Goal: Task Accomplishment & Management: Manage account settings

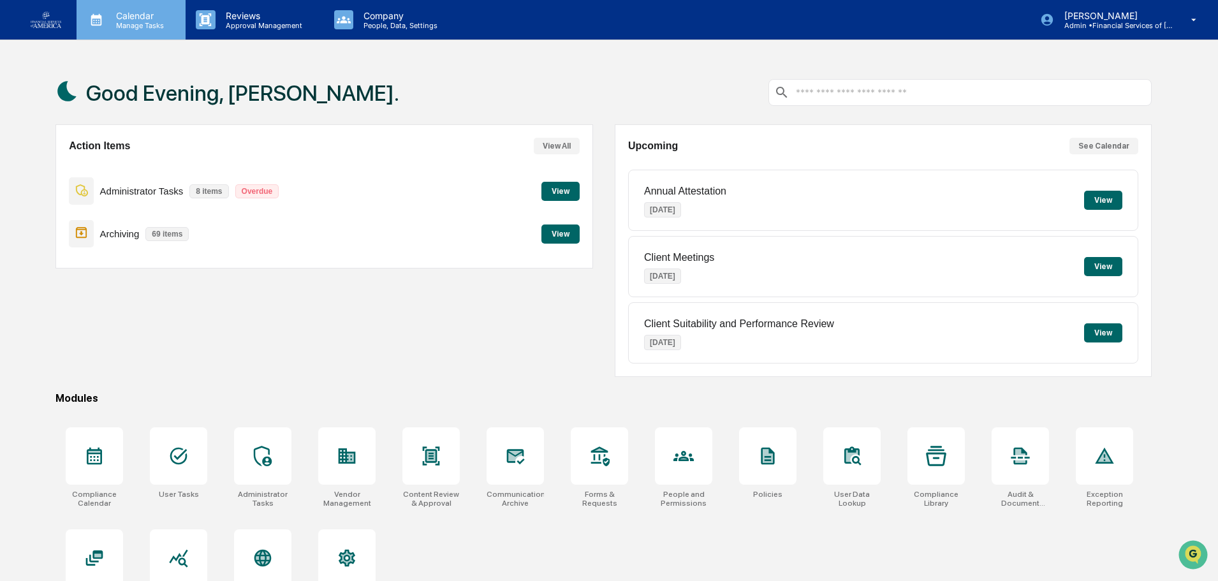
click at [157, 24] on p "Manage Tasks" at bounding box center [138, 25] width 64 height 9
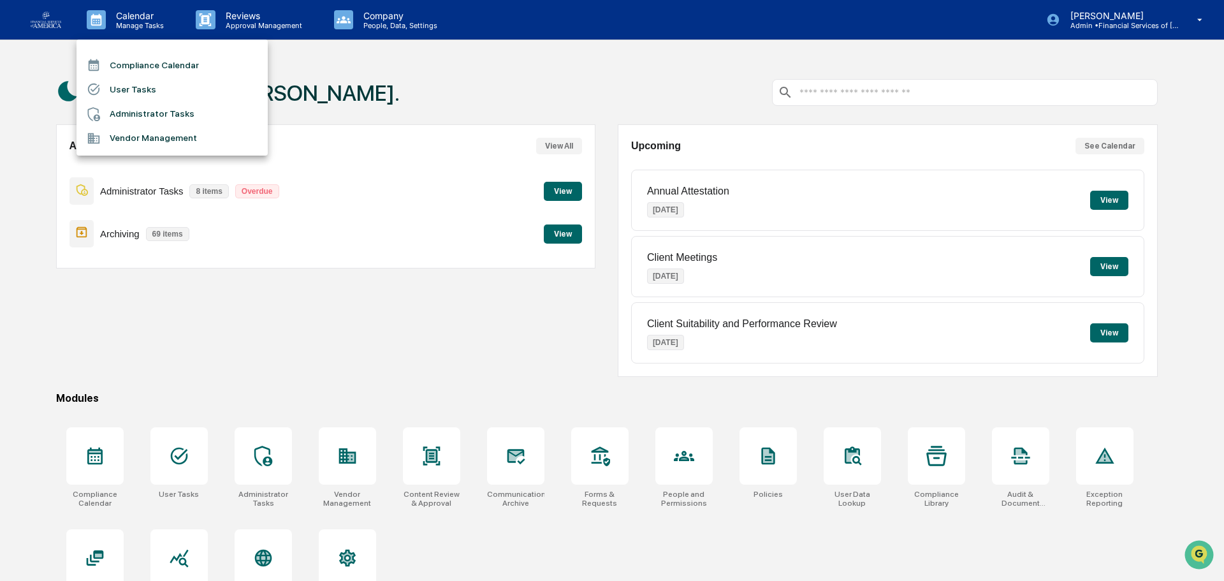
click at [120, 135] on li "Vendor Management" at bounding box center [171, 138] width 191 height 24
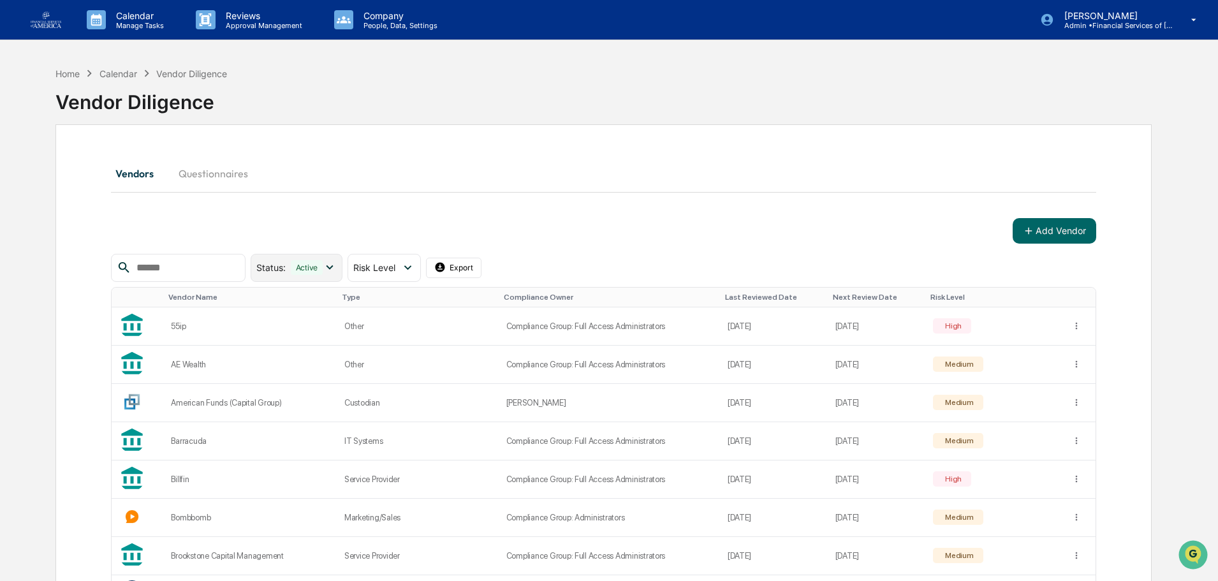
click at [318, 256] on div "Status : Active" at bounding box center [297, 268] width 92 height 28
click at [320, 218] on div "Add Vendor" at bounding box center [603, 230] width 985 height 25
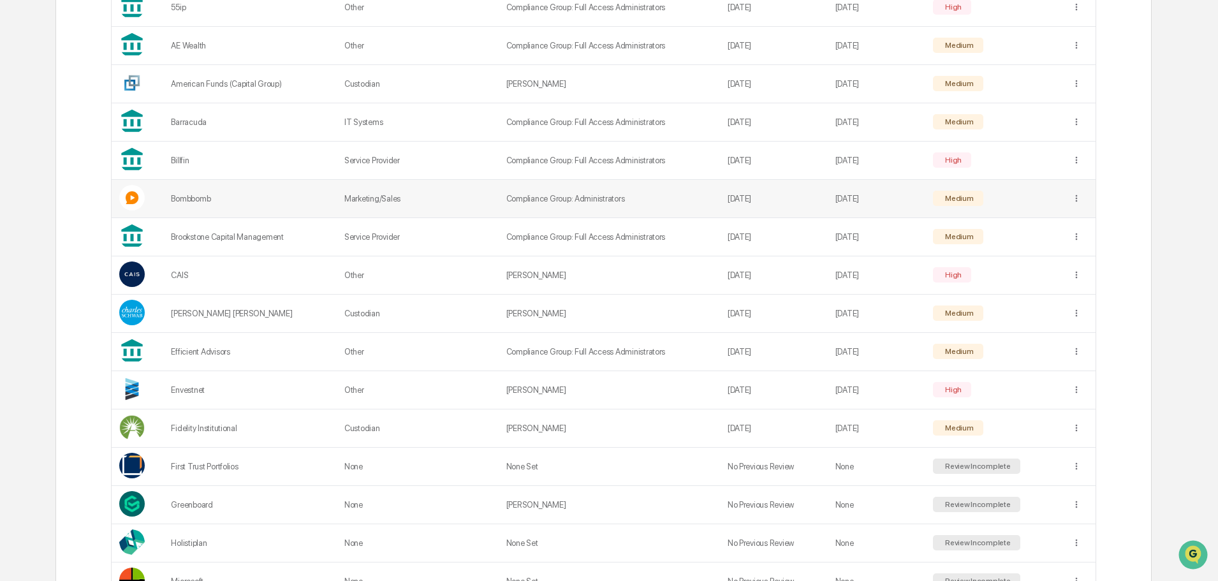
scroll to position [64, 0]
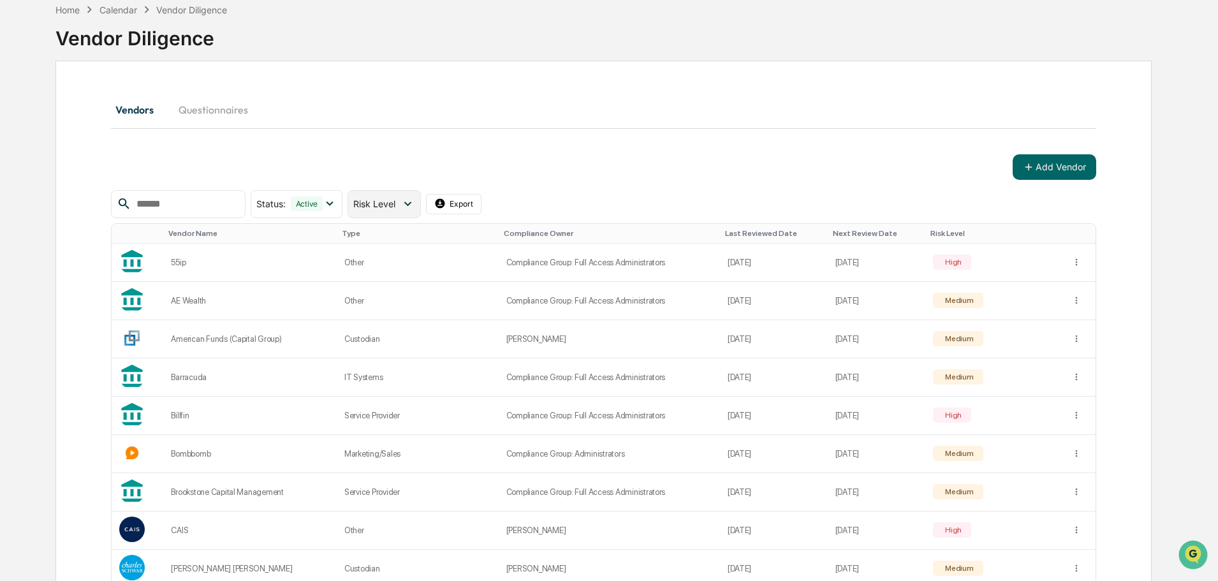
click at [395, 198] on span "Risk Level" at bounding box center [374, 203] width 42 height 11
click at [370, 333] on div at bounding box center [363, 335] width 11 height 11
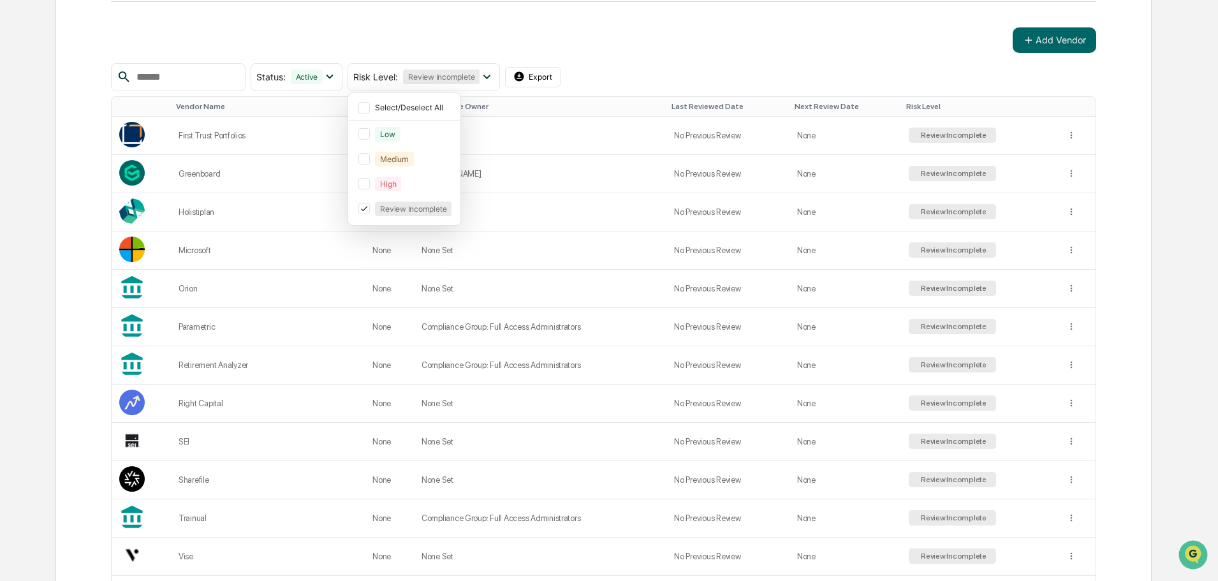
scroll to position [191, 0]
click at [421, 32] on div "Add Vendor" at bounding box center [603, 39] width 985 height 25
click at [217, 176] on div "Greenboard" at bounding box center [267, 173] width 178 height 10
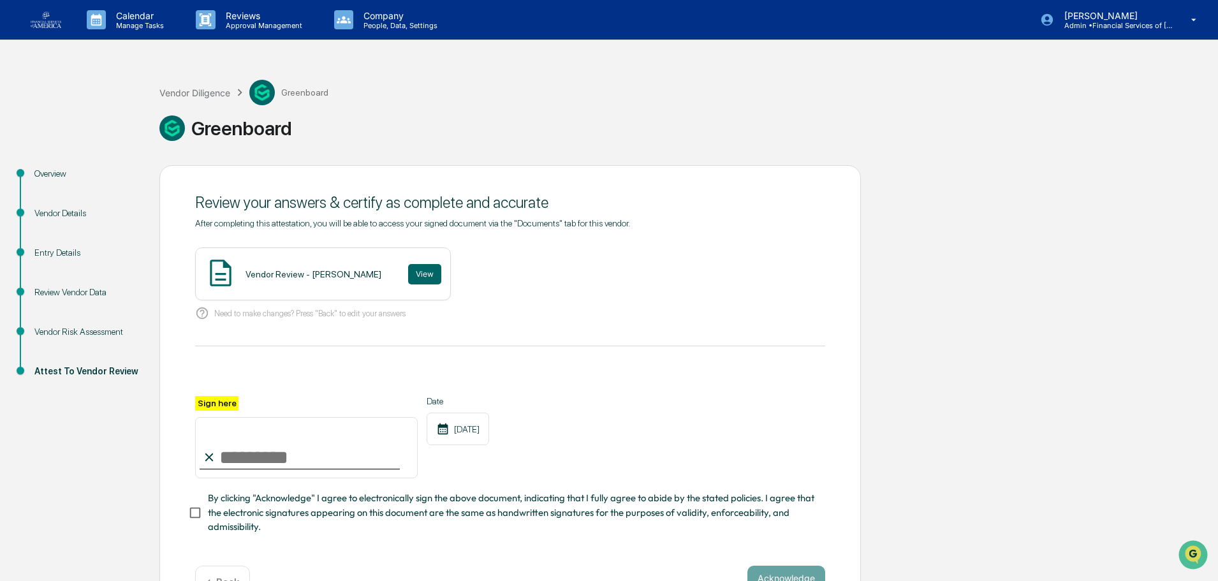
click at [69, 324] on div "Review Vendor Data" at bounding box center [86, 308] width 125 height 40
click at [68, 300] on div "Review Vendor Data" at bounding box center [86, 308] width 125 height 40
click at [69, 328] on div "Vendor Risk Assessment" at bounding box center [86, 331] width 105 height 13
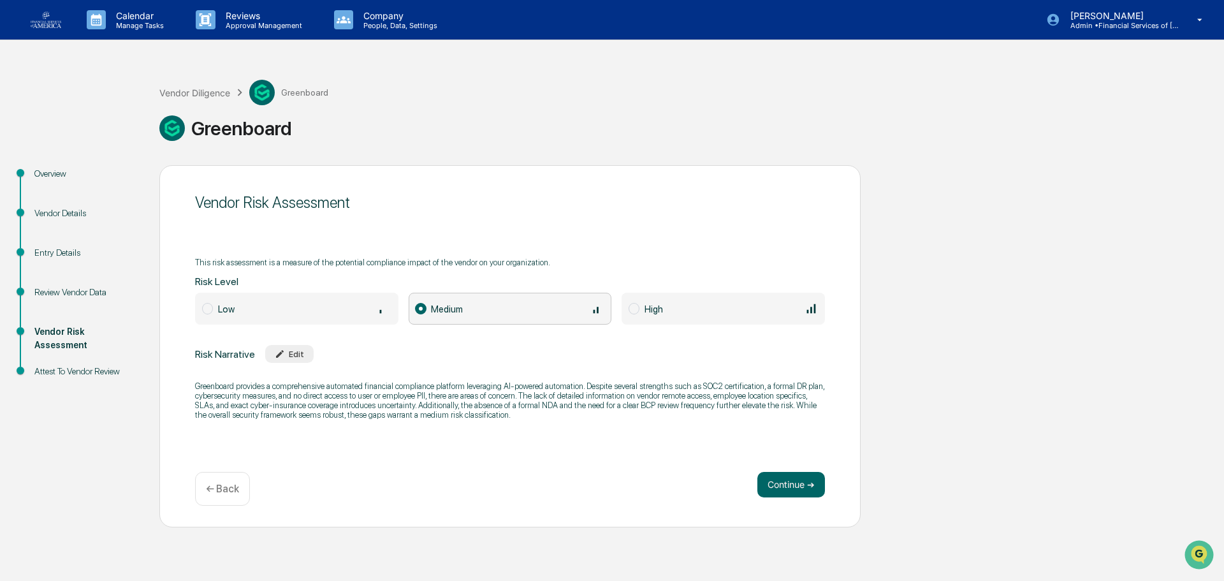
click at [75, 293] on div "Review Vendor Data" at bounding box center [86, 292] width 105 height 13
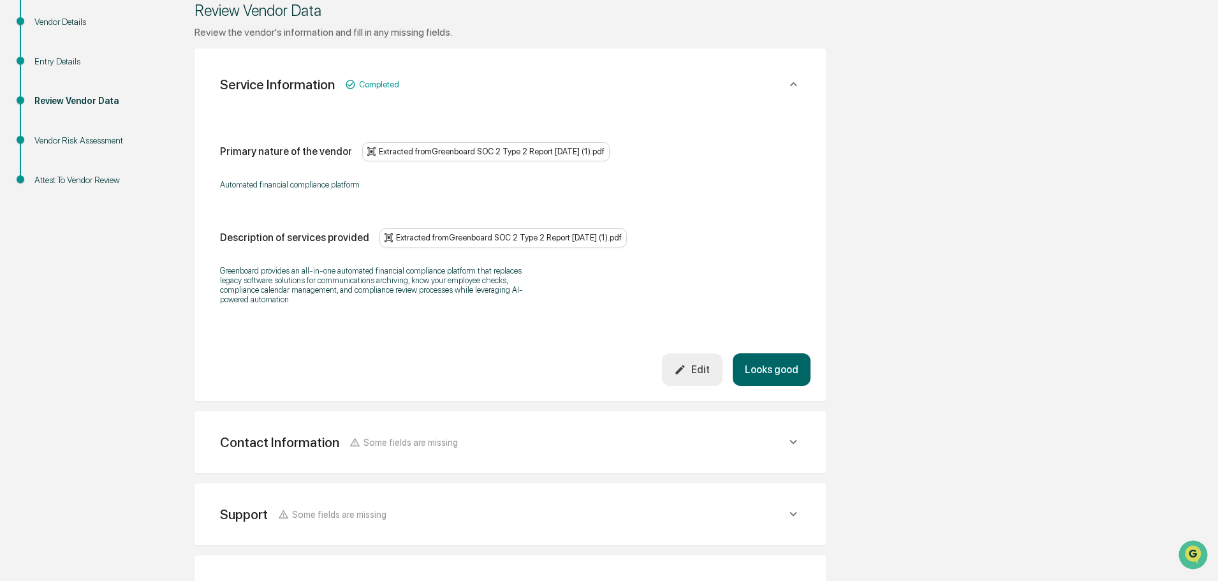
scroll to position [439, 0]
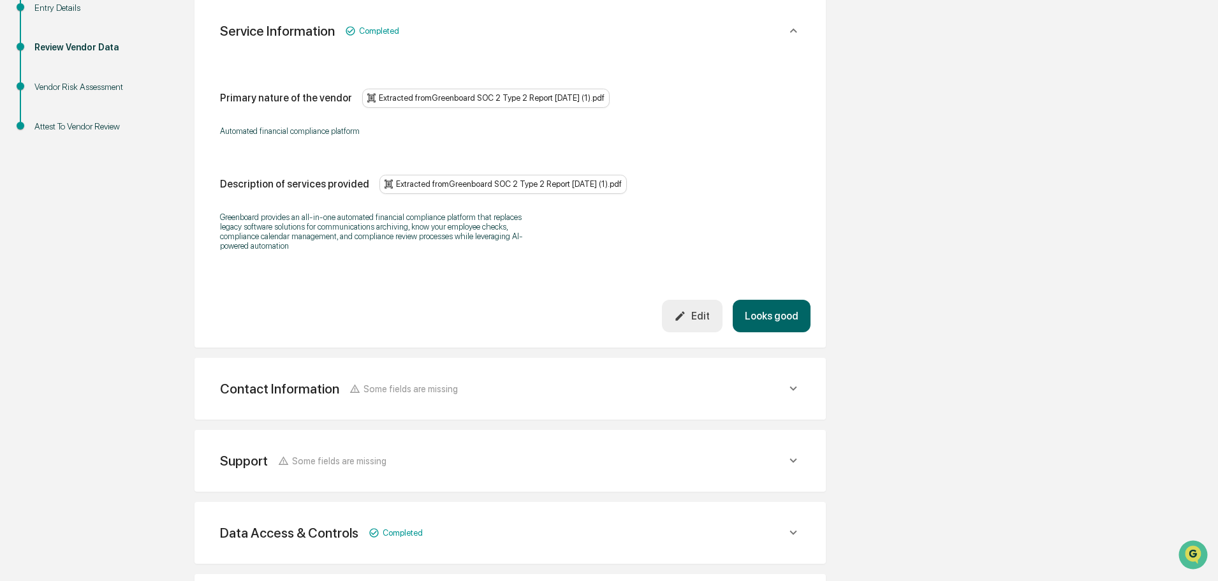
scroll to position [312, 0]
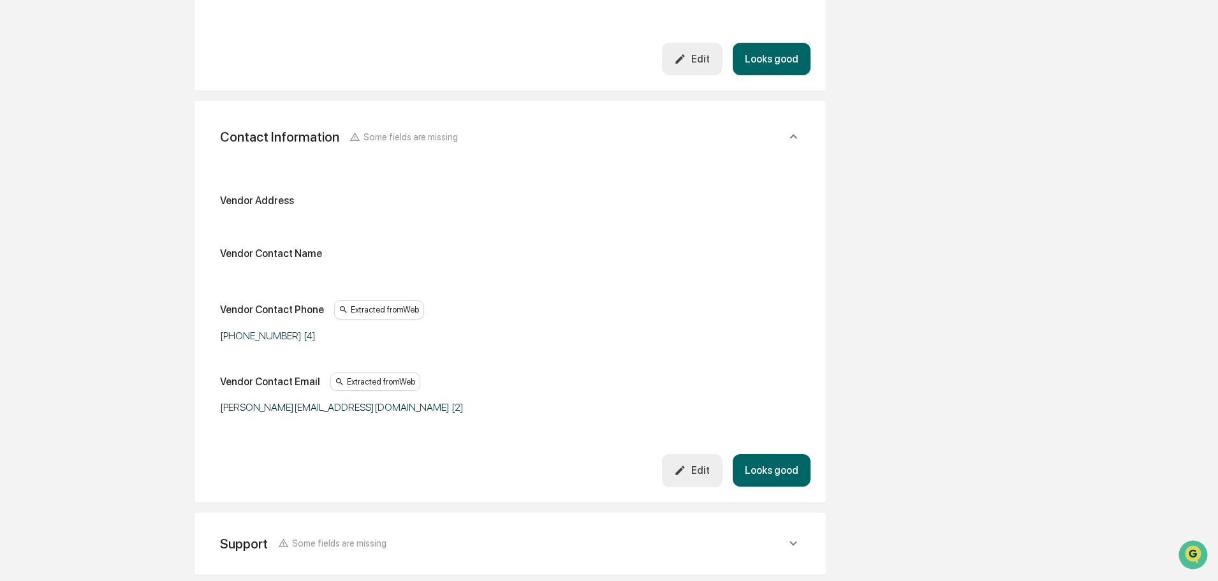
scroll to position [503, 0]
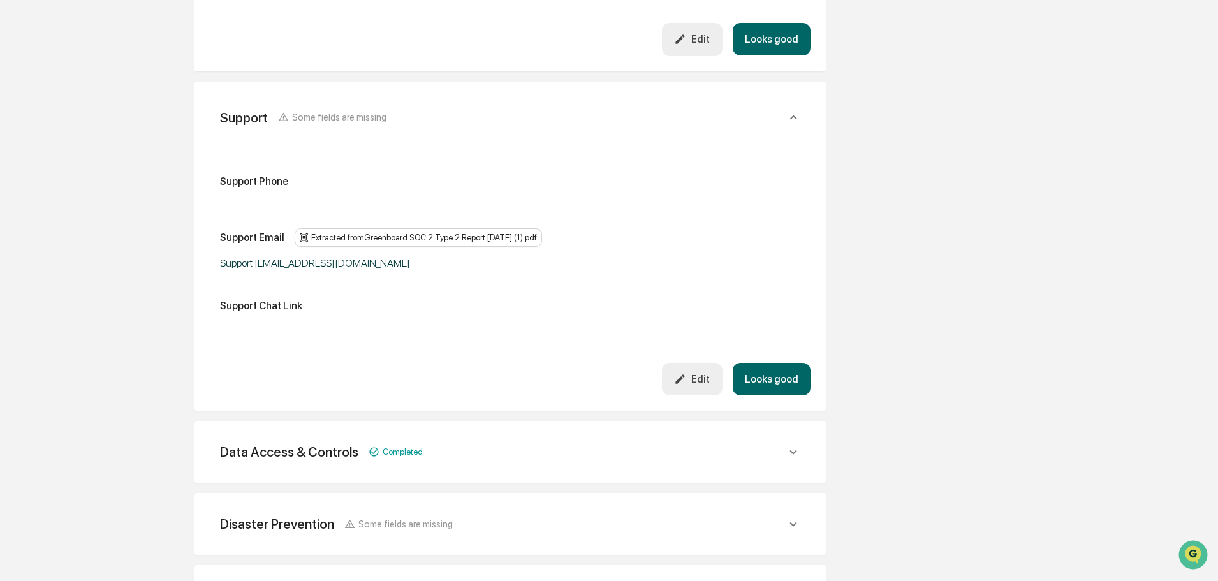
scroll to position [949, 0]
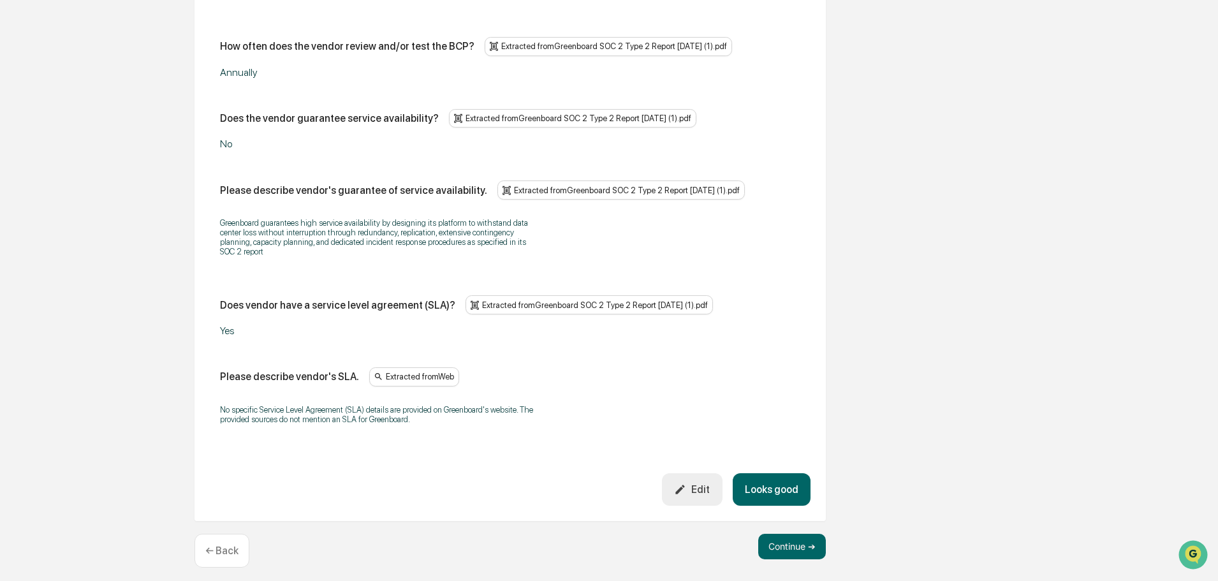
scroll to position [3139, 0]
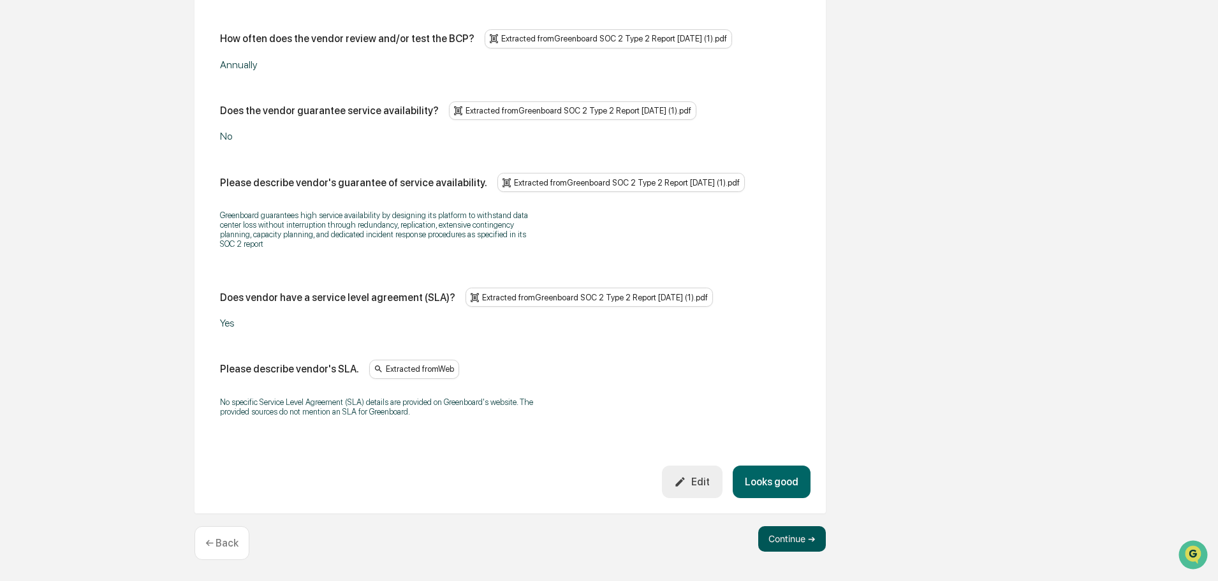
click at [601, 441] on button "Continue ➔" at bounding box center [792, 538] width 68 height 25
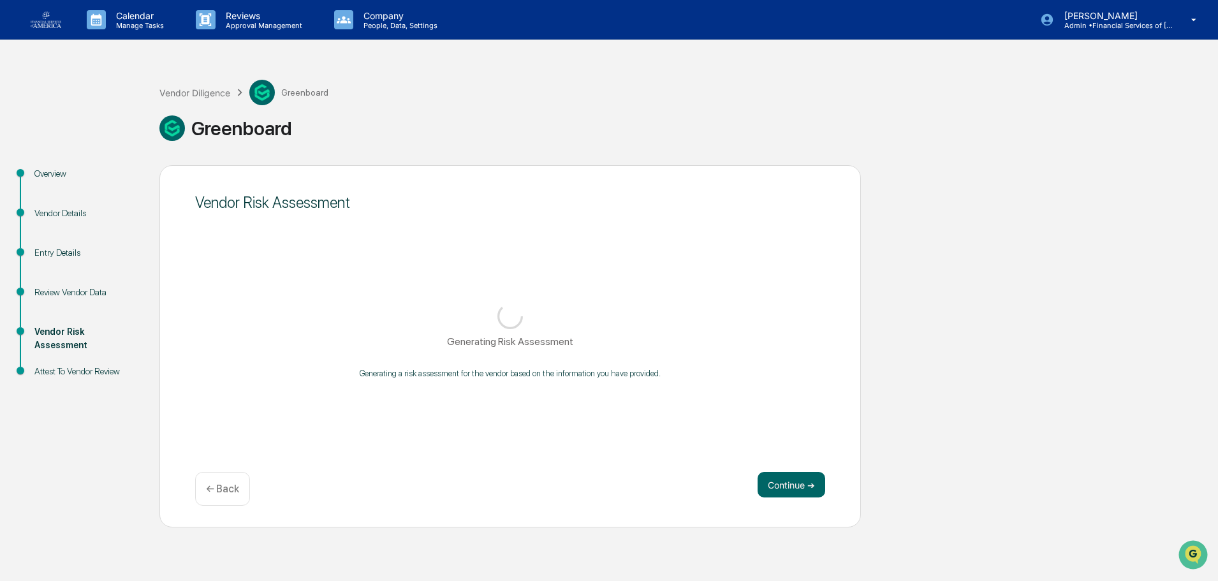
scroll to position [0, 0]
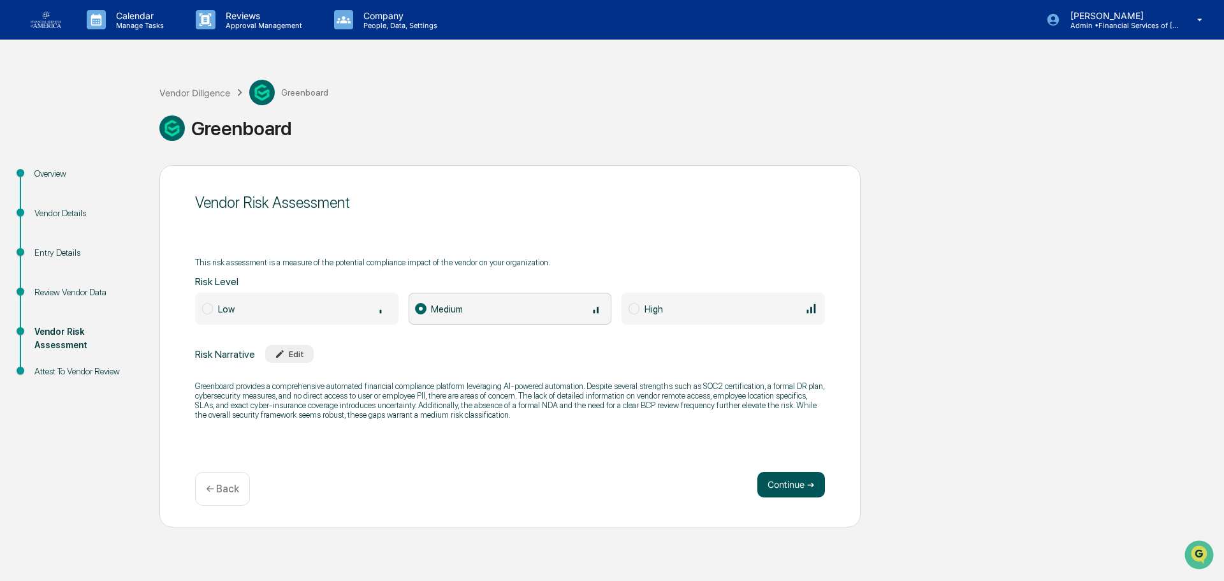
click at [601, 441] on button "Continue ➔" at bounding box center [791, 484] width 68 height 25
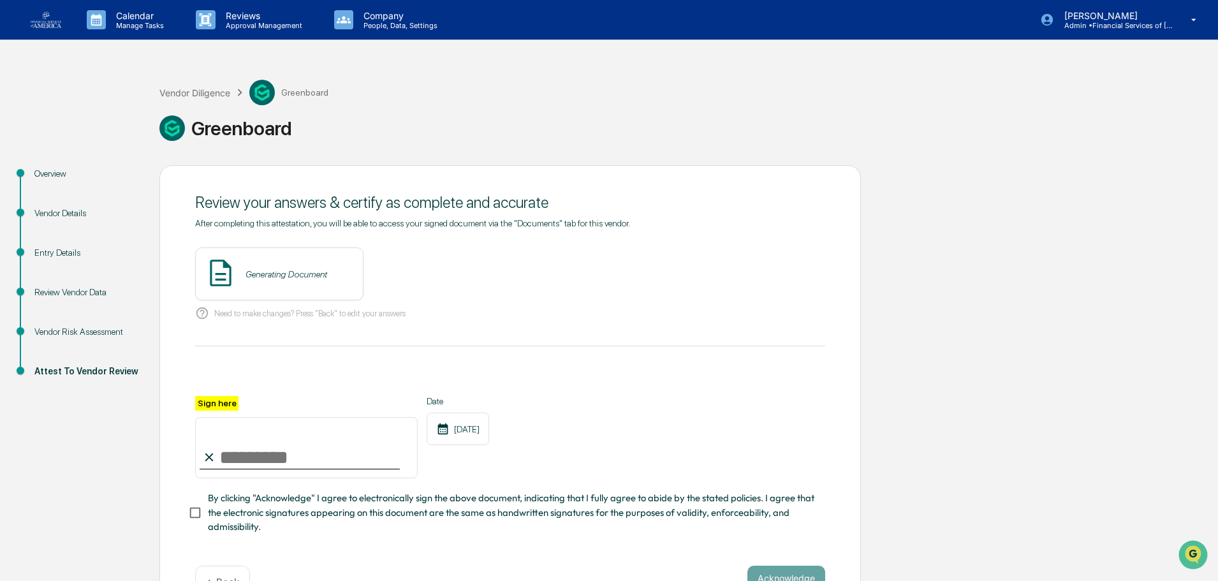
click at [601, 441] on div "Sign here Date [DATE]" at bounding box center [510, 437] width 630 height 83
click at [432, 282] on button "View" at bounding box center [424, 274] width 33 height 20
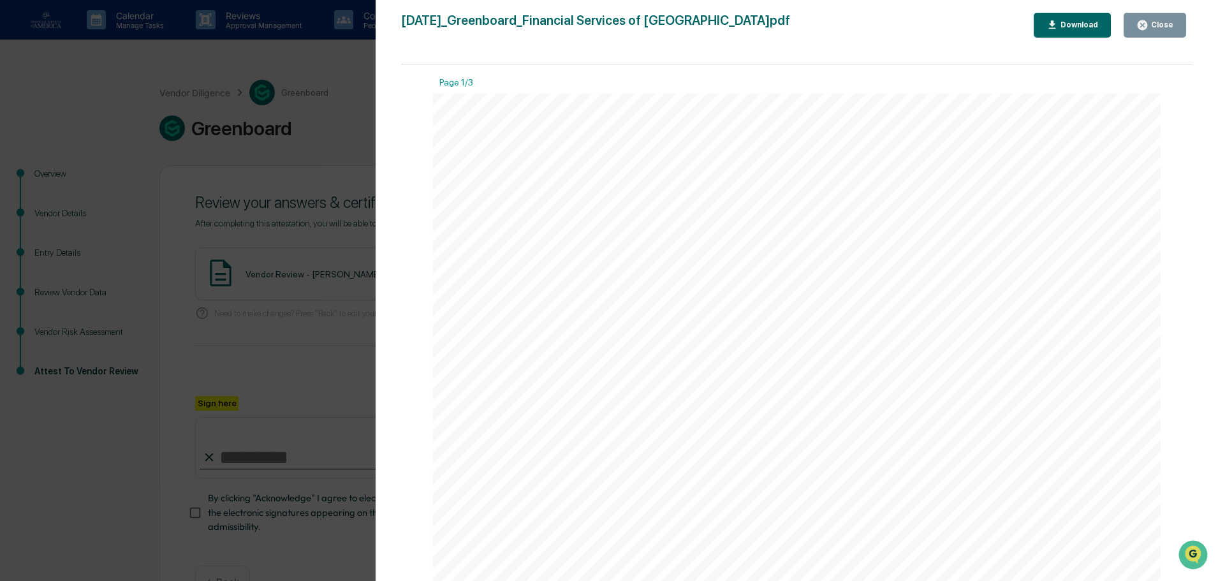
click at [601, 33] on button "Close" at bounding box center [1154, 25] width 62 height 25
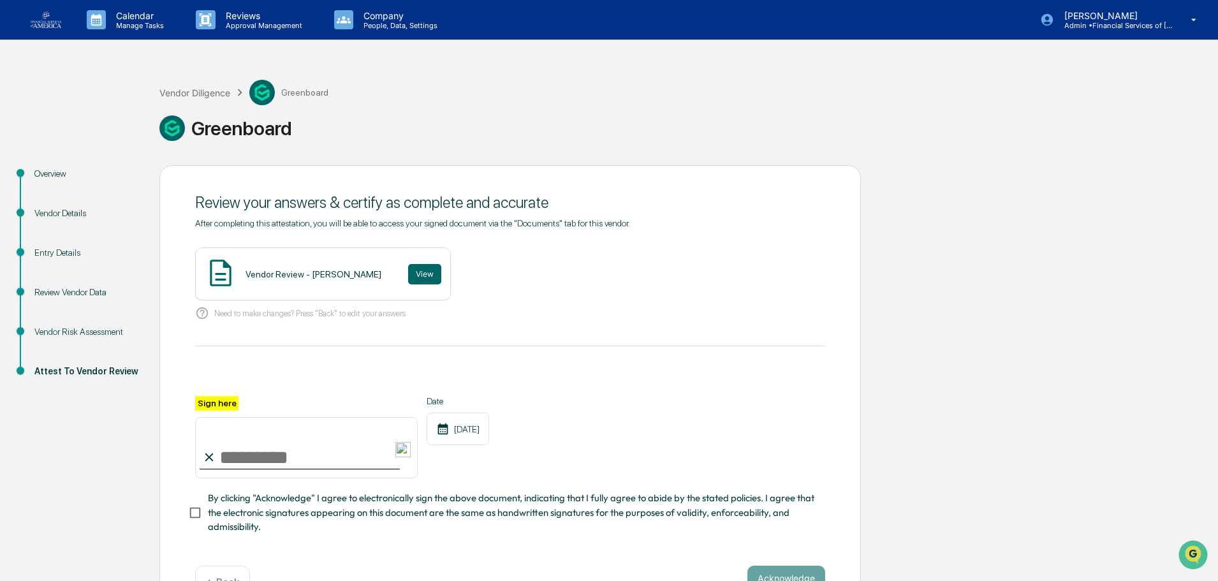
click at [301, 441] on input "Sign here" at bounding box center [306, 447] width 222 height 61
type input "**********"
click at [293, 441] on span "By clicking "Acknowledge" I agree to electronically sign the above document, in…" at bounding box center [511, 512] width 607 height 43
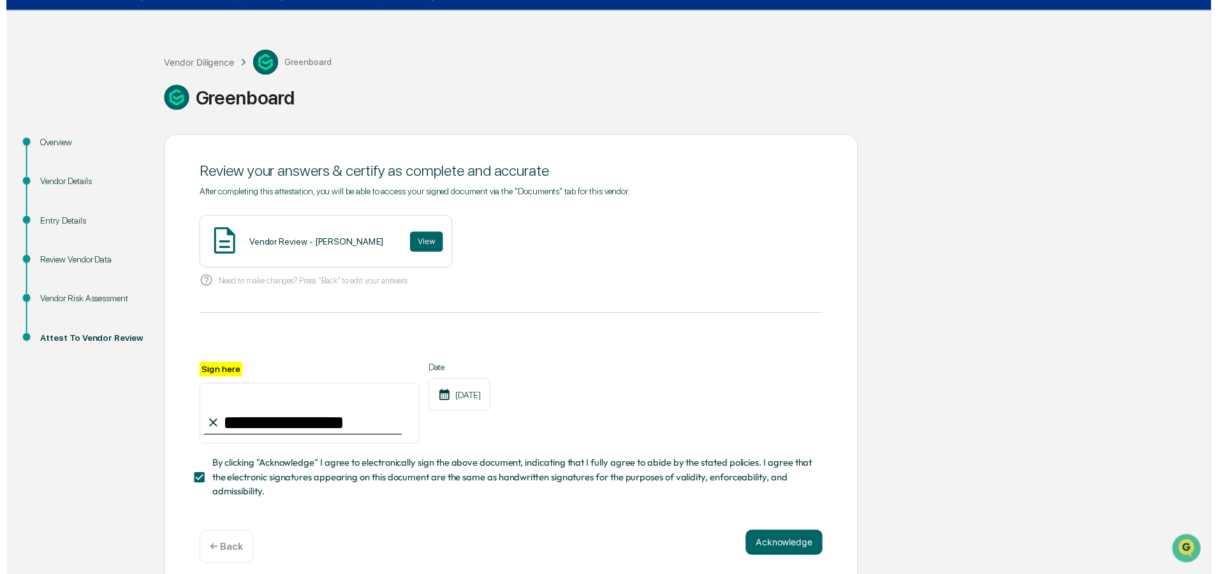
scroll to position [44, 0]
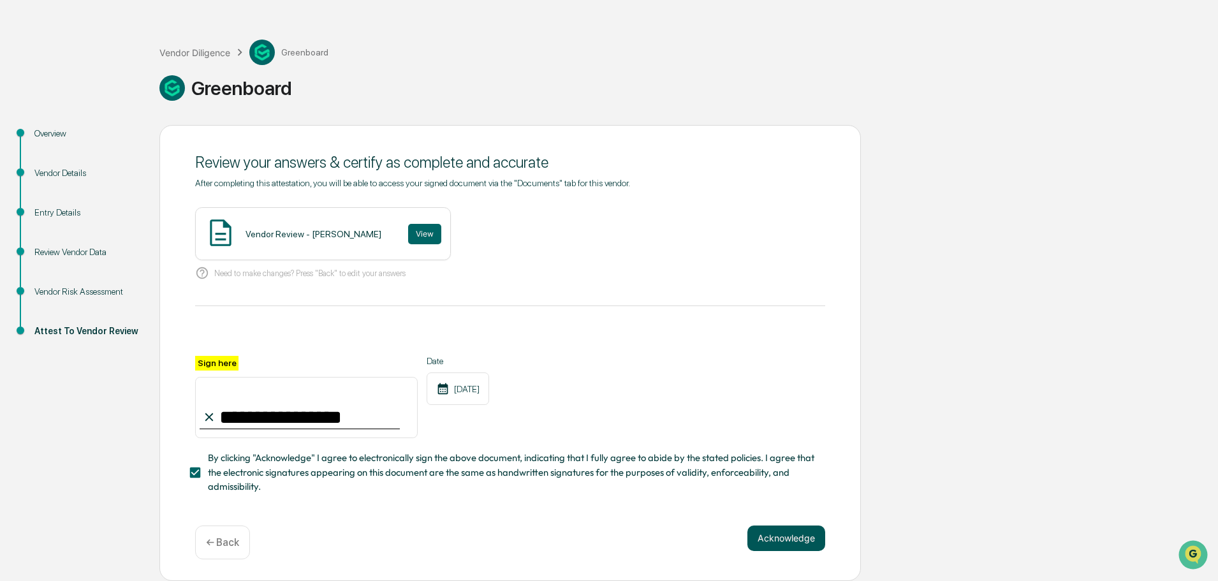
click at [601, 441] on button "Acknowledge" at bounding box center [786, 537] width 78 height 25
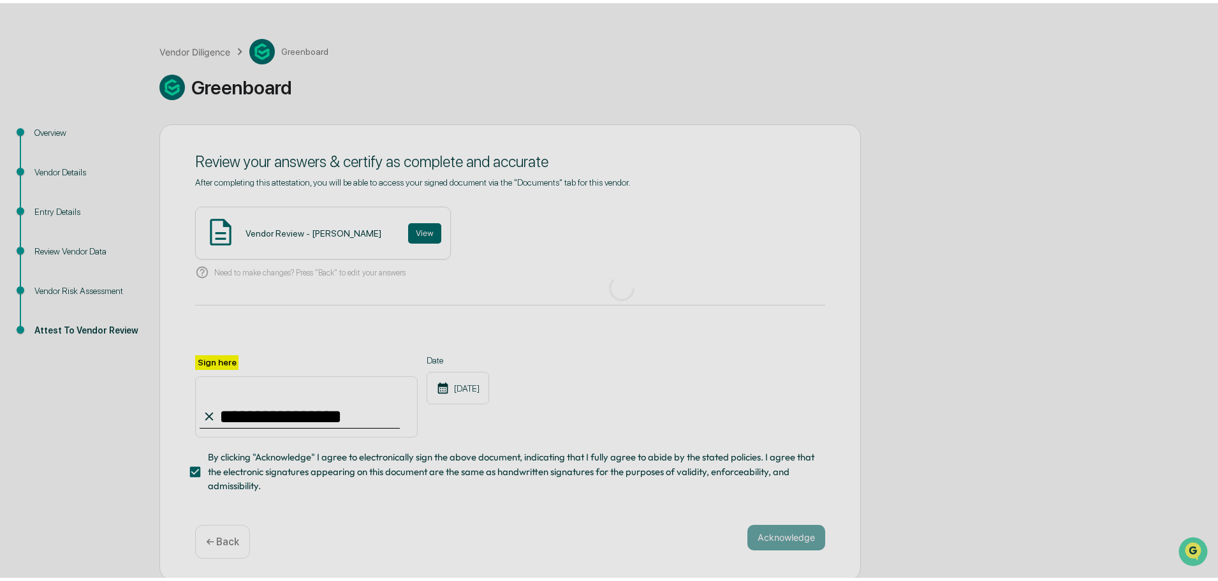
scroll to position [0, 0]
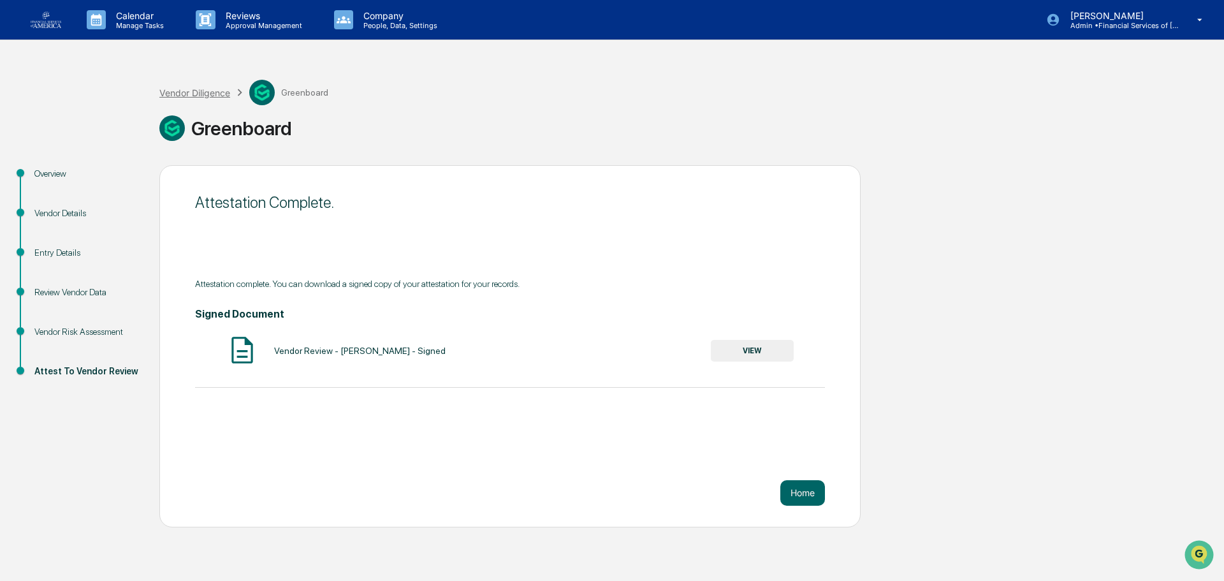
click at [214, 91] on div "Vendor Diligence" at bounding box center [194, 92] width 71 height 11
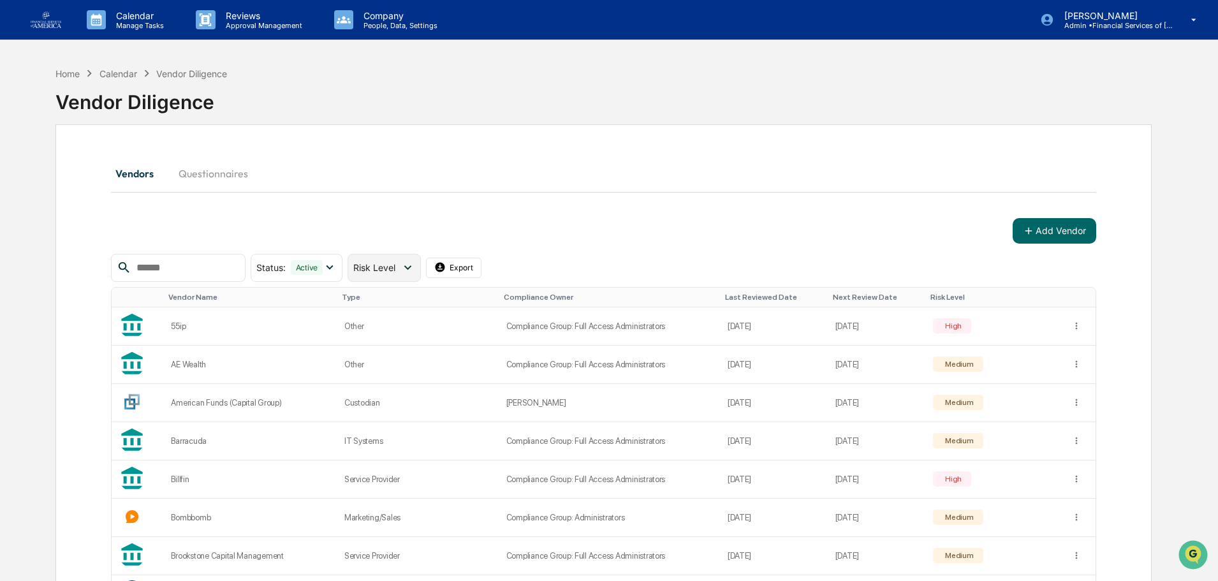
click at [400, 257] on div "Risk Level" at bounding box center [383, 268] width 73 height 28
click at [412, 405] on div "Review Incomplete" at bounding box center [413, 399] width 76 height 15
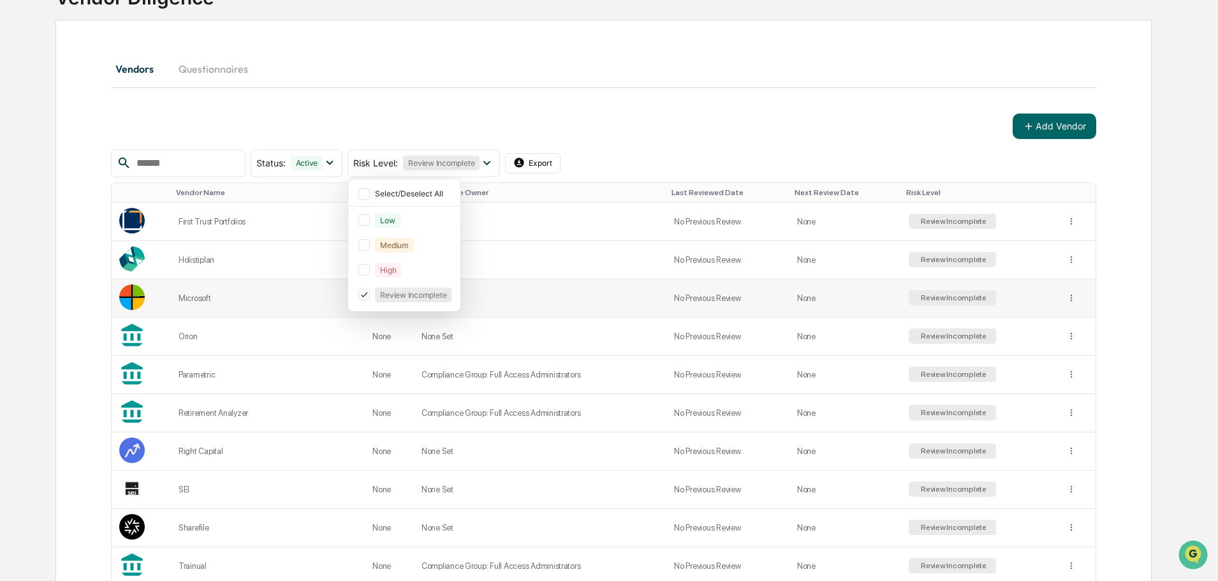
scroll to position [262, 0]
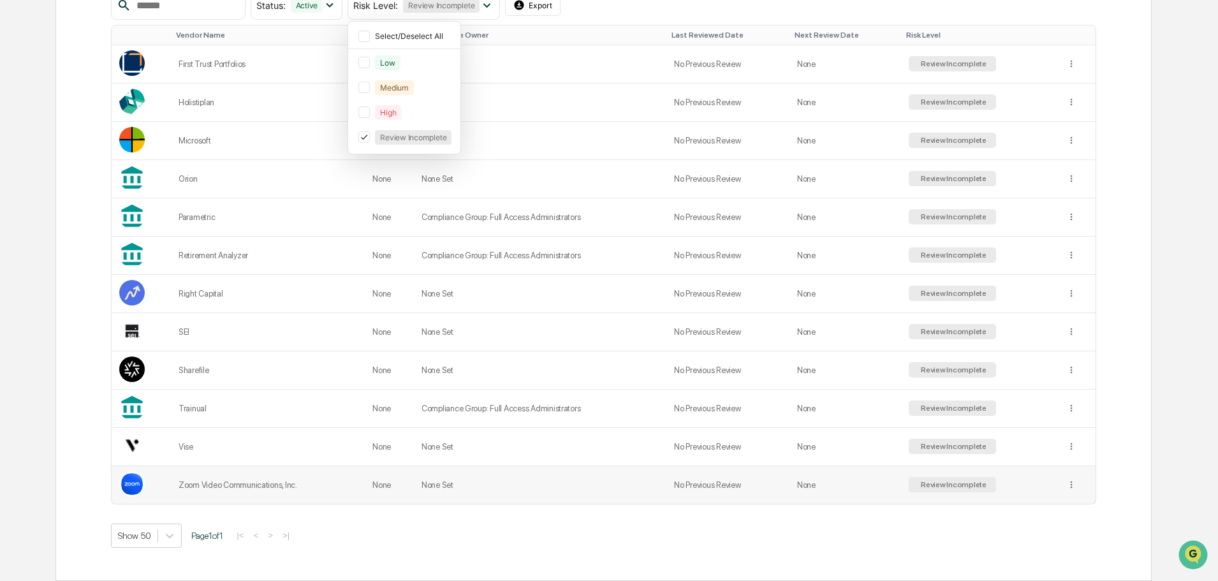
click at [263, 441] on div "Zoom Video Communications, Inc." at bounding box center [267, 485] width 178 height 10
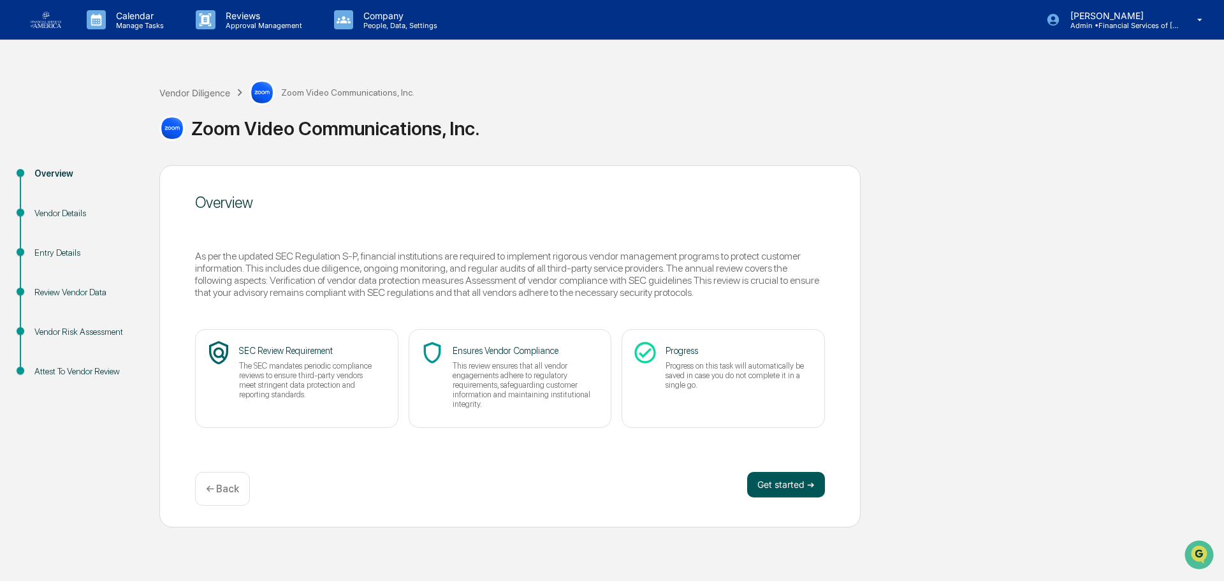
click at [601, 441] on button "Get started ➔" at bounding box center [786, 484] width 78 height 25
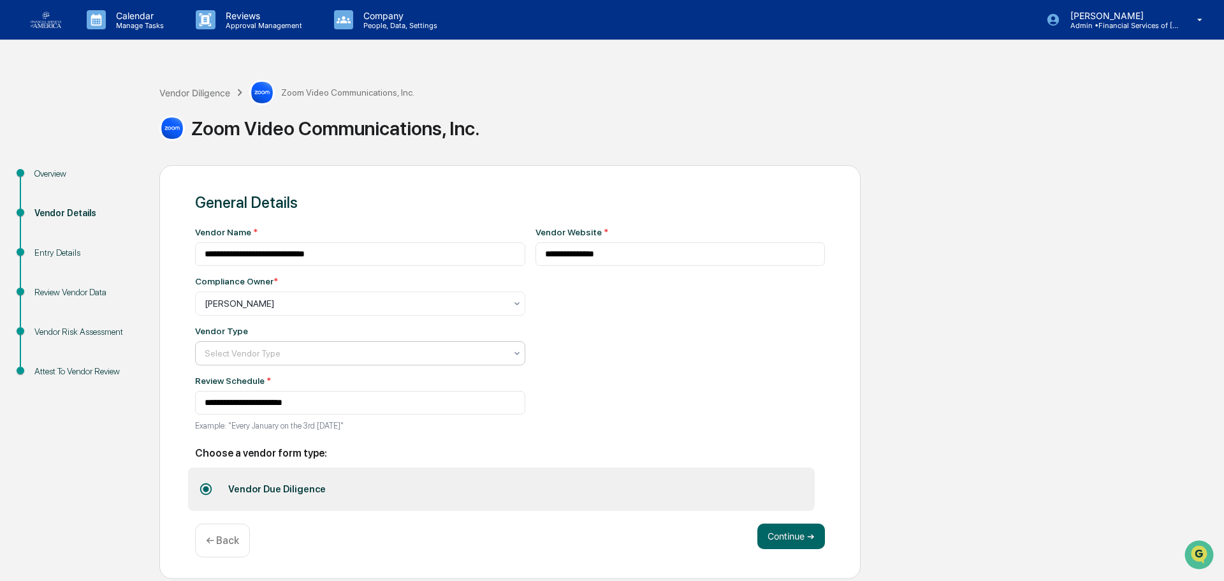
click at [329, 310] on div at bounding box center [355, 303] width 301 height 13
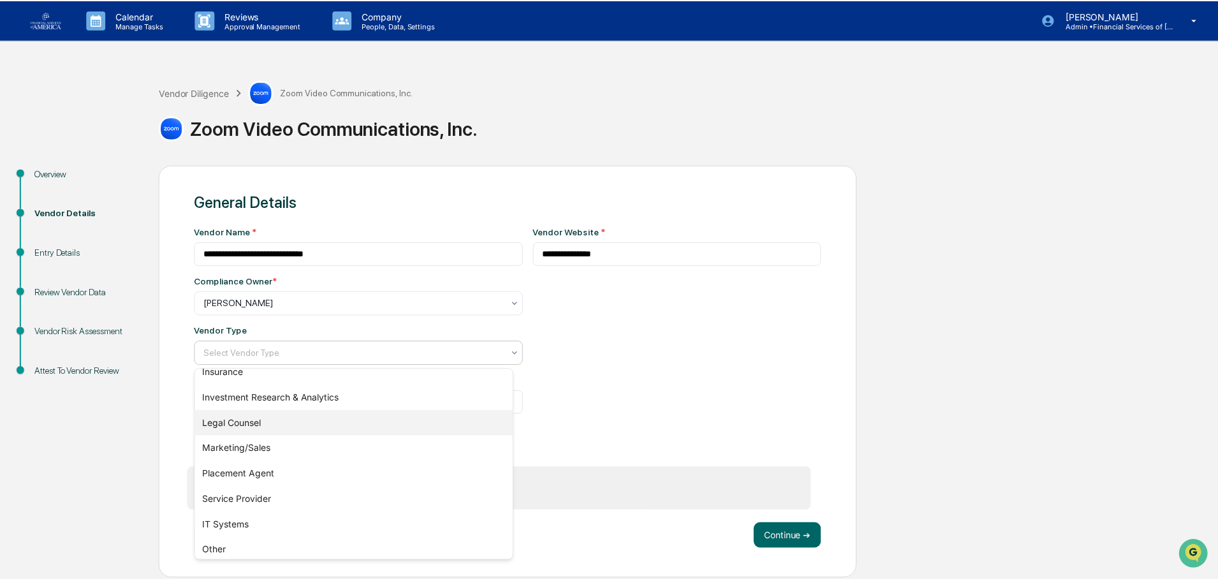
scroll to position [145, 0]
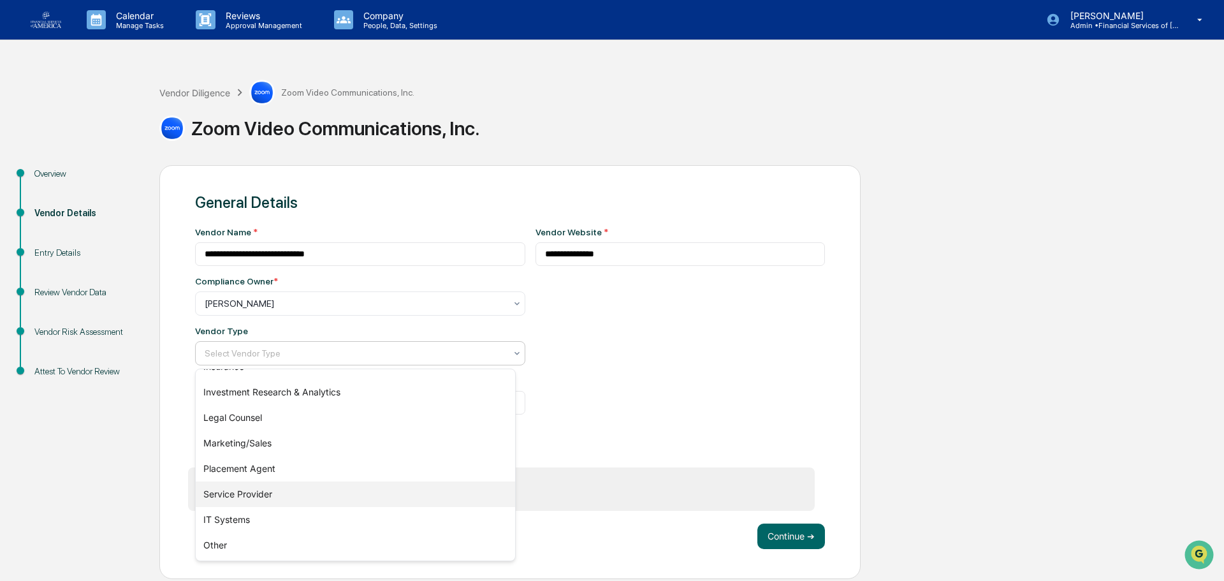
click at [277, 441] on div "Service Provider" at bounding box center [355, 493] width 319 height 25
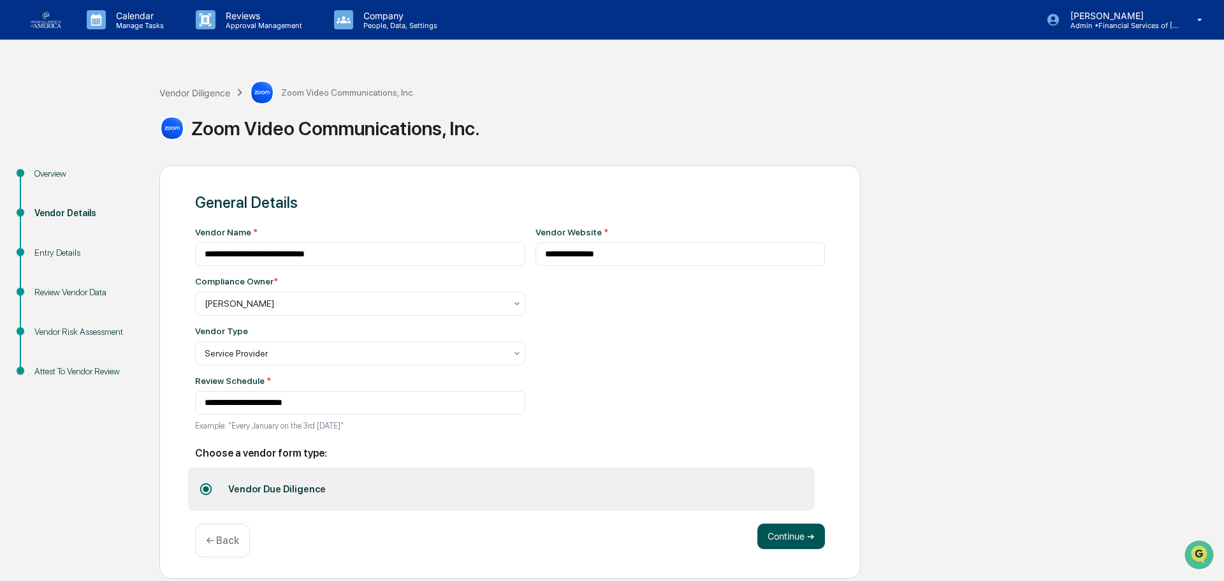
click at [601, 441] on button "Continue ➔" at bounding box center [791, 535] width 68 height 25
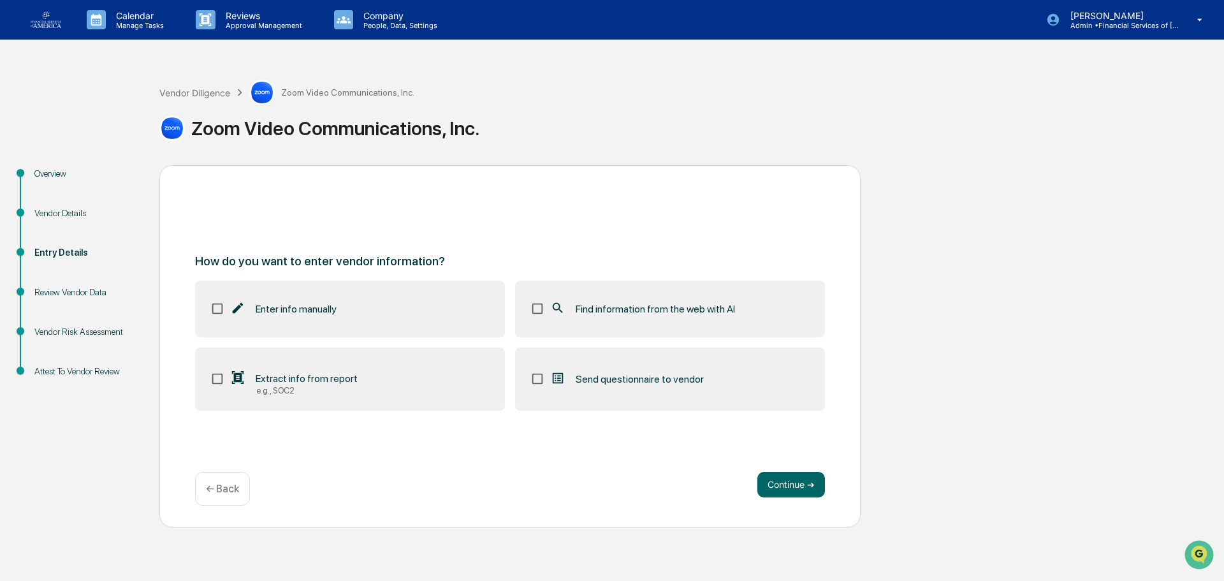
click at [561, 328] on label "Find information from the web with AI" at bounding box center [670, 308] width 310 height 56
click at [601, 441] on button "Continue ➔" at bounding box center [791, 484] width 68 height 25
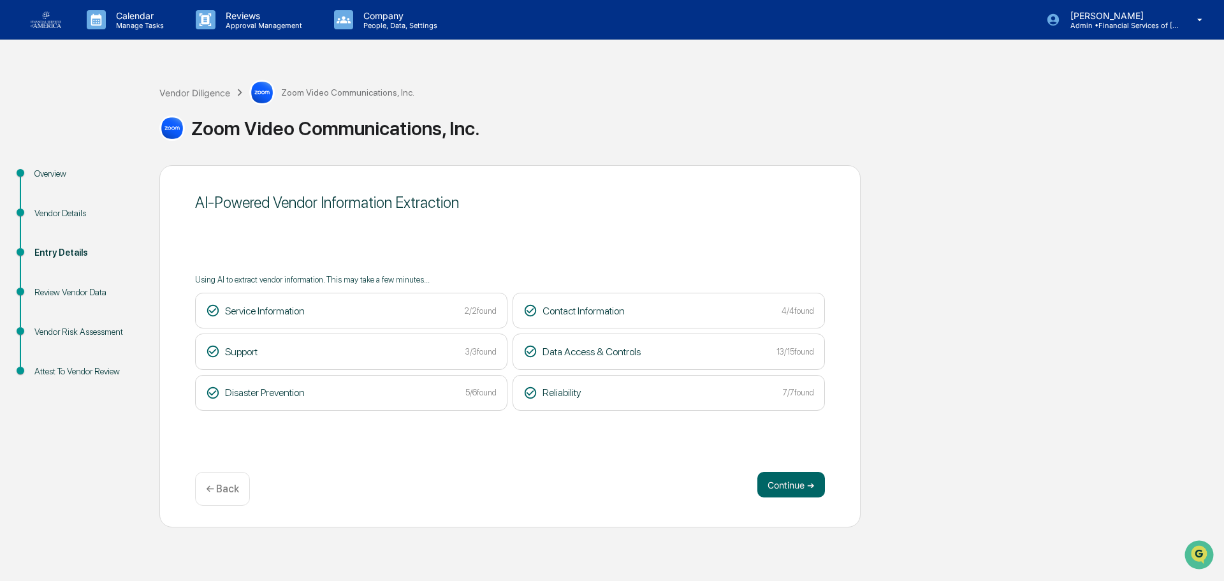
drag, startPoint x: 206, startPoint y: 90, endPoint x: 596, endPoint y: 108, distance: 390.5
click at [596, 108] on div "Zoom Video Communications, Inc." at bounding box center [688, 123] width 1058 height 36
click at [601, 441] on button "Continue ➔" at bounding box center [791, 484] width 68 height 25
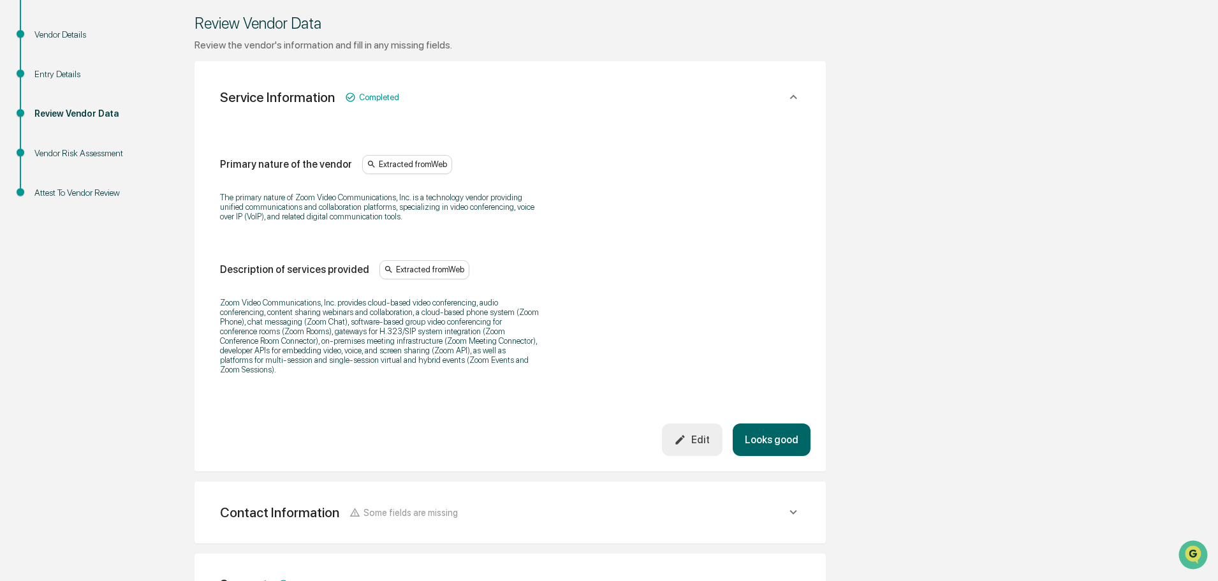
scroll to position [191, 0]
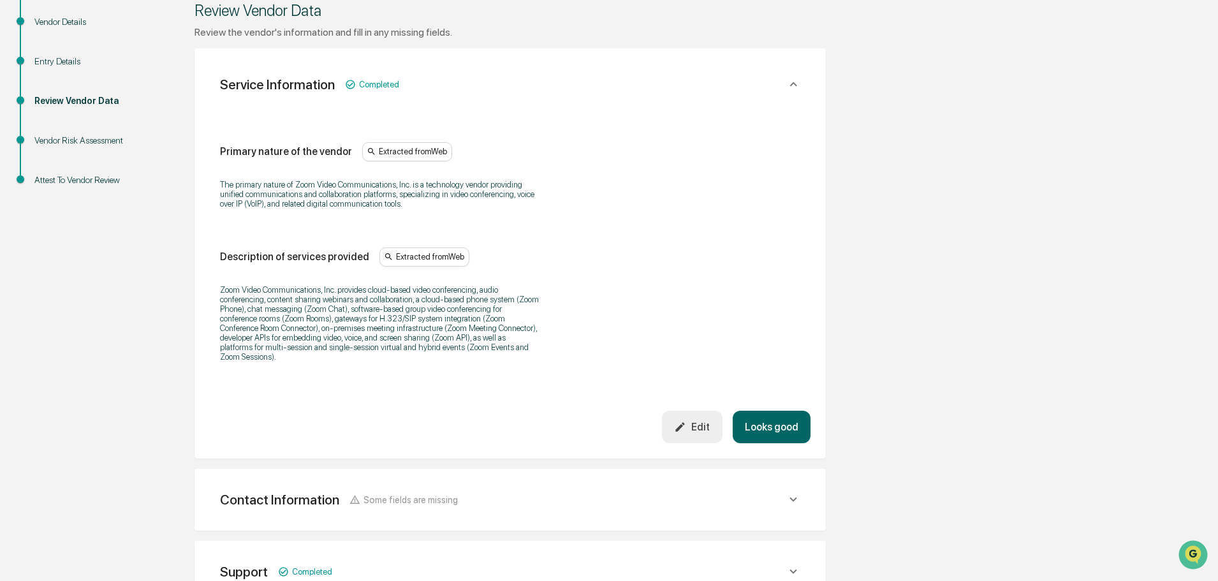
click at [601, 423] on button "Looks good" at bounding box center [771, 427] width 78 height 33
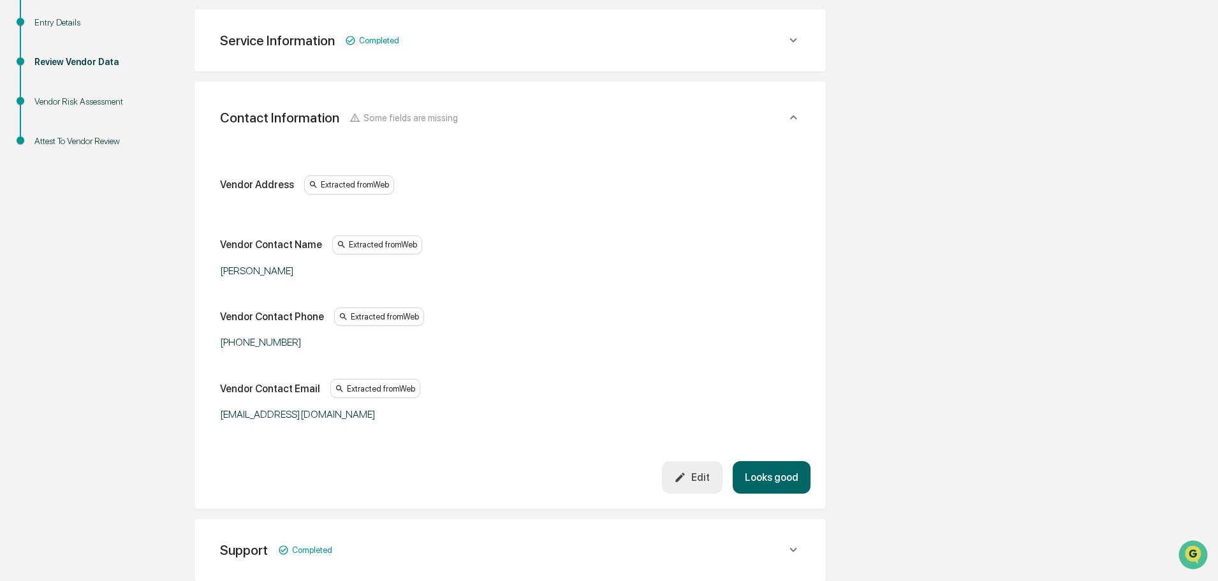
scroll to position [240, 0]
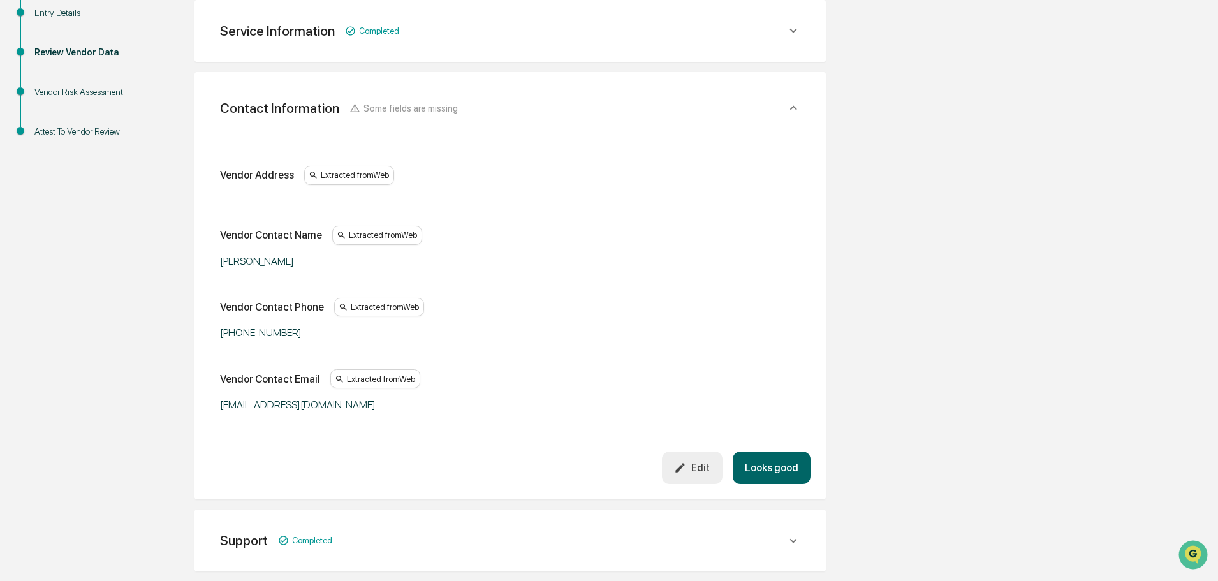
click at [601, 441] on button "Looks good" at bounding box center [771, 467] width 78 height 33
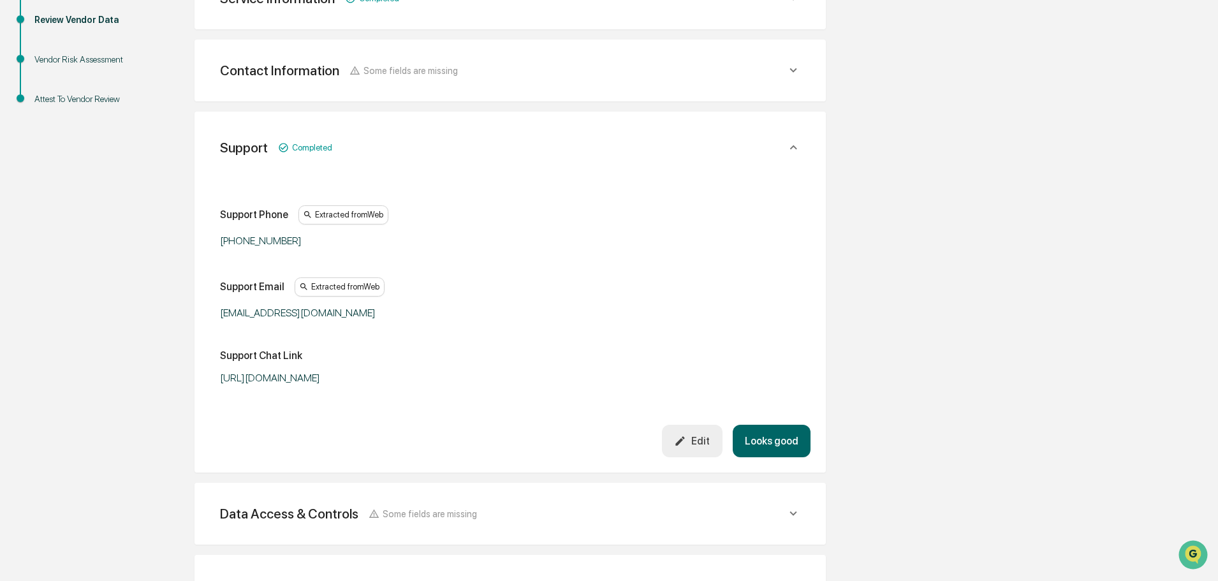
scroll to position [312, 0]
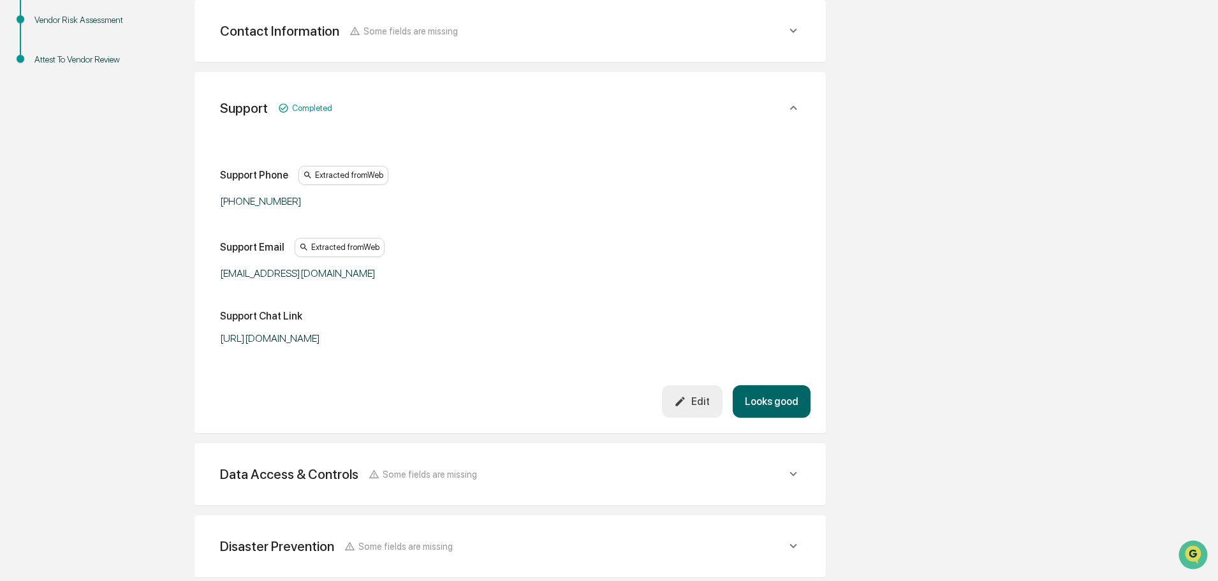
click at [601, 397] on button "Looks good" at bounding box center [771, 401] width 78 height 33
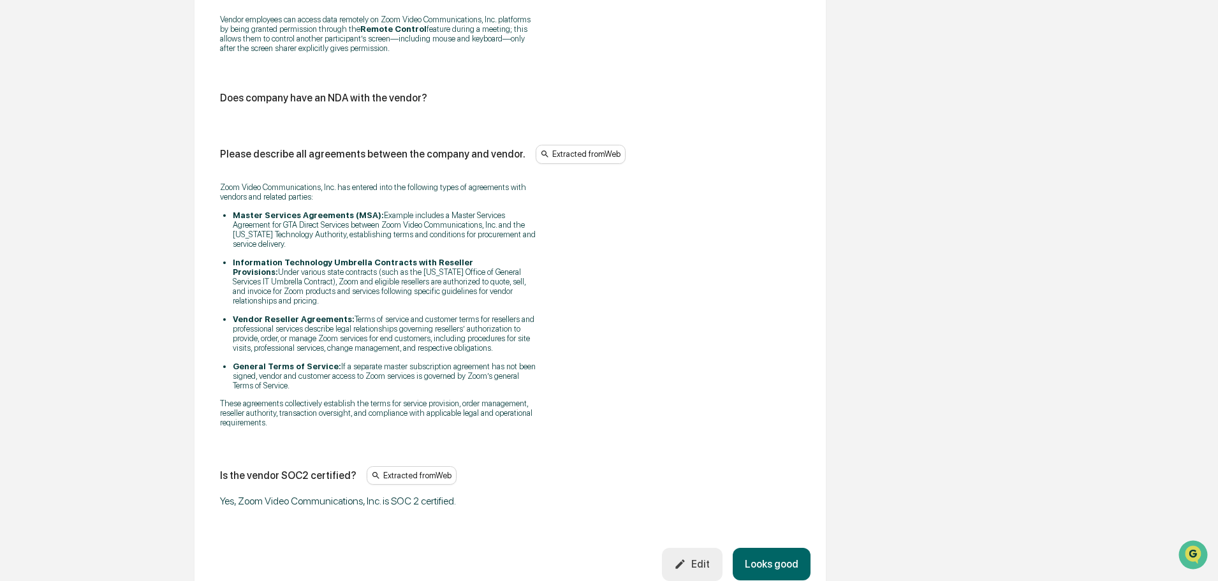
scroll to position [1850, 0]
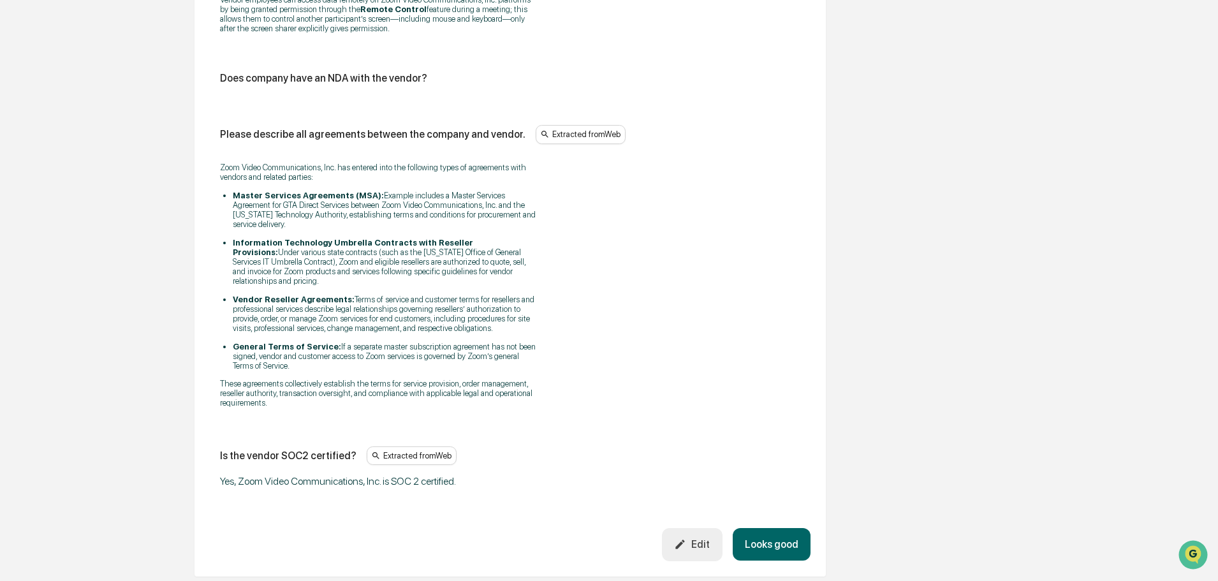
click at [601, 441] on button "Edit" at bounding box center [692, 544] width 61 height 33
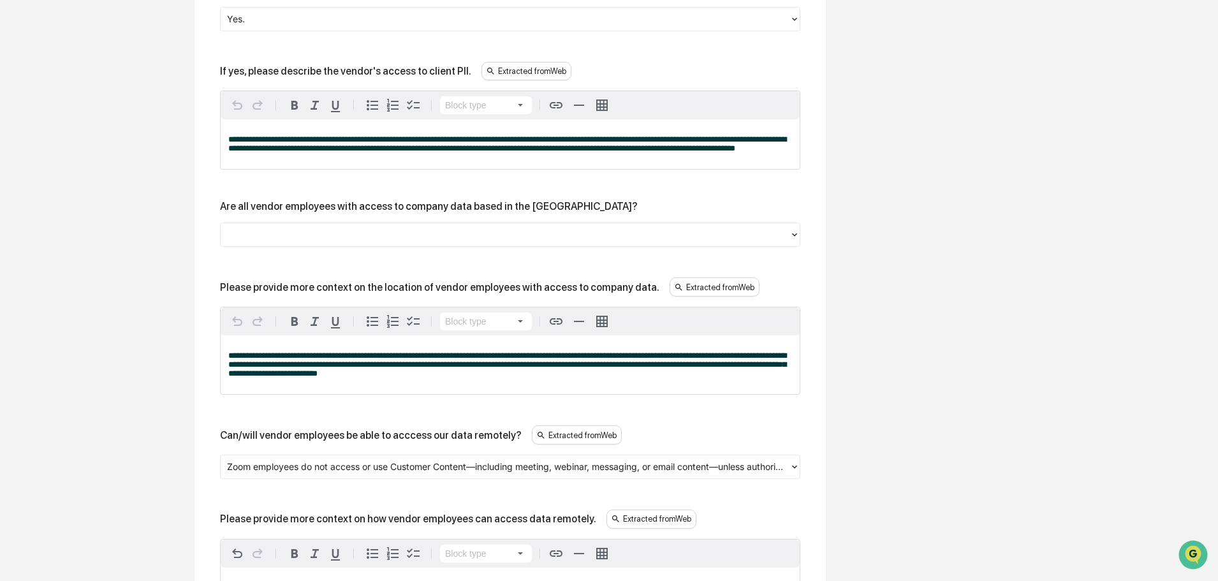
scroll to position [1404, 0]
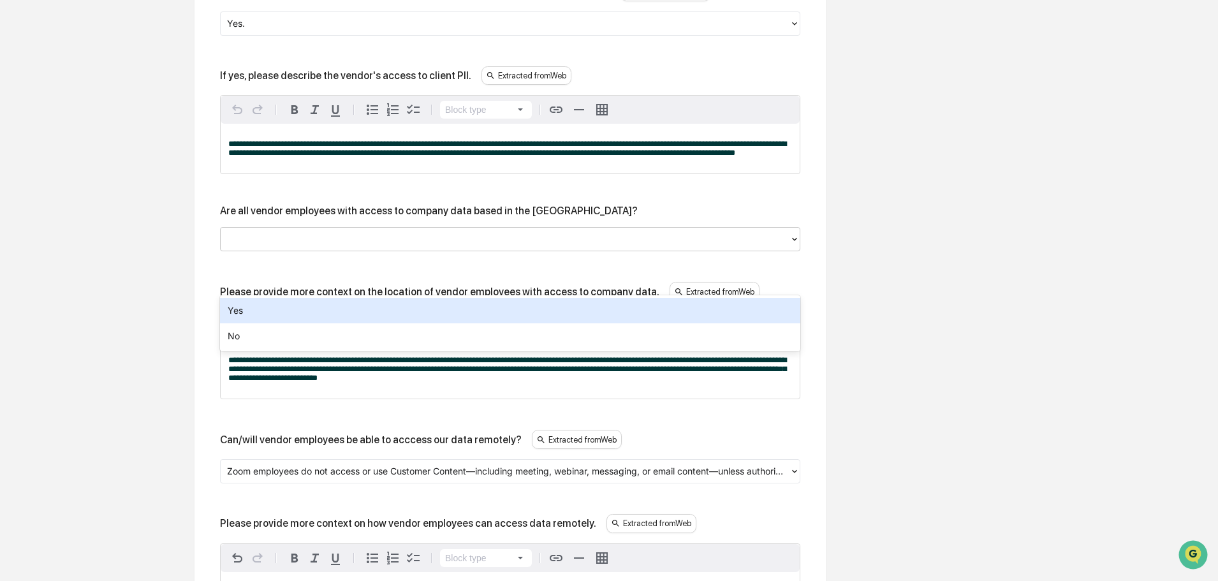
click at [386, 247] on div at bounding box center [505, 239] width 556 height 15
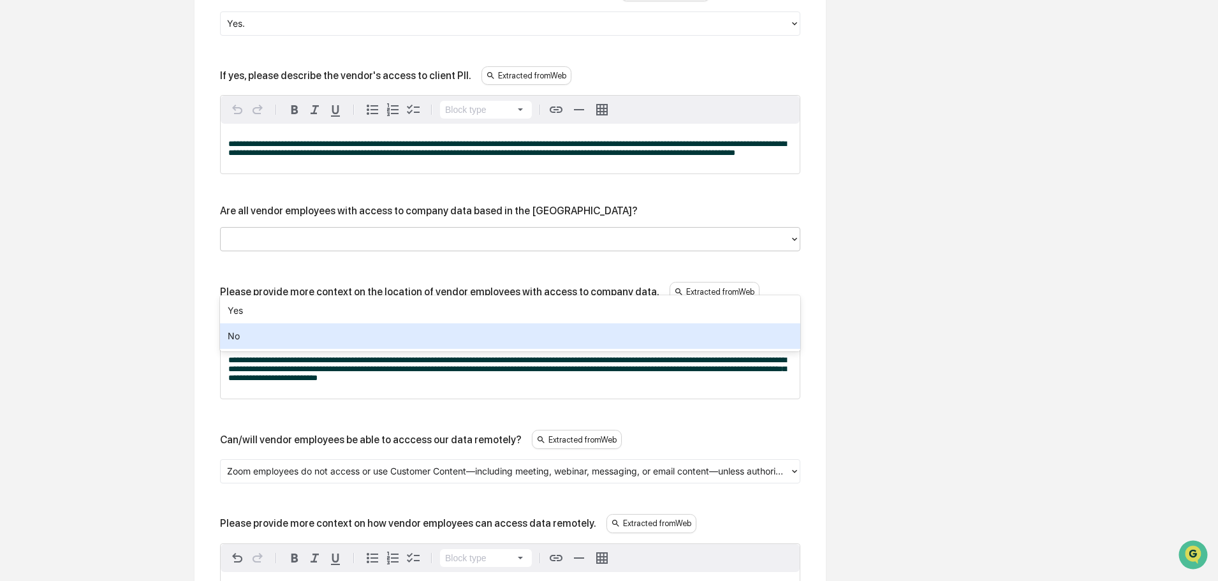
click at [323, 338] on div "No" at bounding box center [510, 335] width 580 height 25
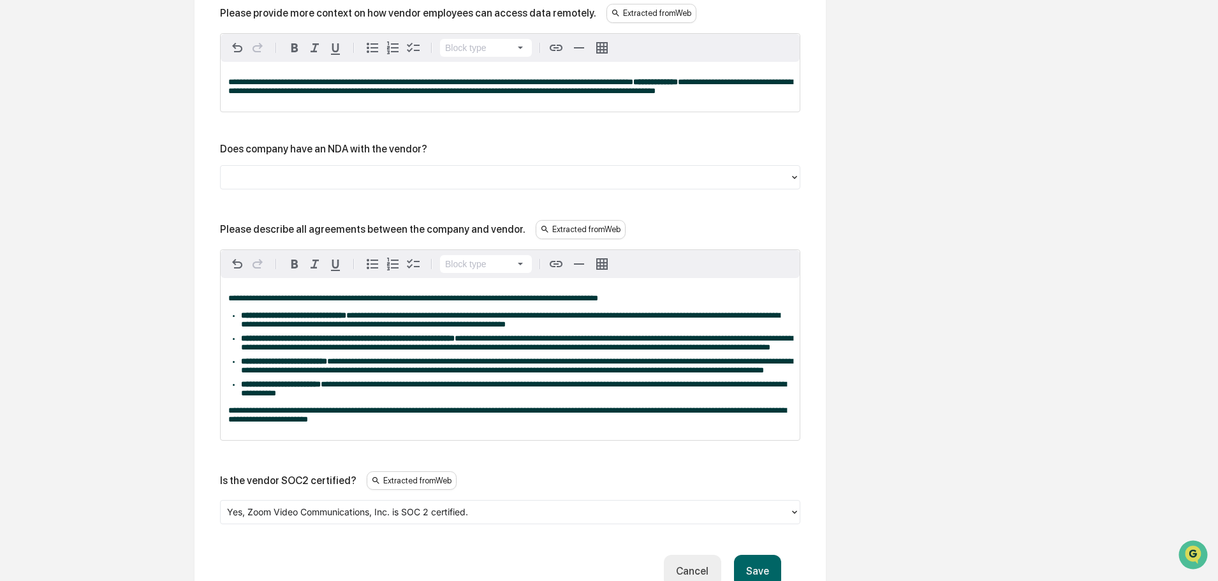
scroll to position [2248, 0]
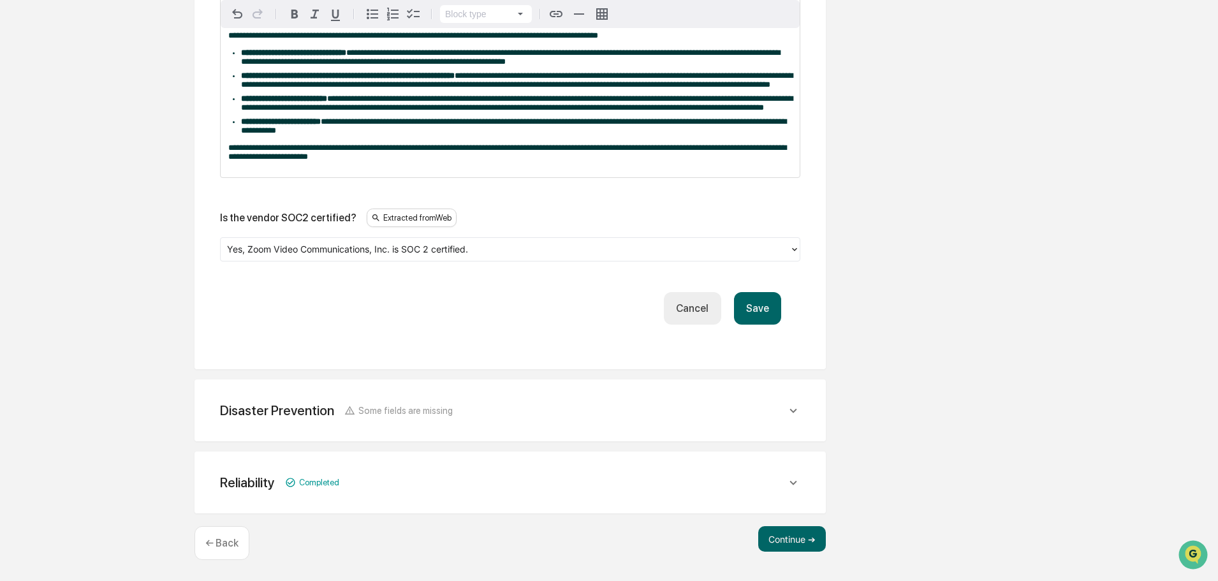
click at [601, 310] on button "Save" at bounding box center [757, 308] width 47 height 33
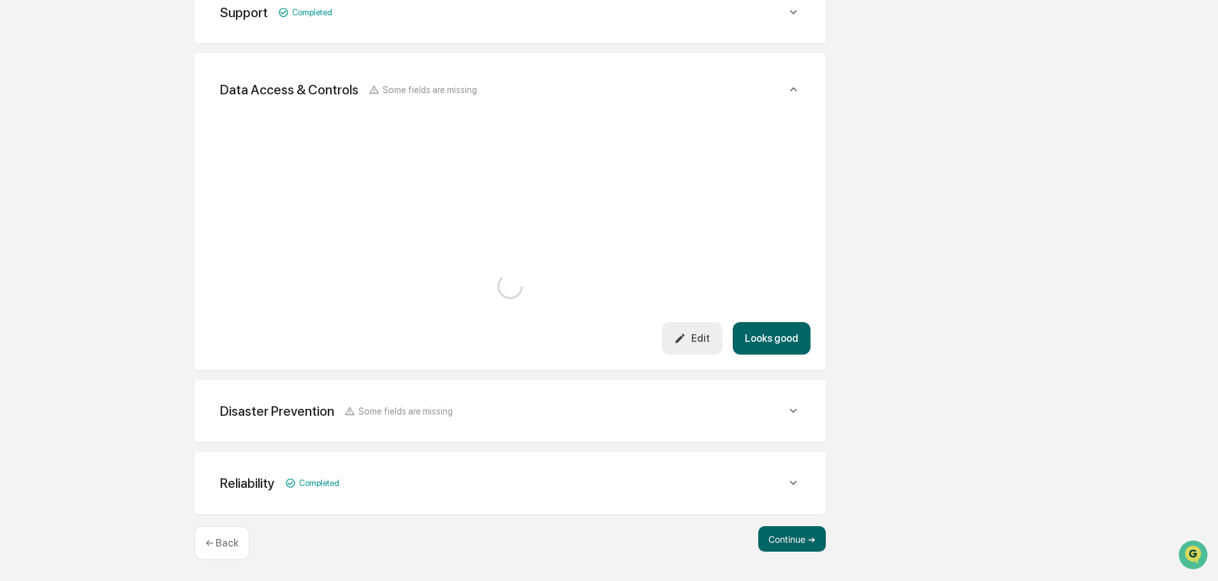
scroll to position [2059, 0]
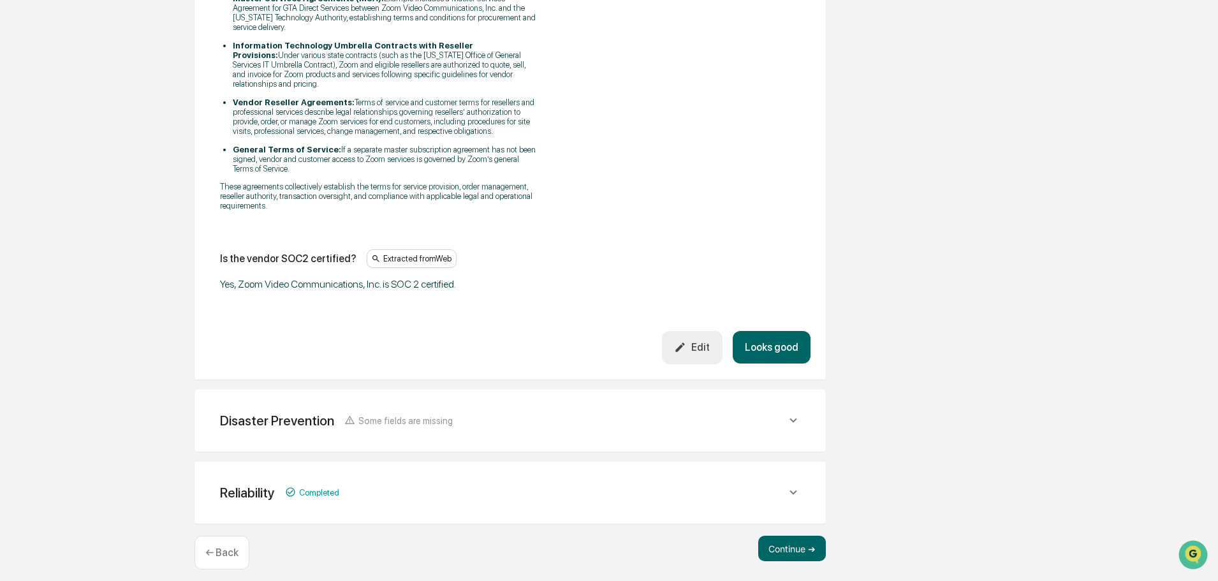
click at [601, 331] on button "Looks good" at bounding box center [771, 347] width 78 height 33
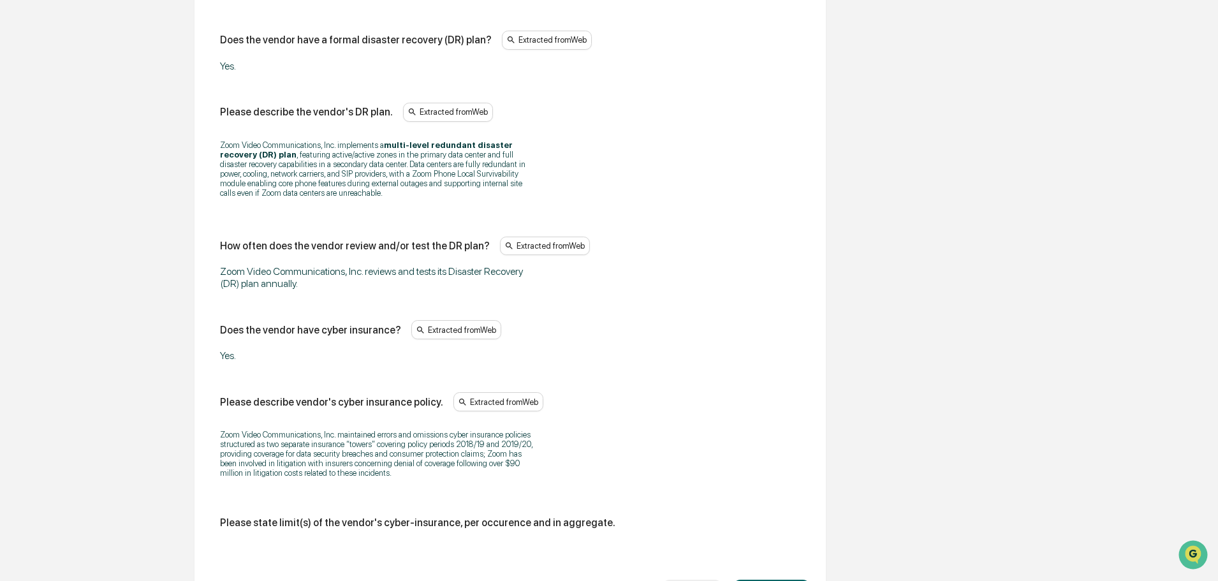
scroll to position [711, 0]
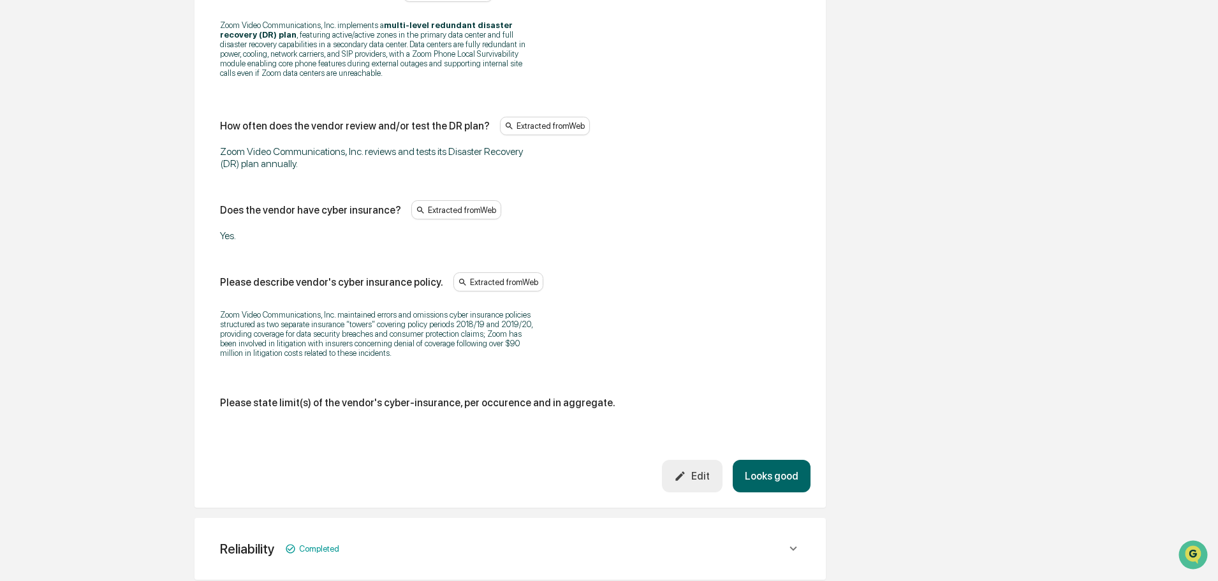
click at [601, 441] on button "Looks good" at bounding box center [771, 476] width 78 height 33
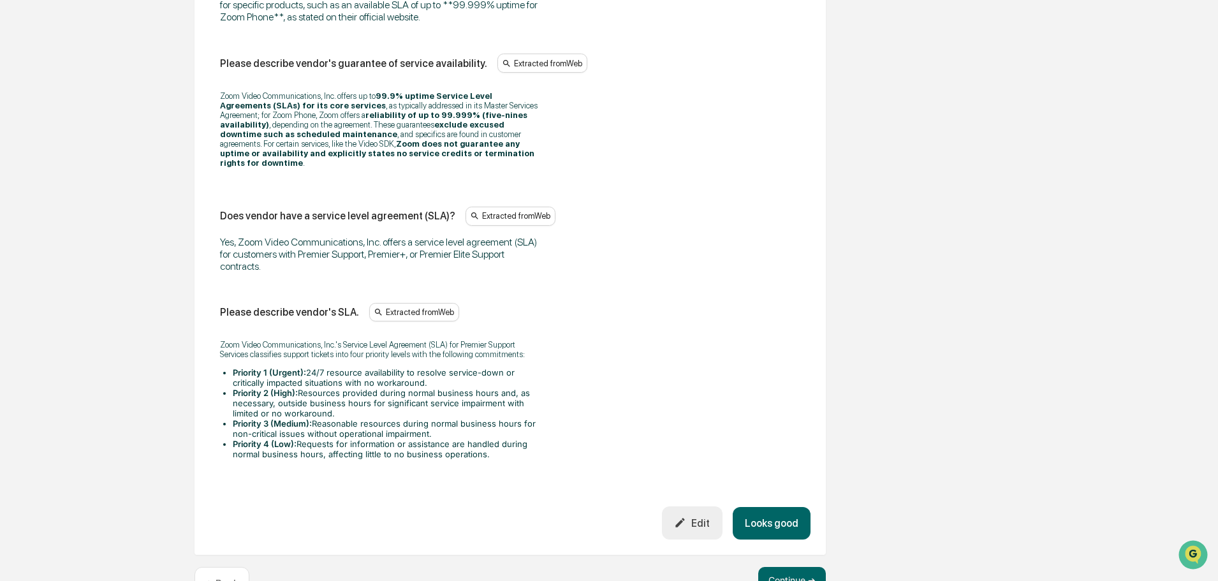
scroll to position [1069, 0]
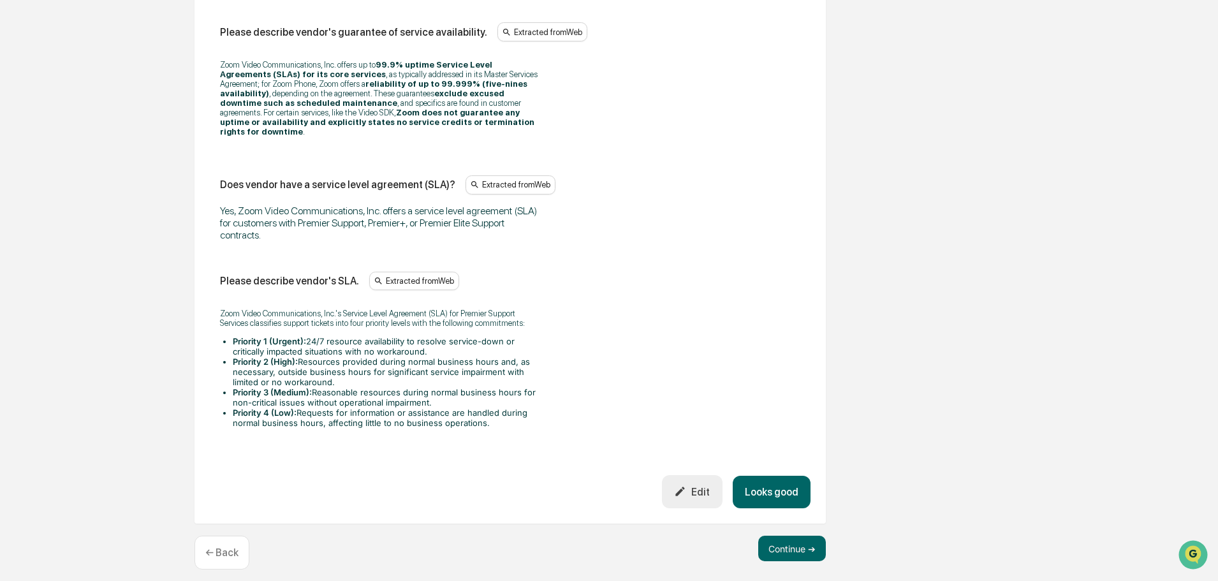
click at [601, 441] on button "Looks good" at bounding box center [771, 492] width 78 height 33
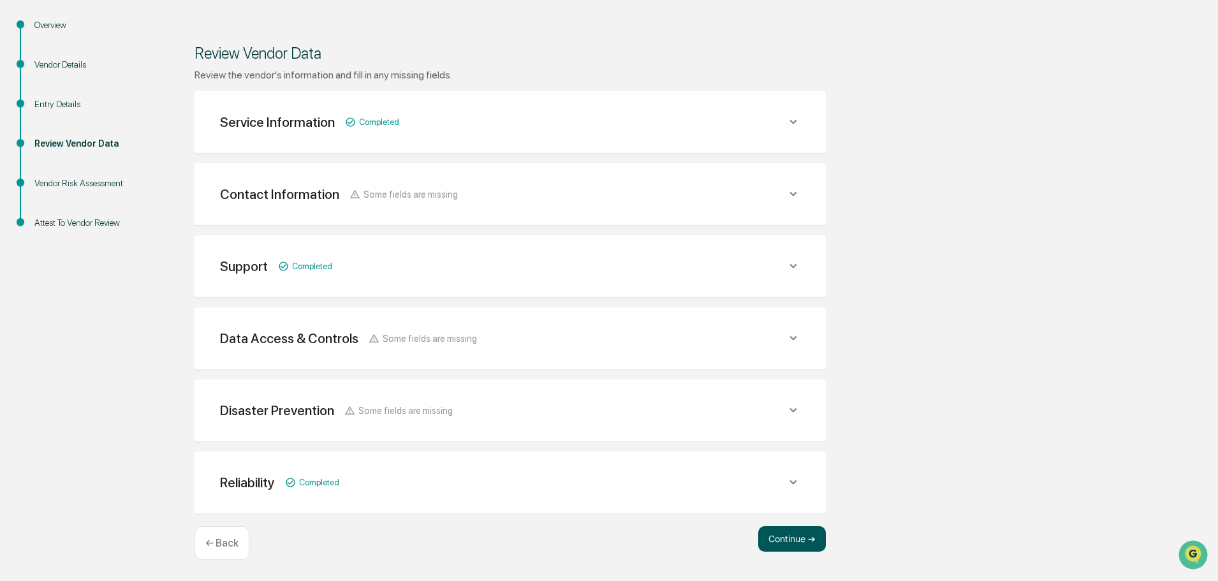
scroll to position [149, 0]
click at [601, 441] on button "Continue ➔" at bounding box center [792, 538] width 68 height 25
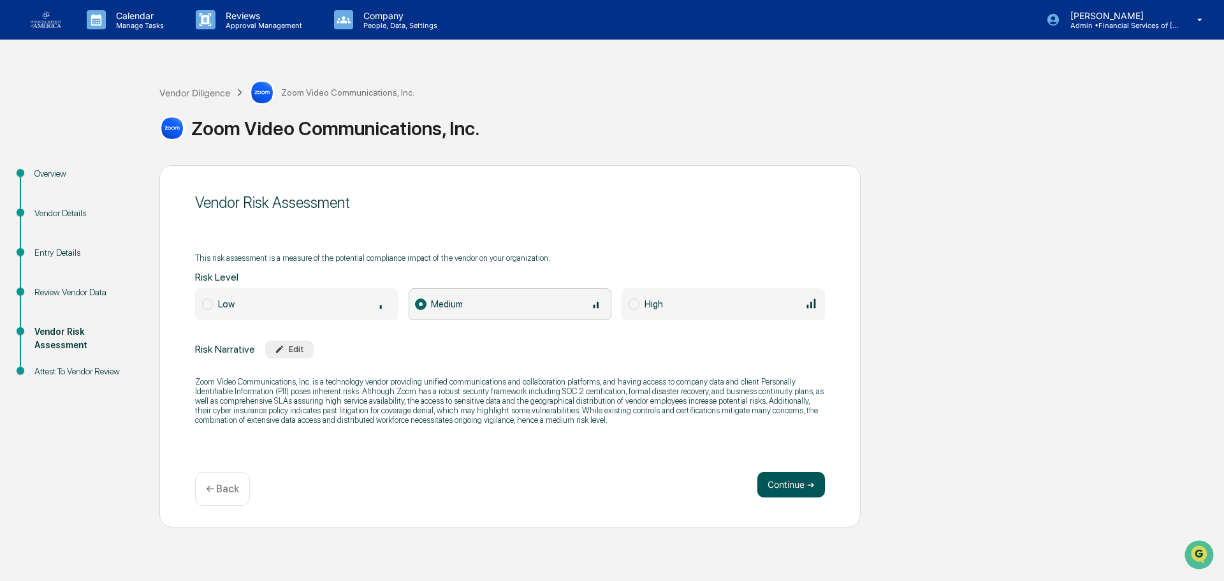
click at [601, 441] on button "Continue ➔" at bounding box center [791, 484] width 68 height 25
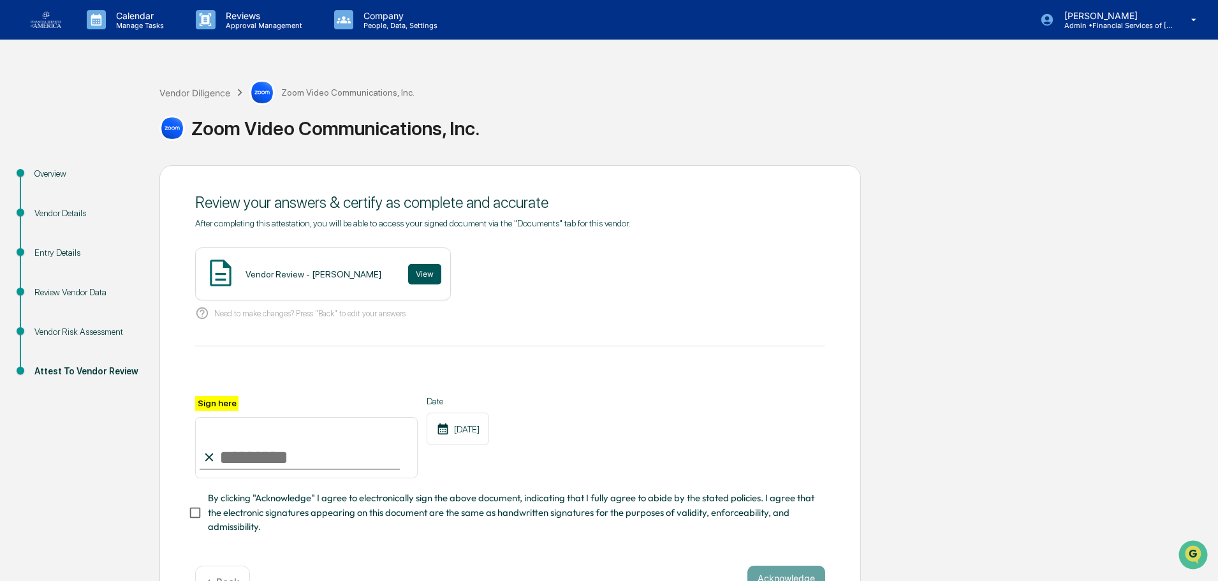
click at [426, 273] on button "View" at bounding box center [424, 274] width 33 height 20
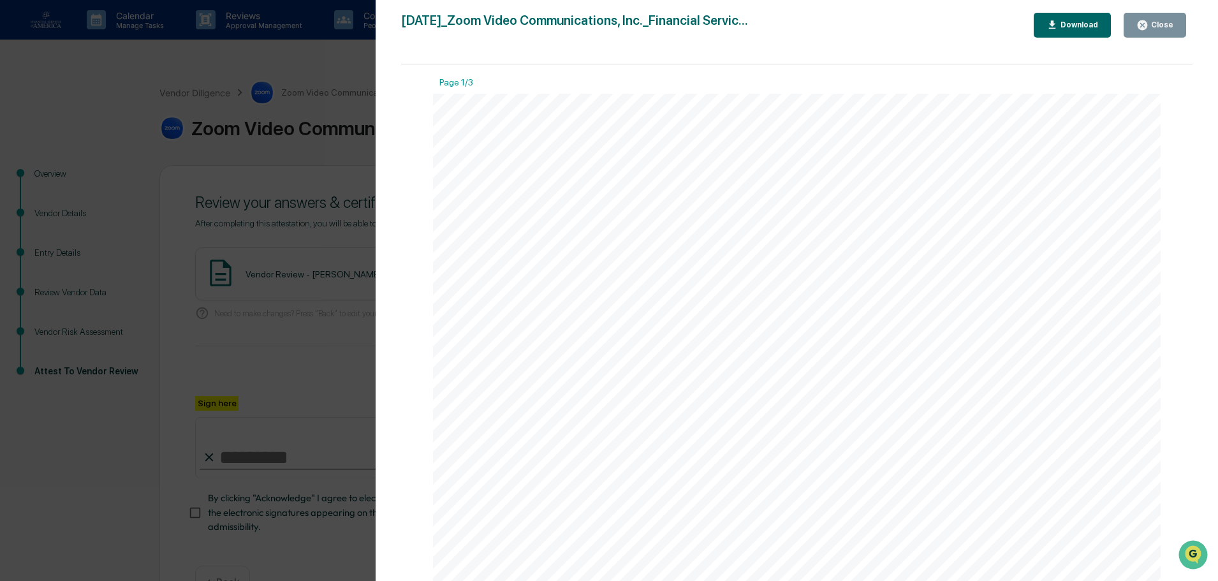
click at [601, 28] on button "Close" at bounding box center [1154, 25] width 62 height 25
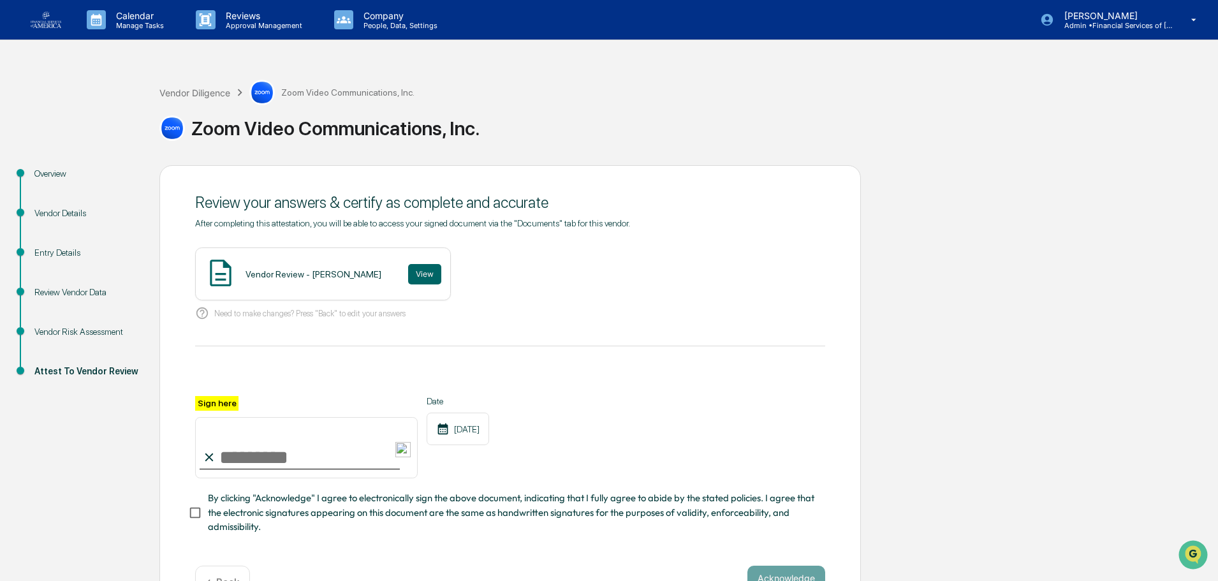
click at [347, 441] on input "Sign here" at bounding box center [306, 447] width 222 height 61
type input "**********"
click at [209, 441] on span "By clicking "Acknowledge" I agree to electronically sign the above document, in…" at bounding box center [511, 512] width 607 height 43
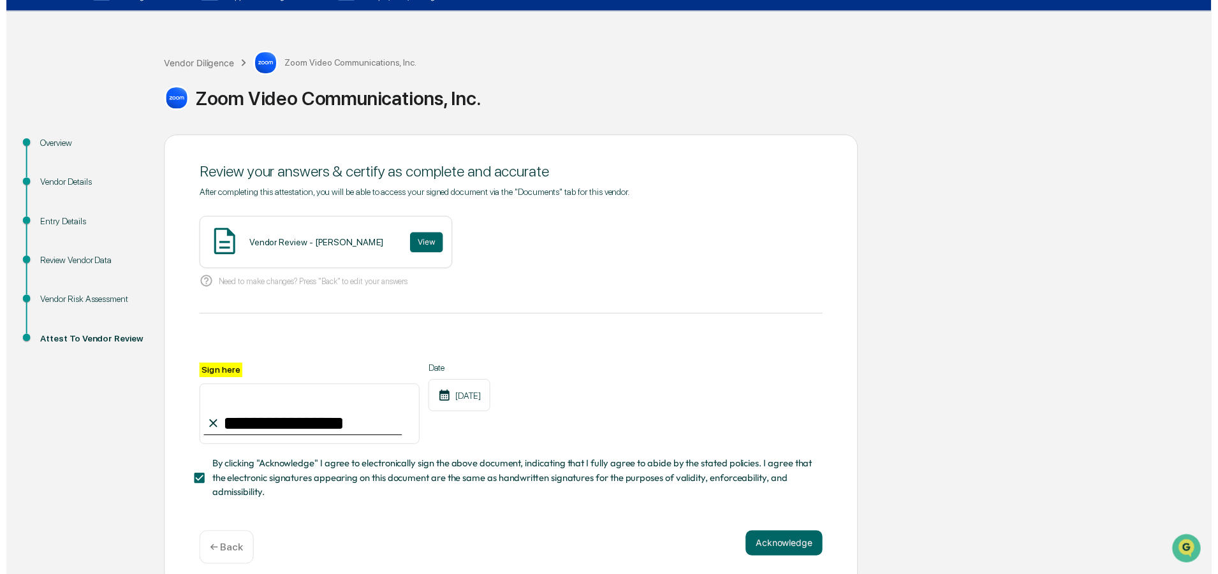
scroll to position [44, 0]
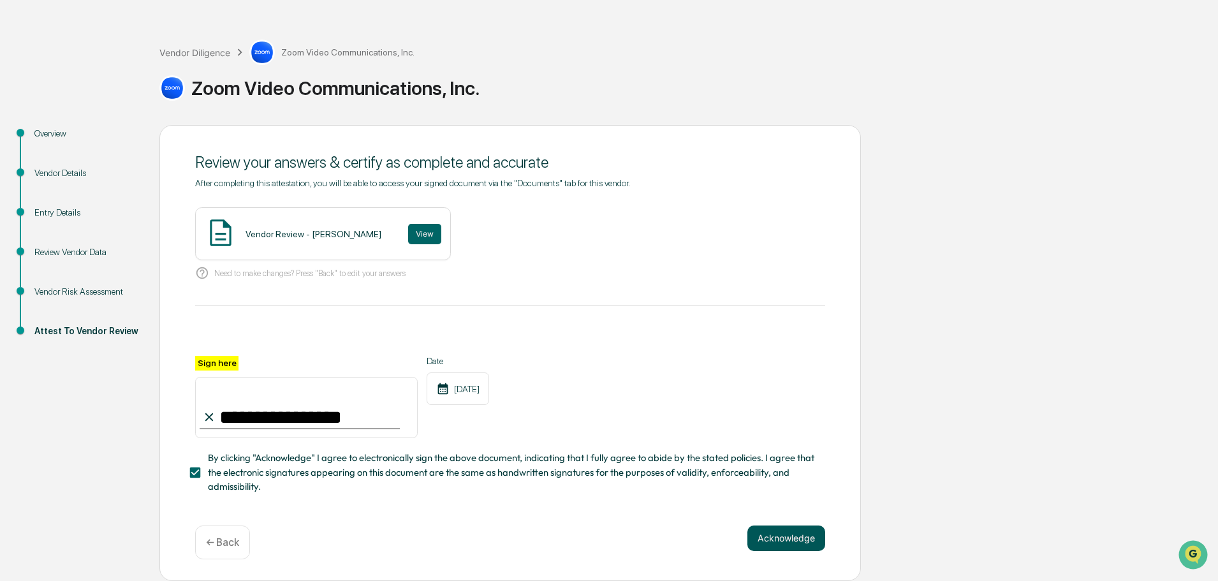
click at [601, 441] on button "Acknowledge" at bounding box center [786, 537] width 78 height 25
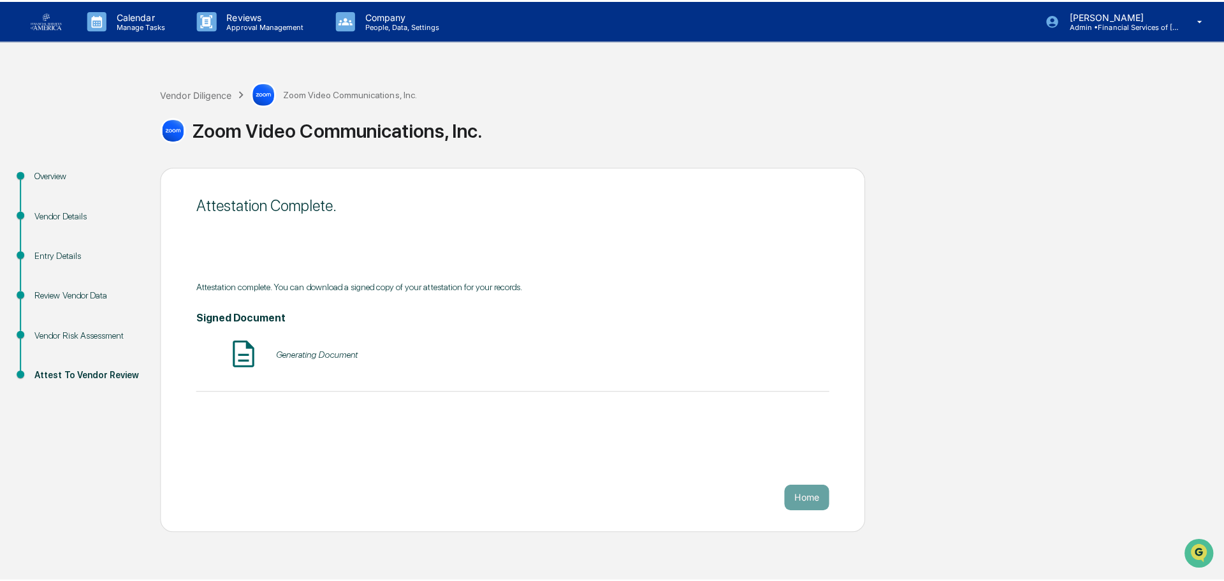
scroll to position [0, 0]
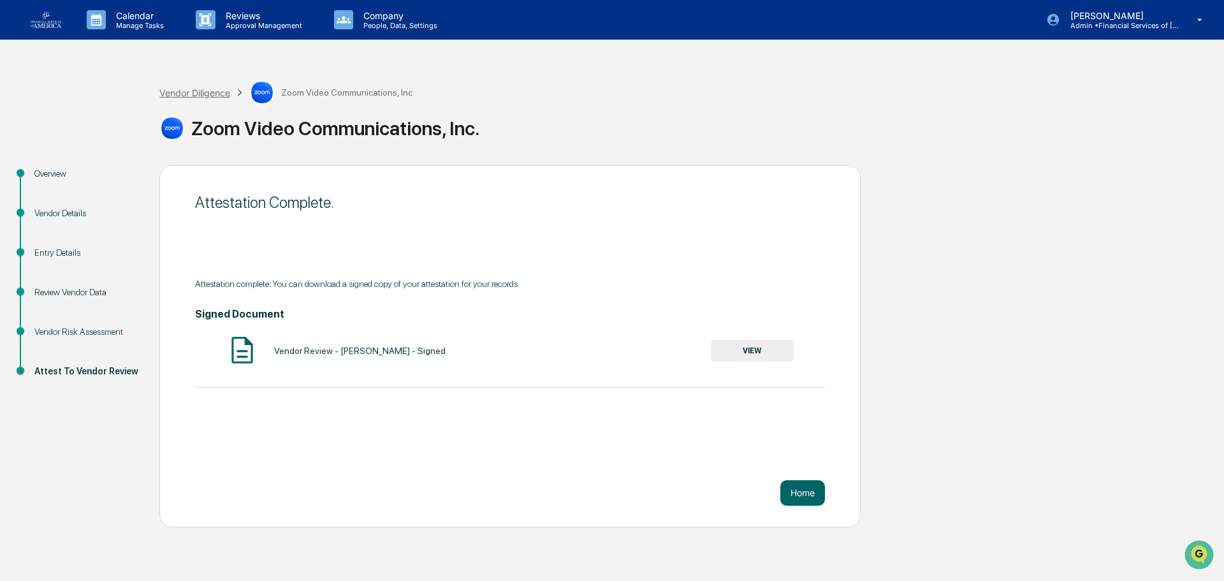
click at [201, 91] on div "Vendor Diligence" at bounding box center [194, 92] width 71 height 11
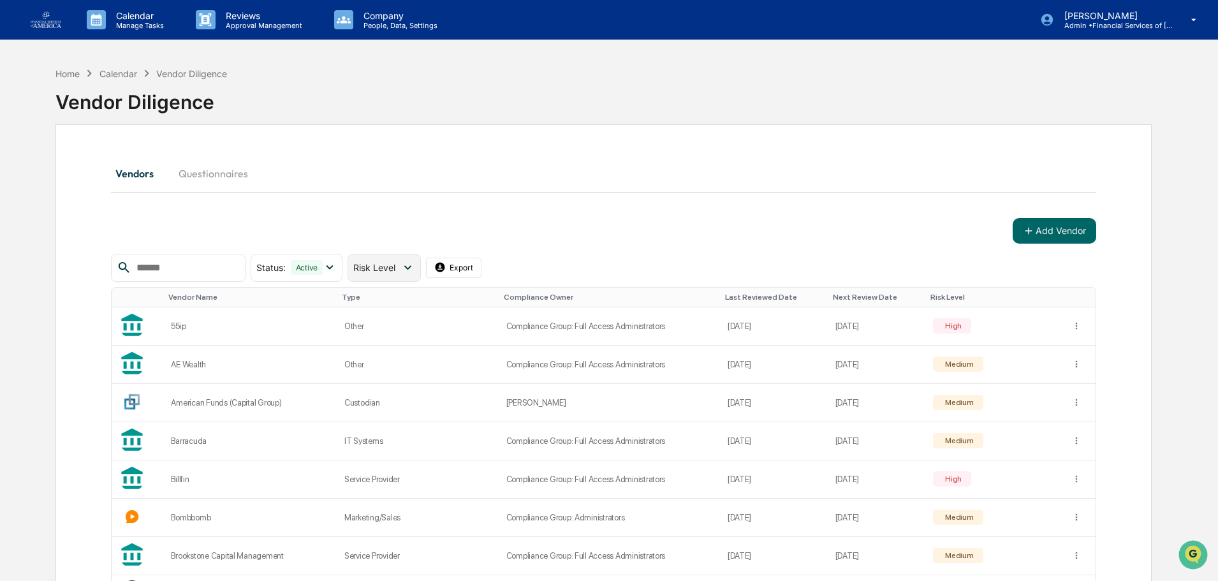
click at [395, 265] on span "Risk Level" at bounding box center [374, 267] width 42 height 11
click at [415, 400] on div "Review Incomplete" at bounding box center [413, 399] width 76 height 15
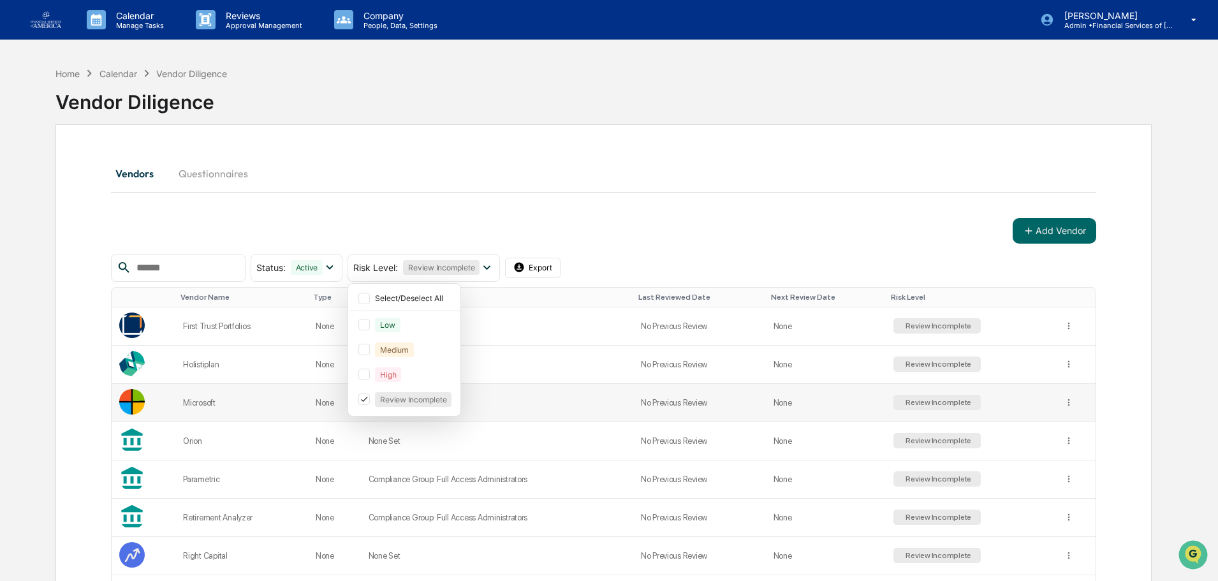
click at [238, 398] on div "Microsoft" at bounding box center [241, 403] width 117 height 10
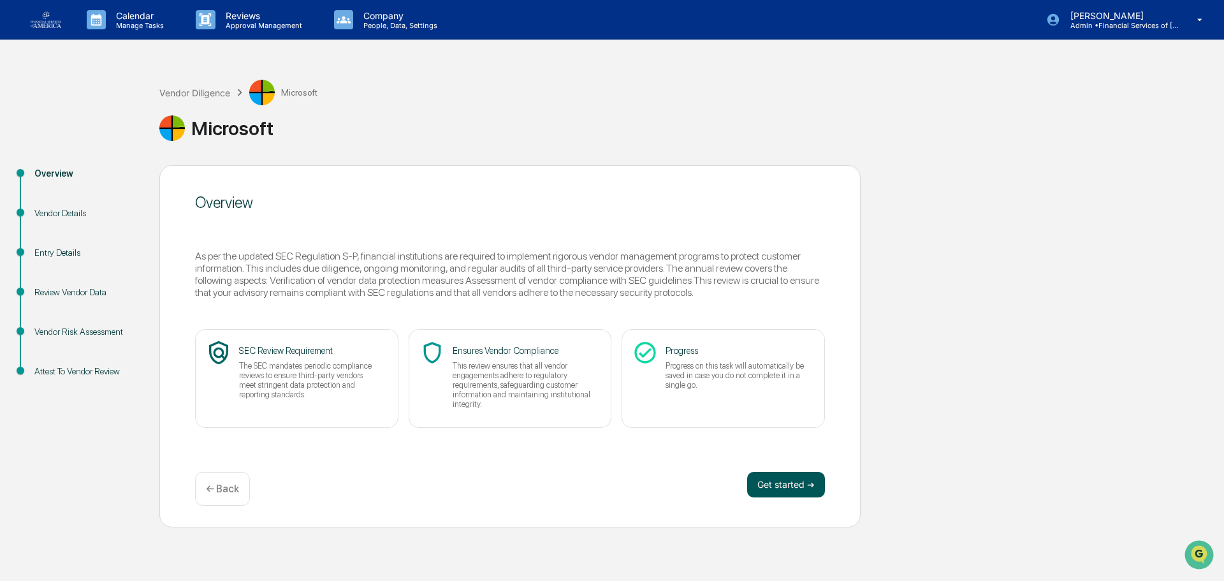
click at [601, 441] on button "Get started ➔" at bounding box center [786, 484] width 78 height 25
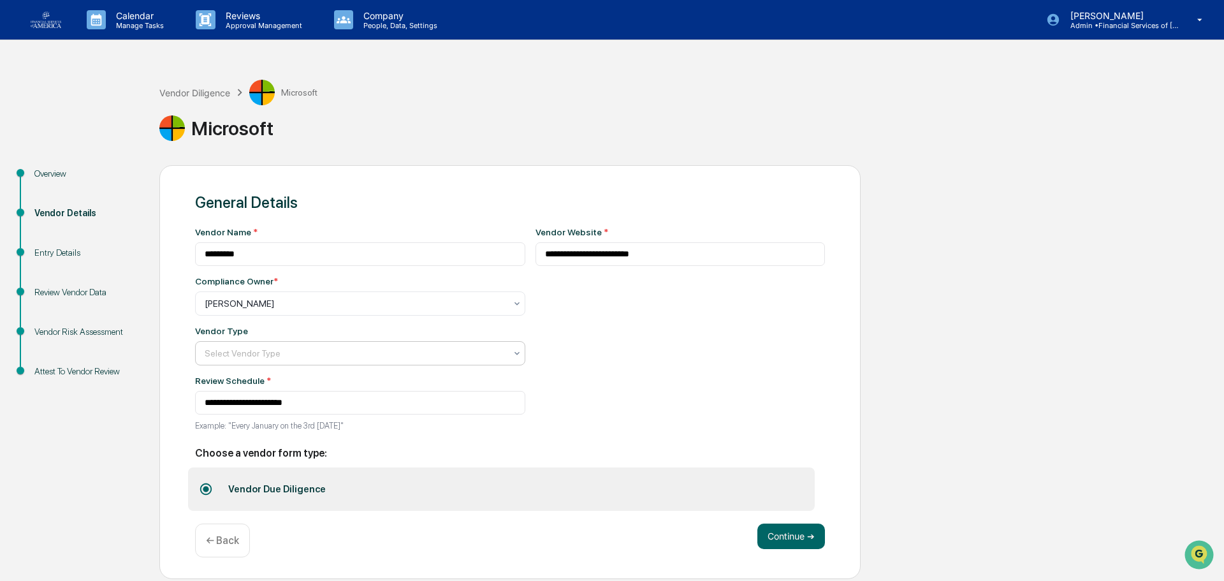
click at [339, 310] on div at bounding box center [355, 303] width 301 height 13
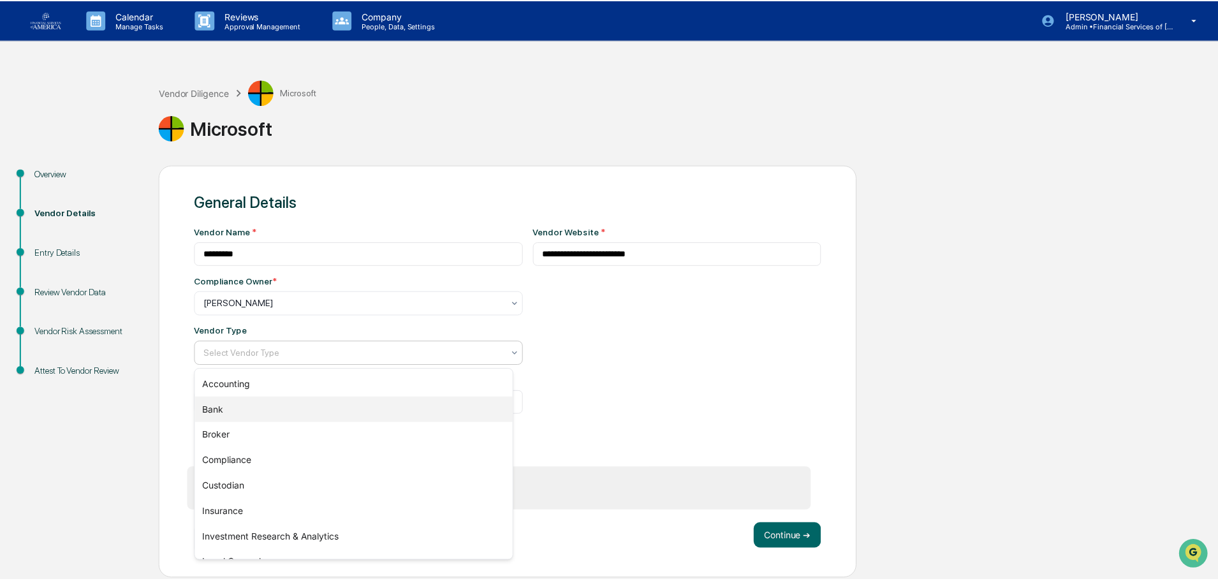
scroll to position [145, 0]
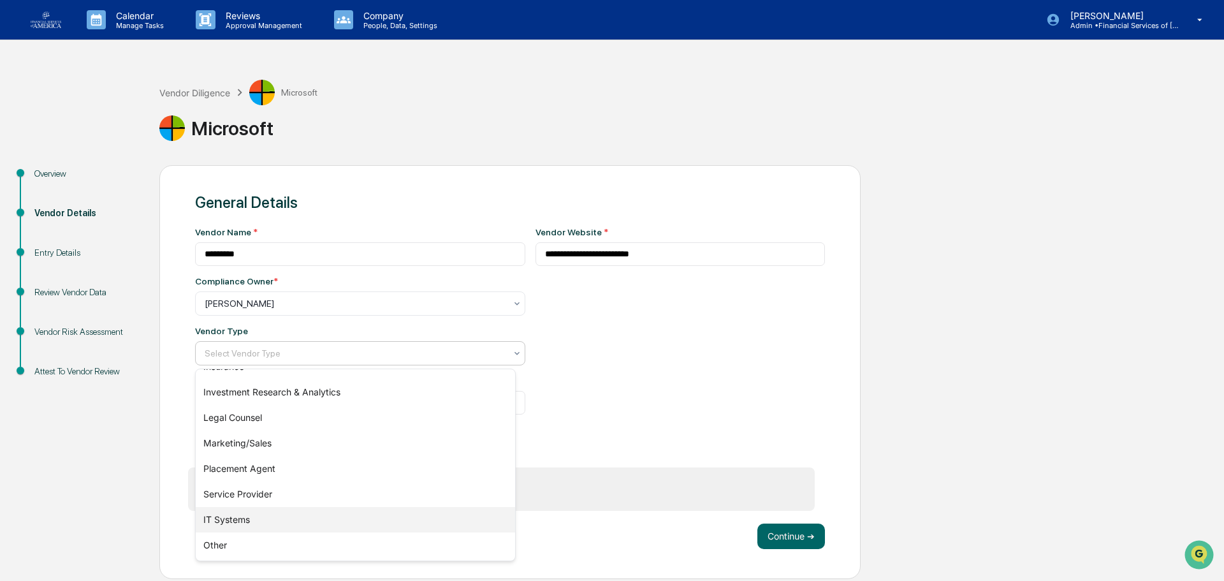
click at [304, 441] on div "IT Systems" at bounding box center [355, 519] width 319 height 25
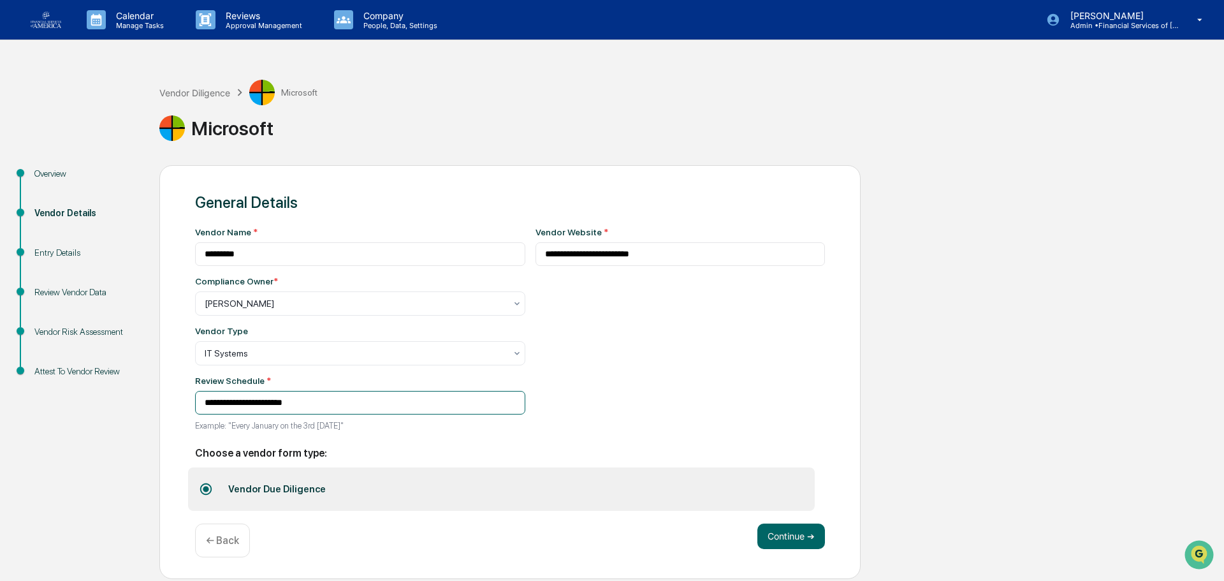
click at [245, 402] on input "**********" at bounding box center [360, 403] width 330 height 24
type input "**********"
click at [601, 441] on button "Continue ➔" at bounding box center [791, 535] width 68 height 25
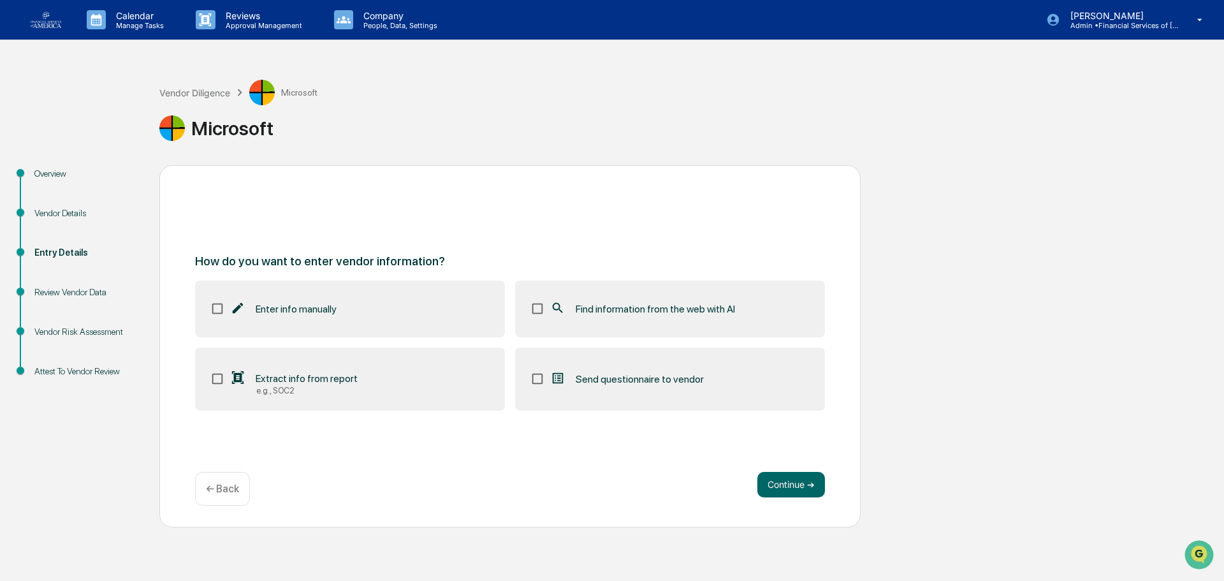
click at [601, 307] on span "Find information from the web with AI" at bounding box center [655, 309] width 159 height 12
click at [601, 441] on div "How do you want to enter vendor information? Enter info manually Find informati…" at bounding box center [509, 346] width 701 height 362
click at [601, 441] on button "Continue ➔" at bounding box center [791, 484] width 68 height 25
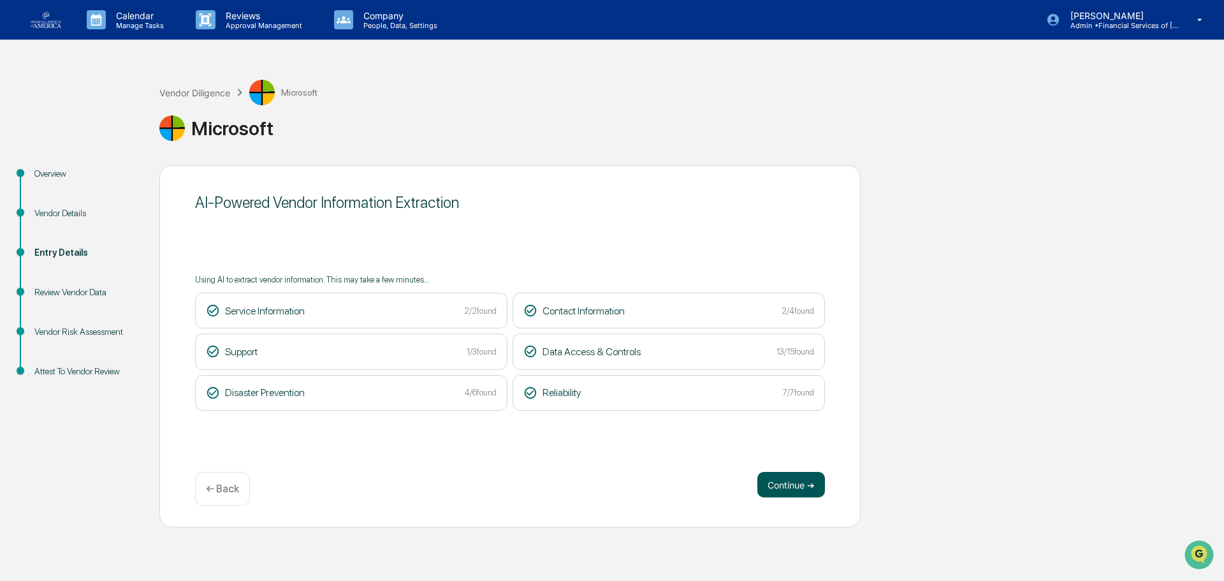
click at [601, 441] on button "Continue ➔" at bounding box center [791, 484] width 68 height 25
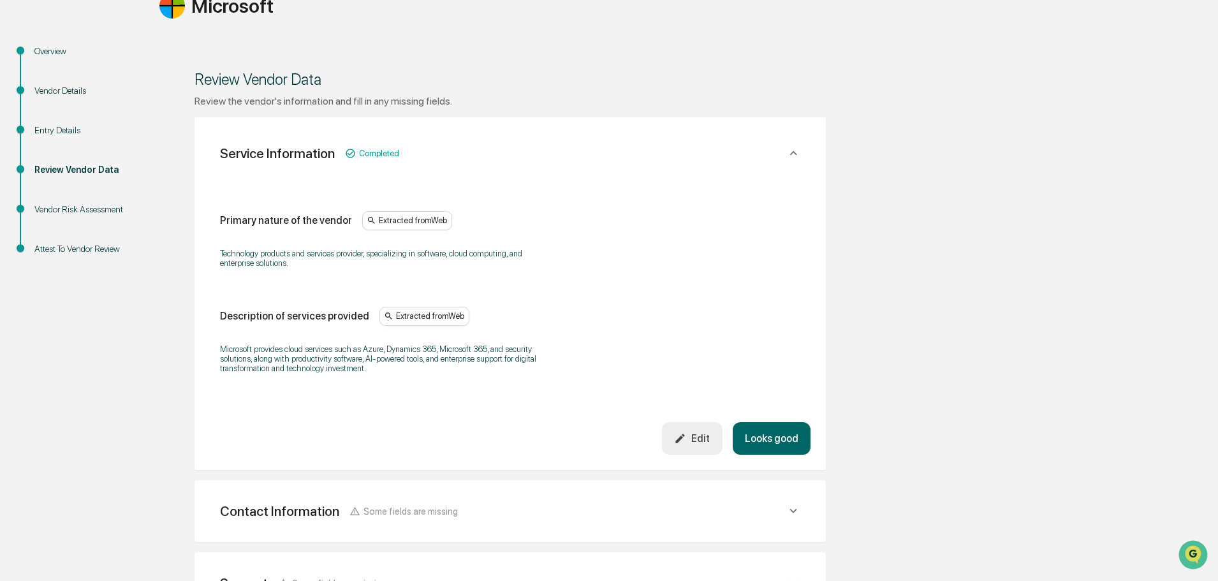
scroll to position [127, 0]
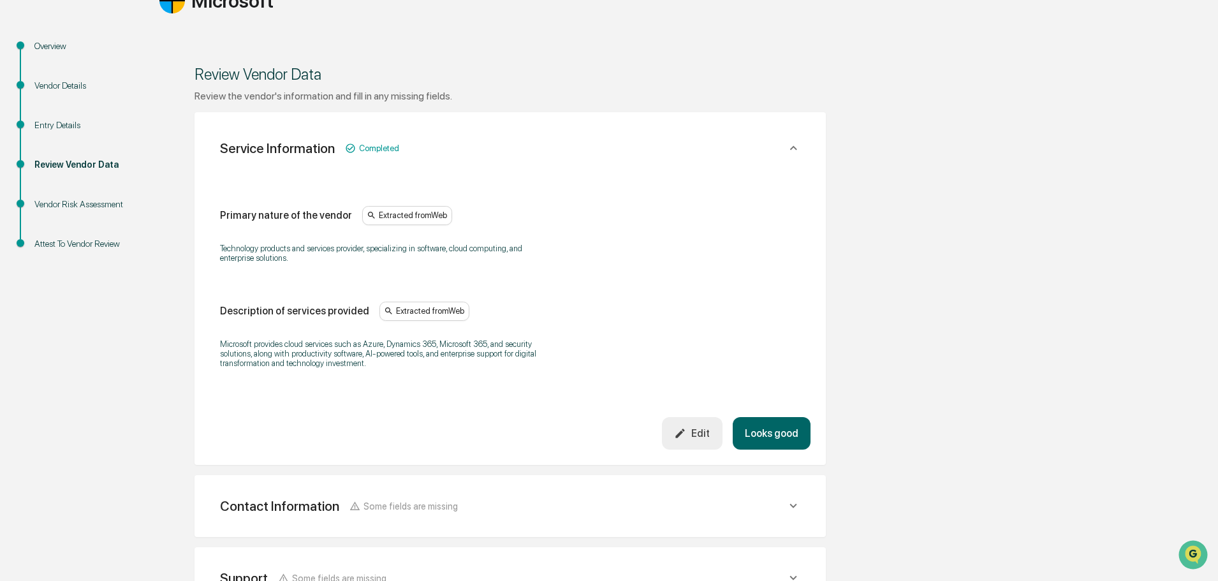
click at [601, 433] on button "Looks good" at bounding box center [771, 433] width 78 height 33
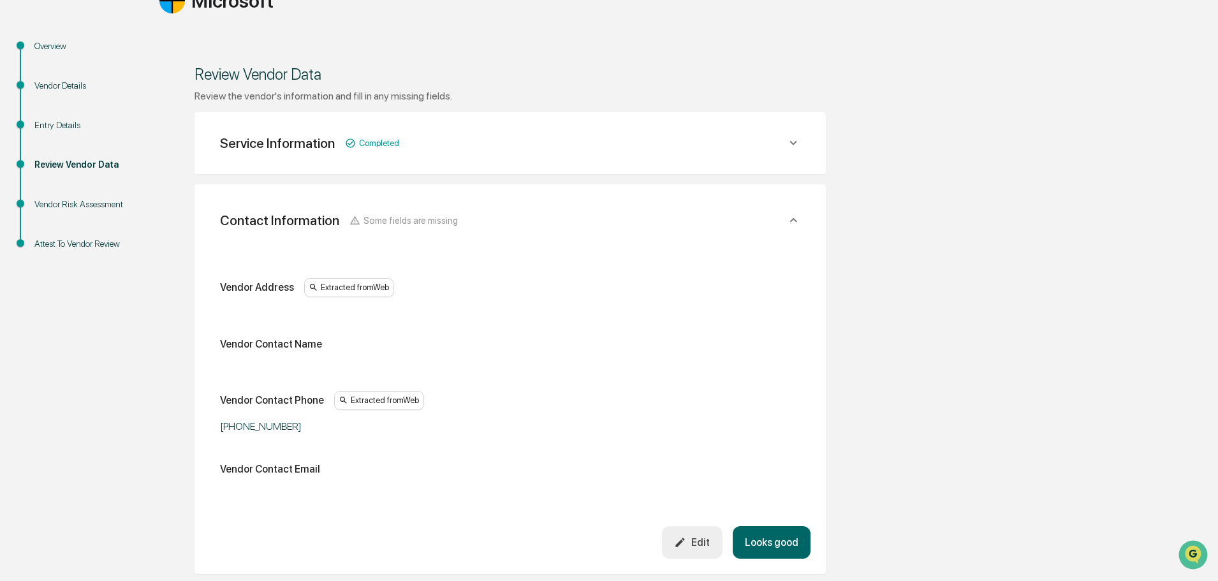
scroll to position [240, 0]
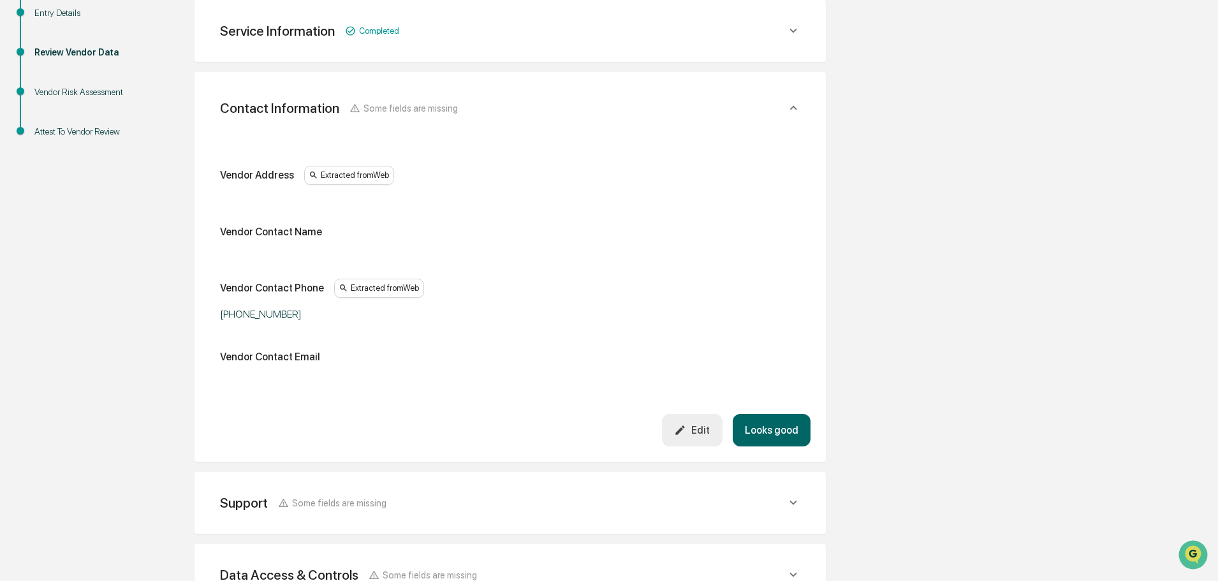
click at [601, 421] on button "Looks good" at bounding box center [771, 430] width 78 height 33
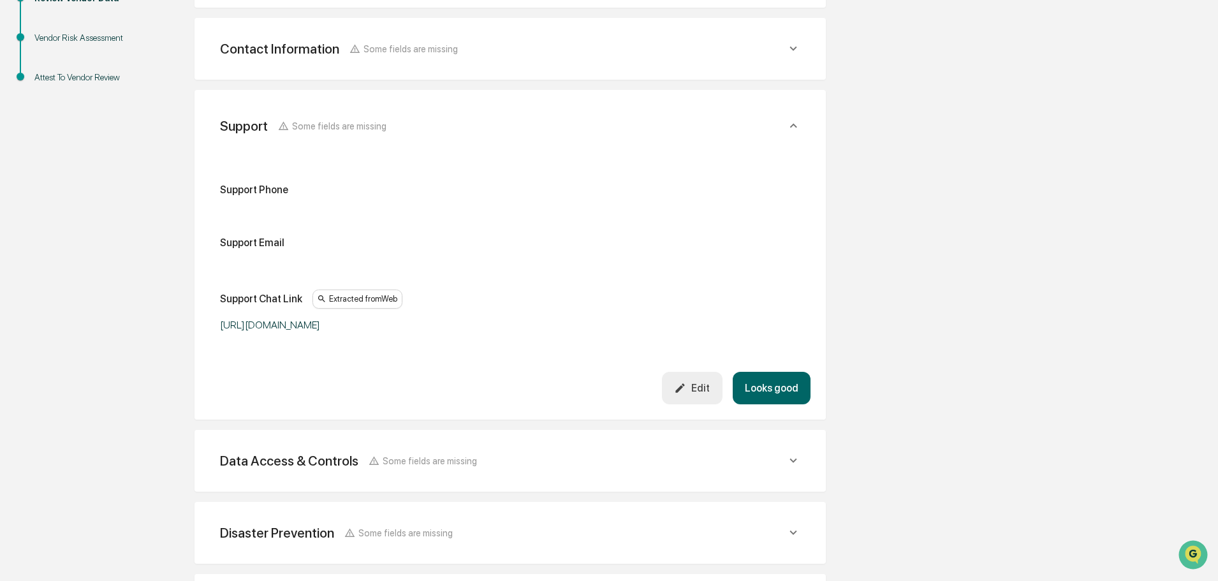
scroll to position [312, 0]
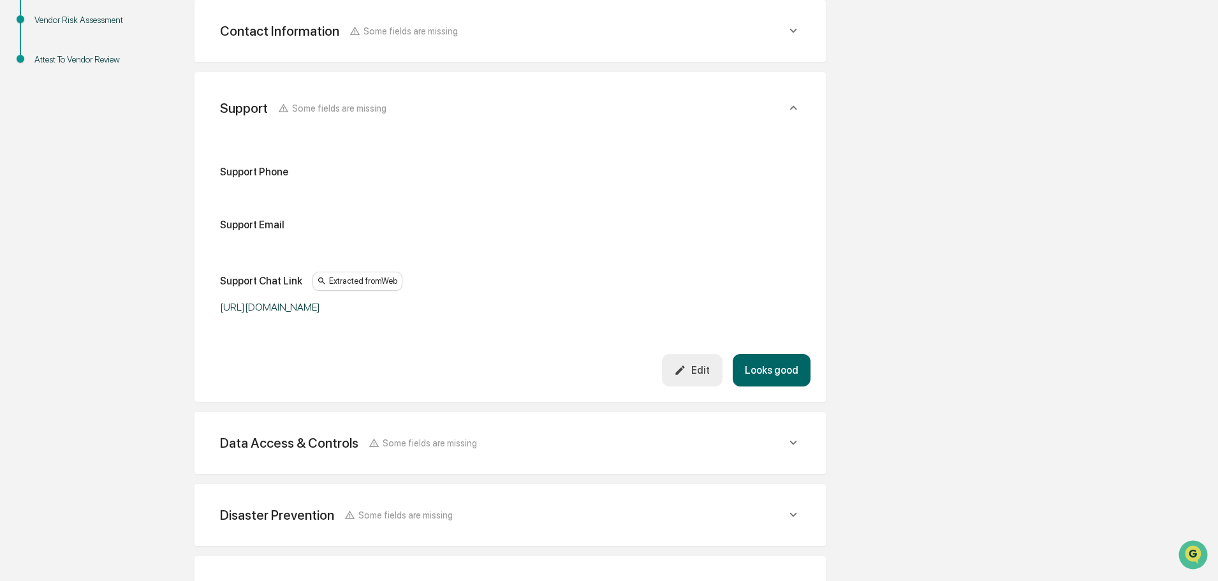
click at [601, 383] on button "Looks good" at bounding box center [771, 370] width 78 height 33
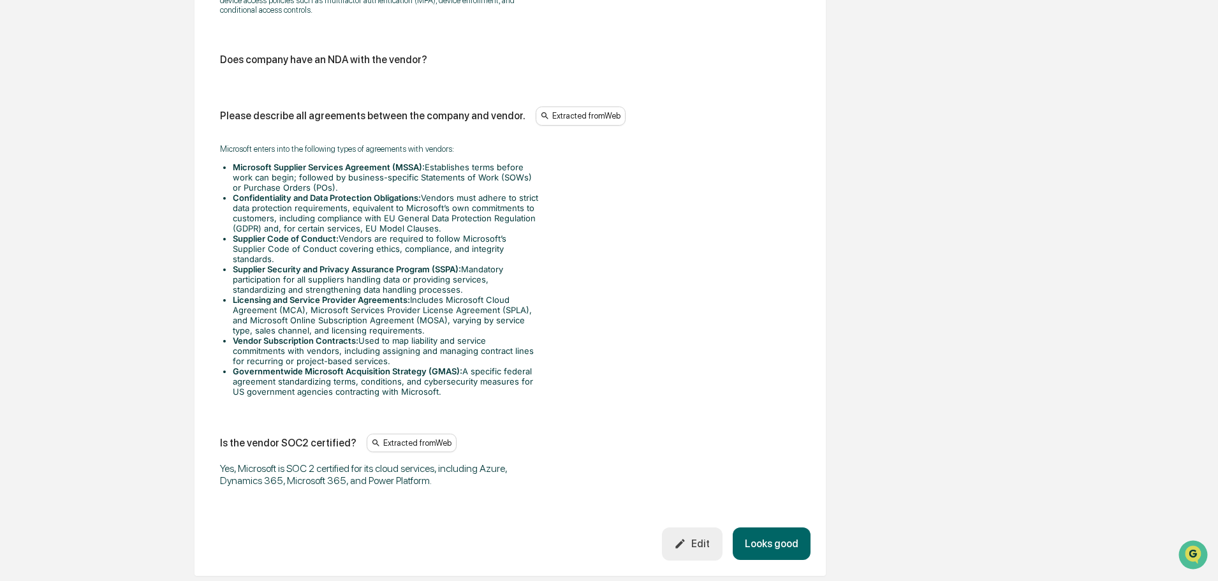
scroll to position [1659, 0]
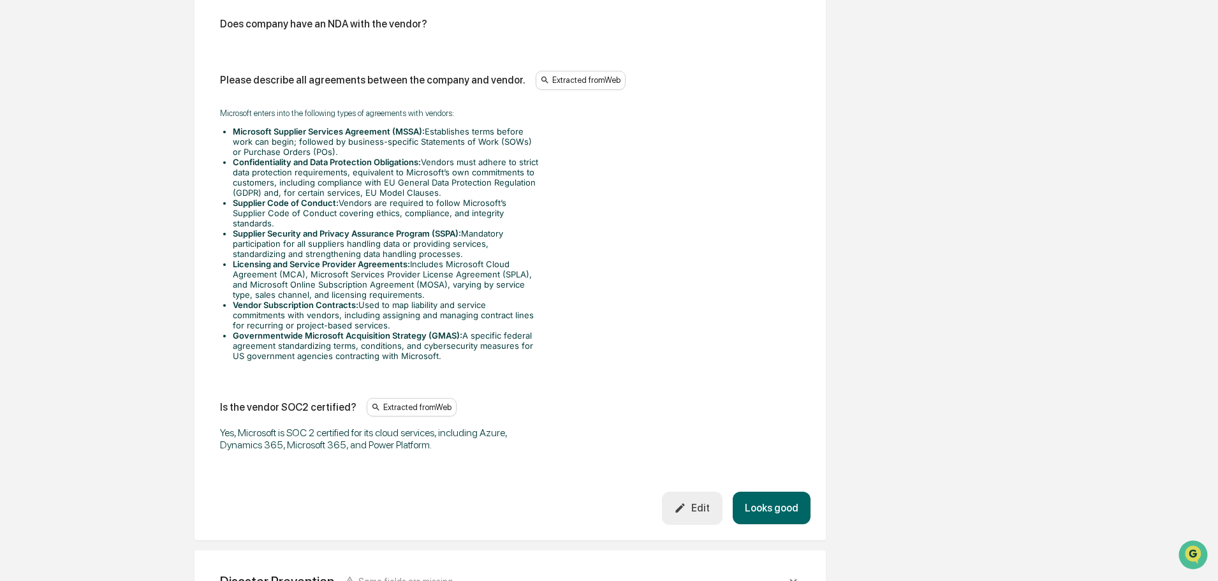
click at [601, 441] on button "Looks good" at bounding box center [771, 507] width 78 height 33
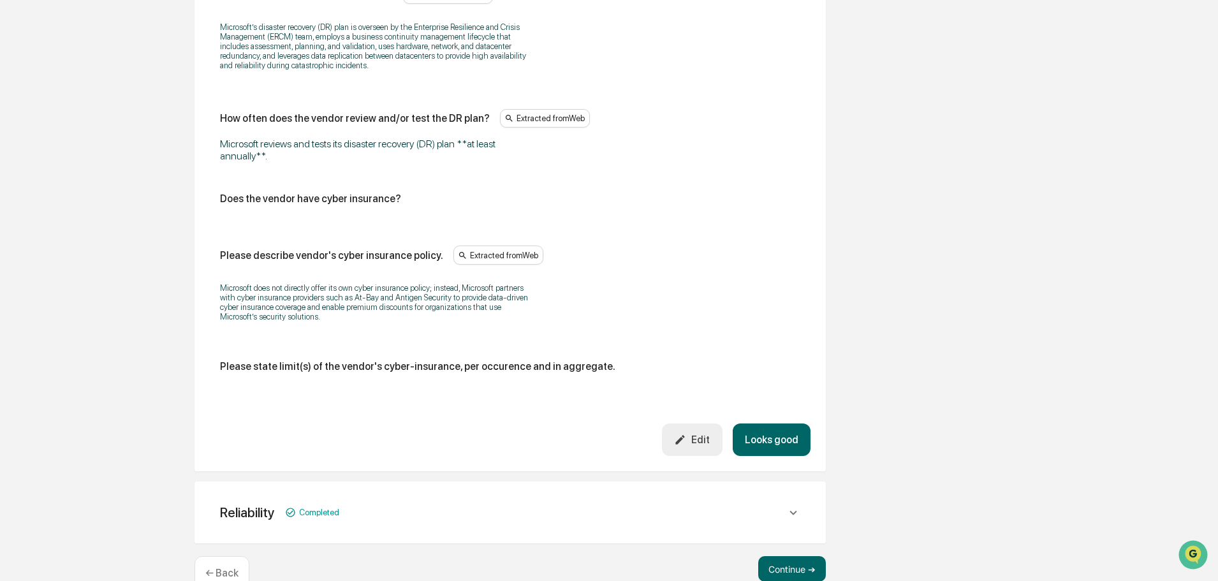
scroll to position [711, 0]
click at [601, 435] on button "Looks good" at bounding box center [771, 437] width 78 height 33
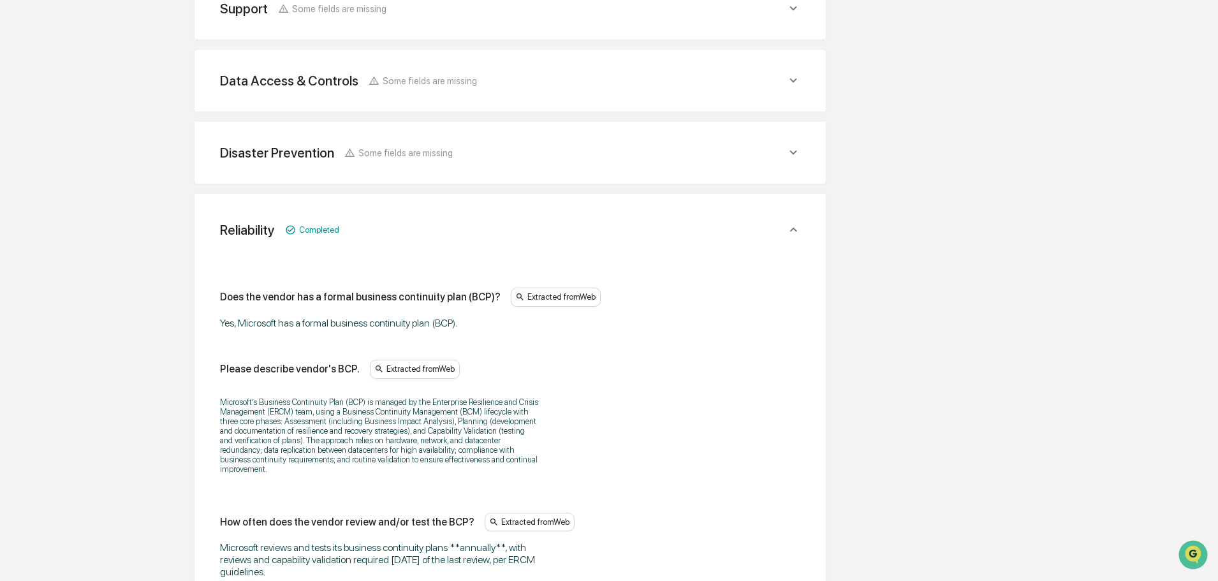
scroll to position [400, 0]
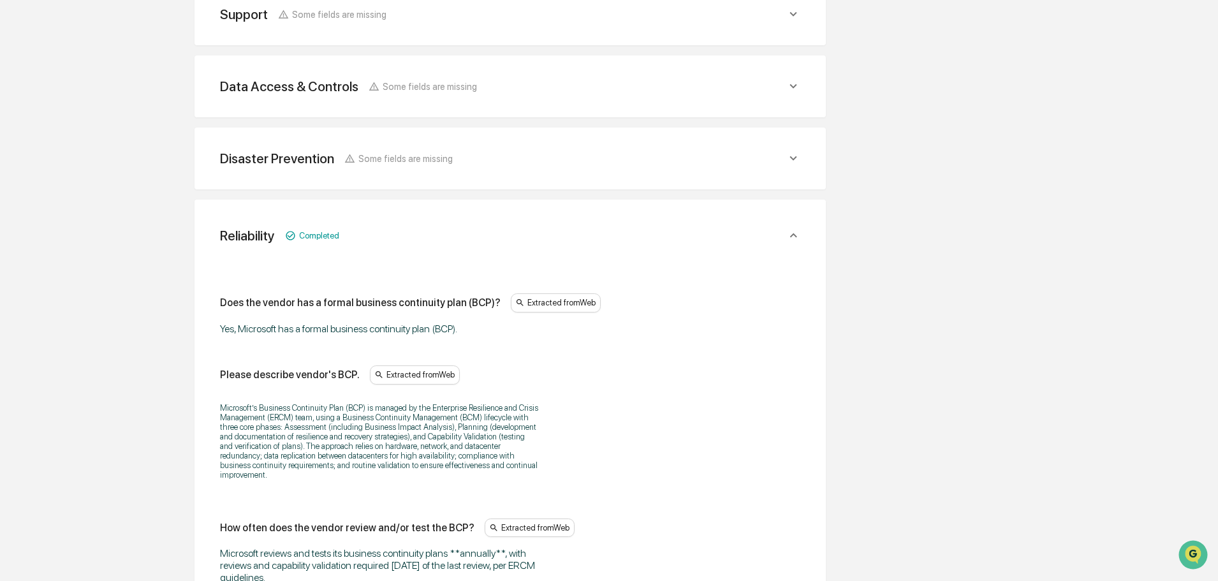
click at [466, 177] on div "Disaster Prevention Some fields are missing Does the vendor have a formal disas…" at bounding box center [509, 158] width 631 height 62
click at [601, 105] on div "Data Access & Controls Some fields are missing Does/will the vendor have access…" at bounding box center [509, 86] width 631 height 62
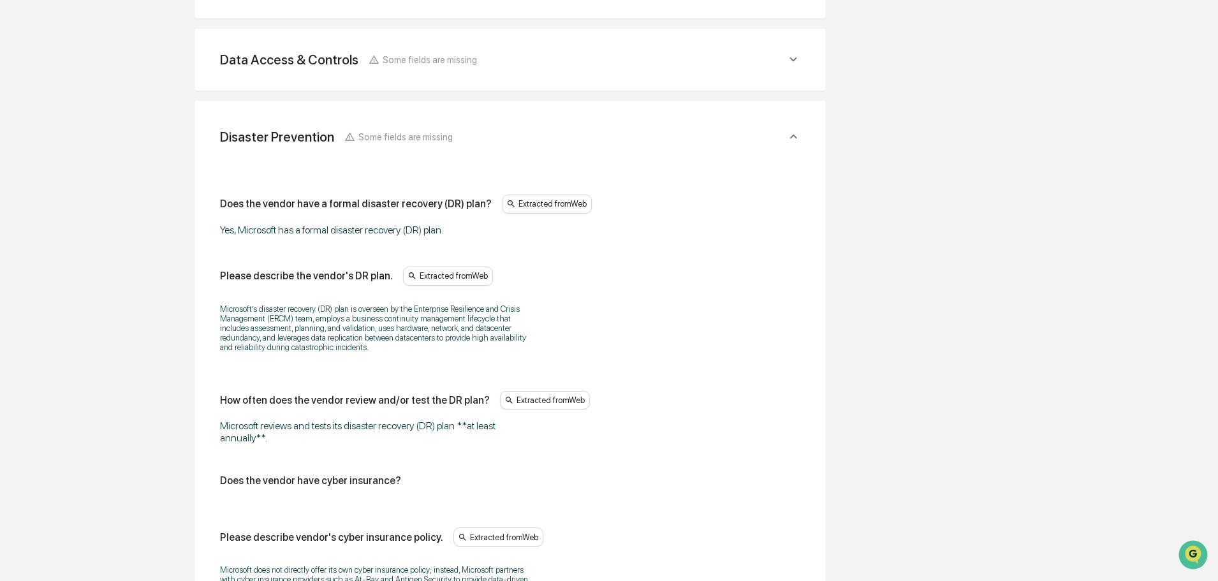
scroll to position [273, 0]
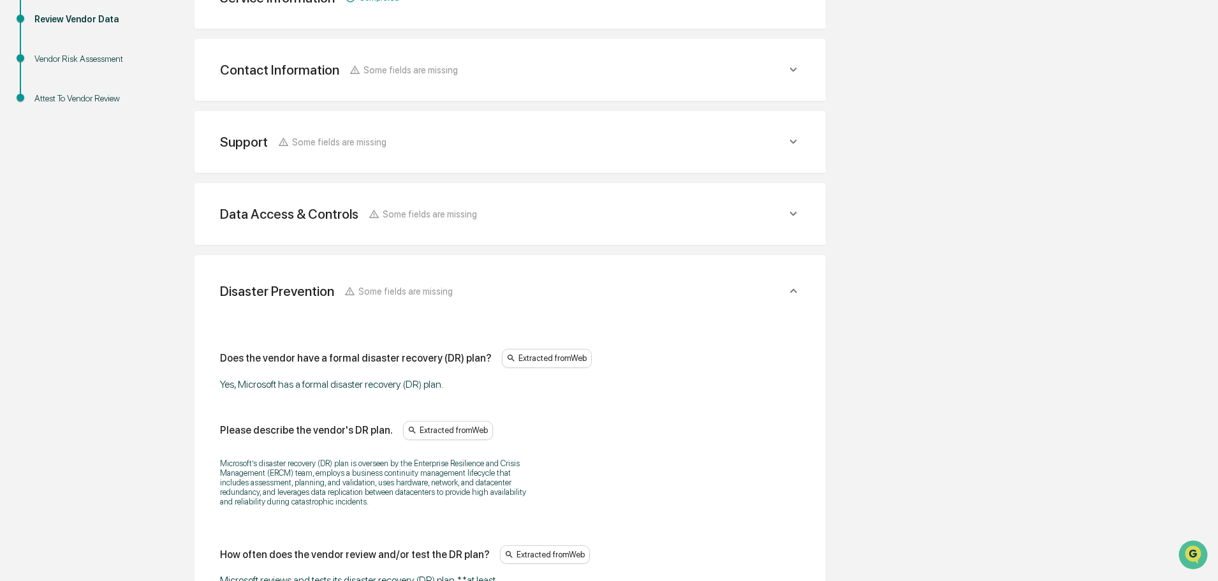
click at [601, 196] on div "Data Access & Controls Some fields are missing Does/will the vendor have access…" at bounding box center [509, 214] width 631 height 62
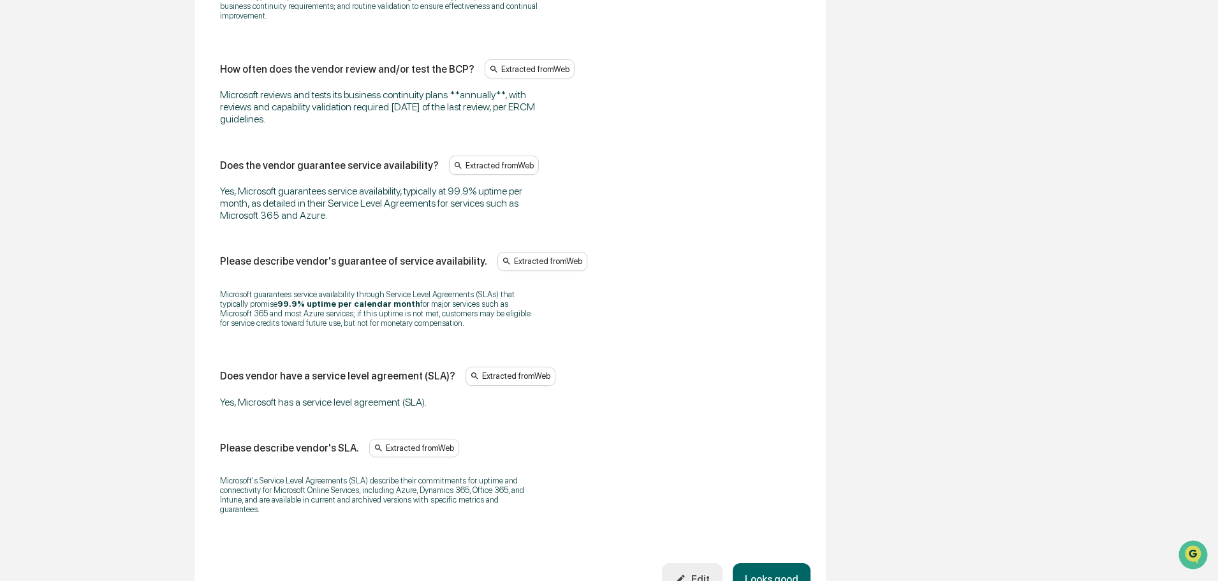
scroll to position [3210, 0]
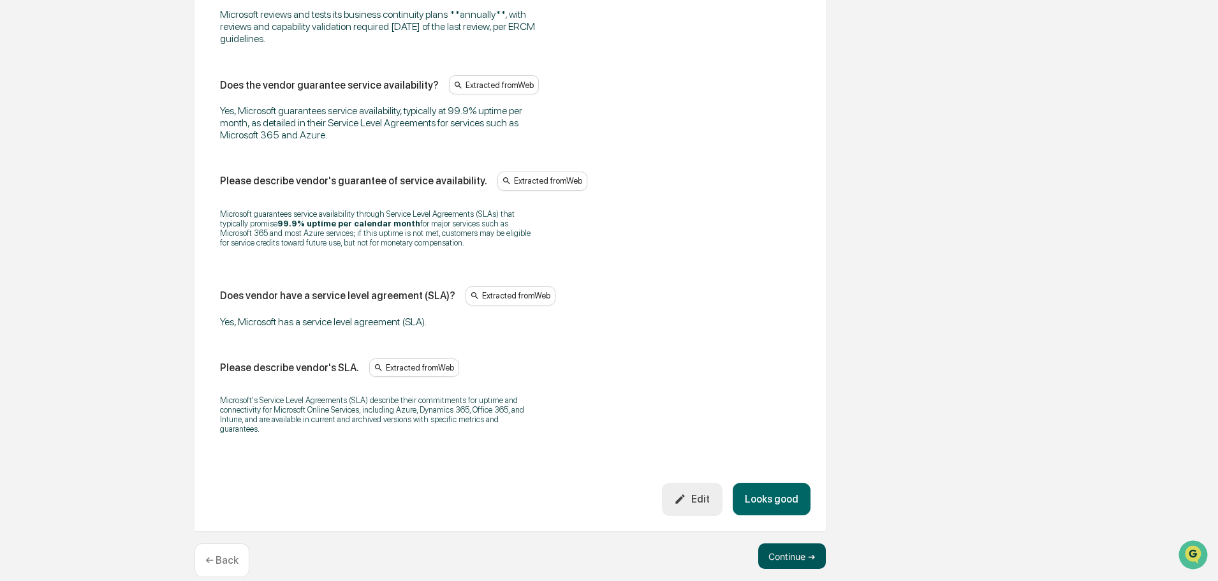
click at [601, 441] on button "Continue ➔" at bounding box center [792, 555] width 68 height 25
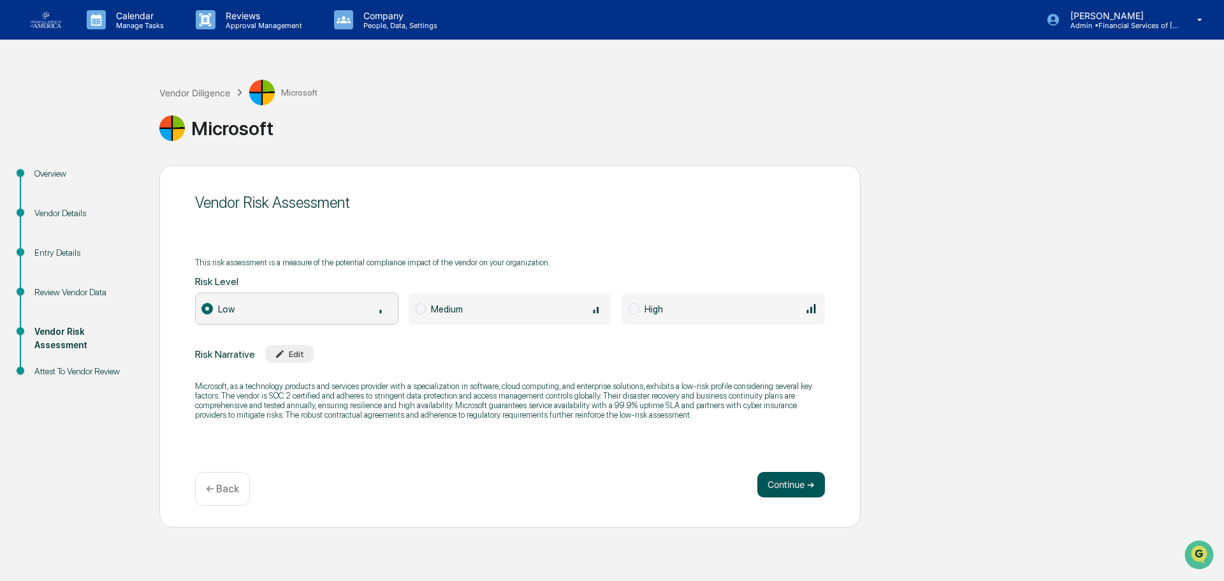
click at [601, 441] on button "Continue ➔" at bounding box center [791, 484] width 68 height 25
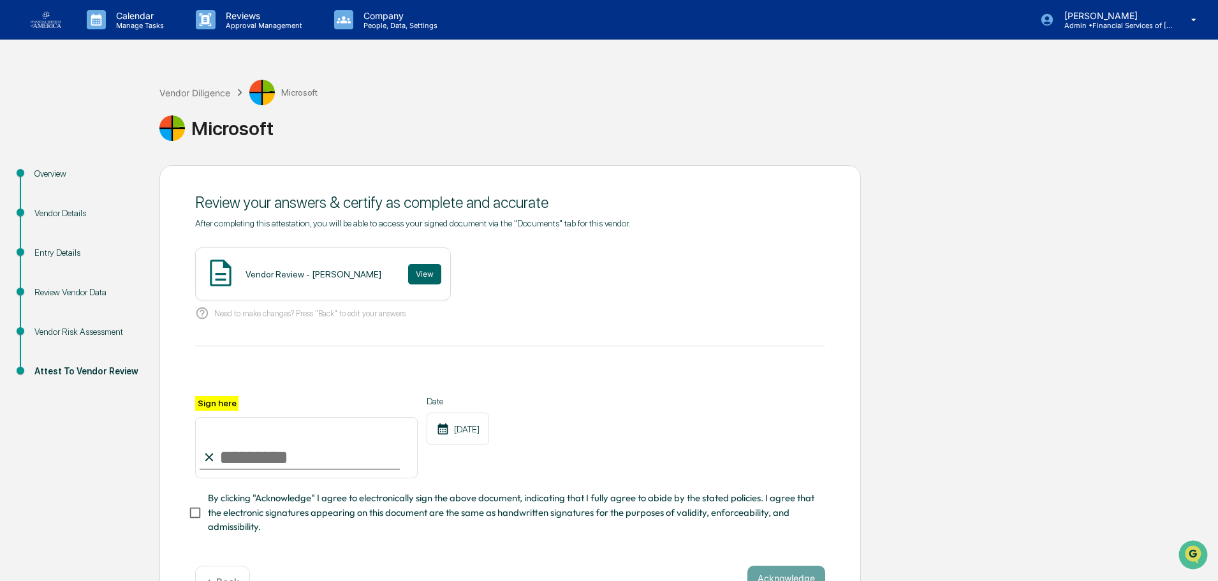
drag, startPoint x: 333, startPoint y: 444, endPoint x: 343, endPoint y: 448, distance: 10.3
click at [333, 441] on input "Sign here" at bounding box center [306, 447] width 222 height 61
type input "**********"
click at [305, 441] on span "By clicking "Acknowledge" I agree to electronically sign the above document, in…" at bounding box center [511, 512] width 607 height 43
click at [430, 268] on button "View" at bounding box center [424, 274] width 33 height 20
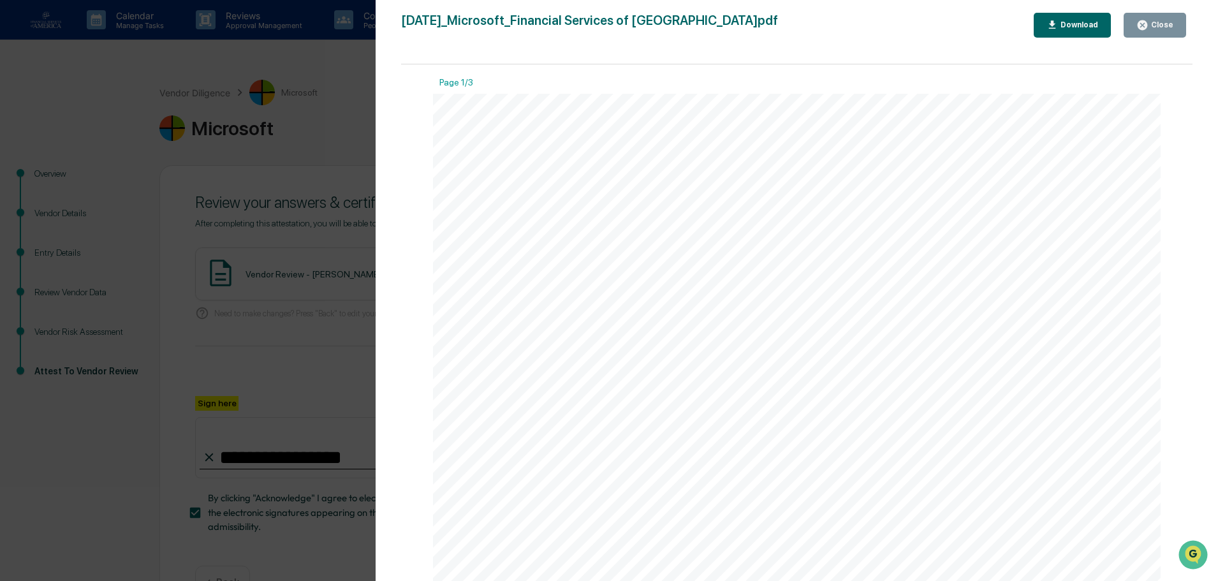
click at [601, 29] on div "Close" at bounding box center [1160, 24] width 25 height 9
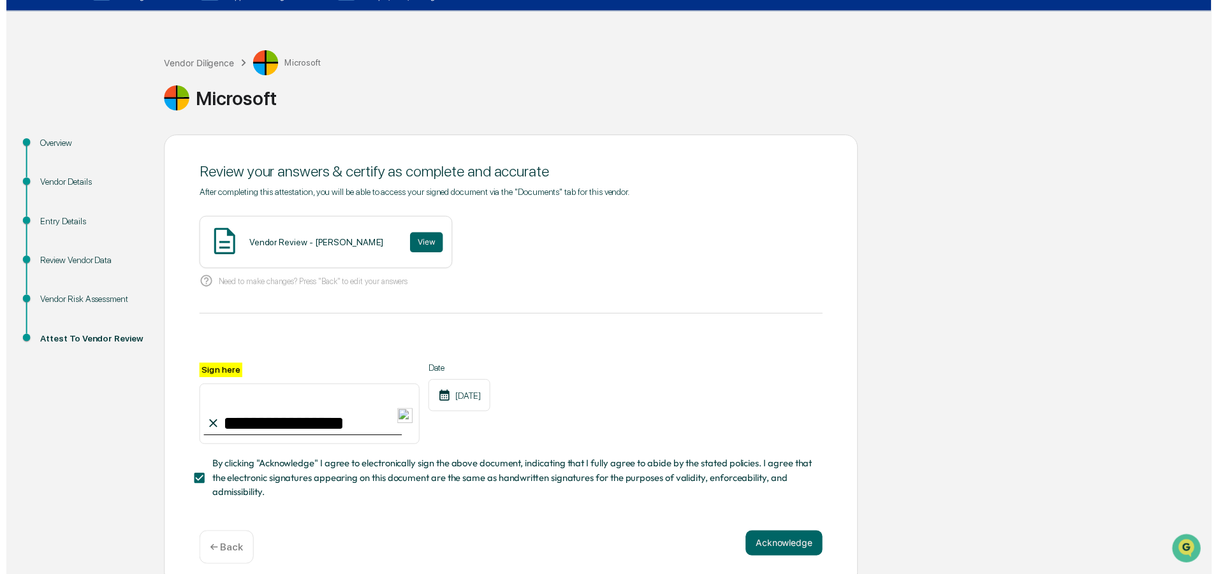
scroll to position [44, 0]
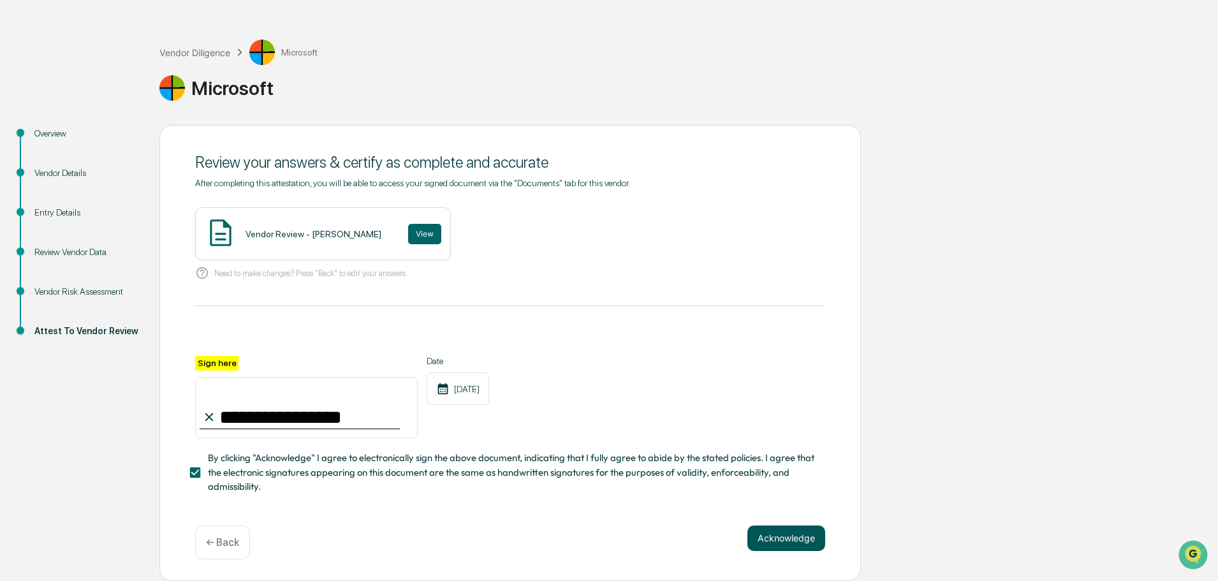
click at [601, 441] on button "Acknowledge" at bounding box center [786, 537] width 78 height 25
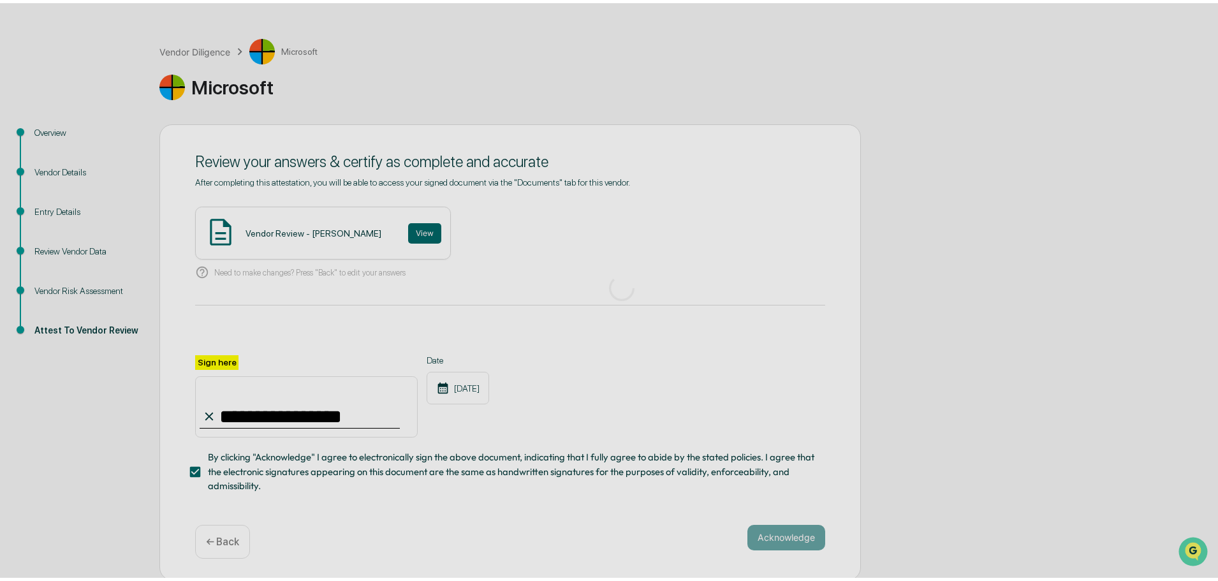
scroll to position [0, 0]
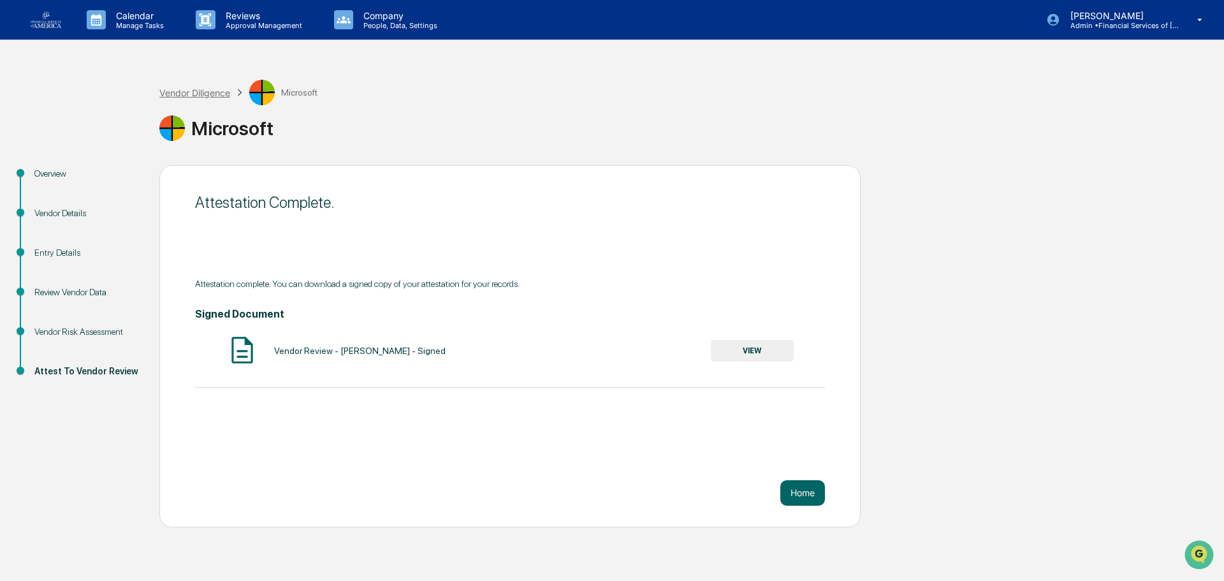
click at [208, 93] on div "Vendor Diligence" at bounding box center [194, 92] width 71 height 11
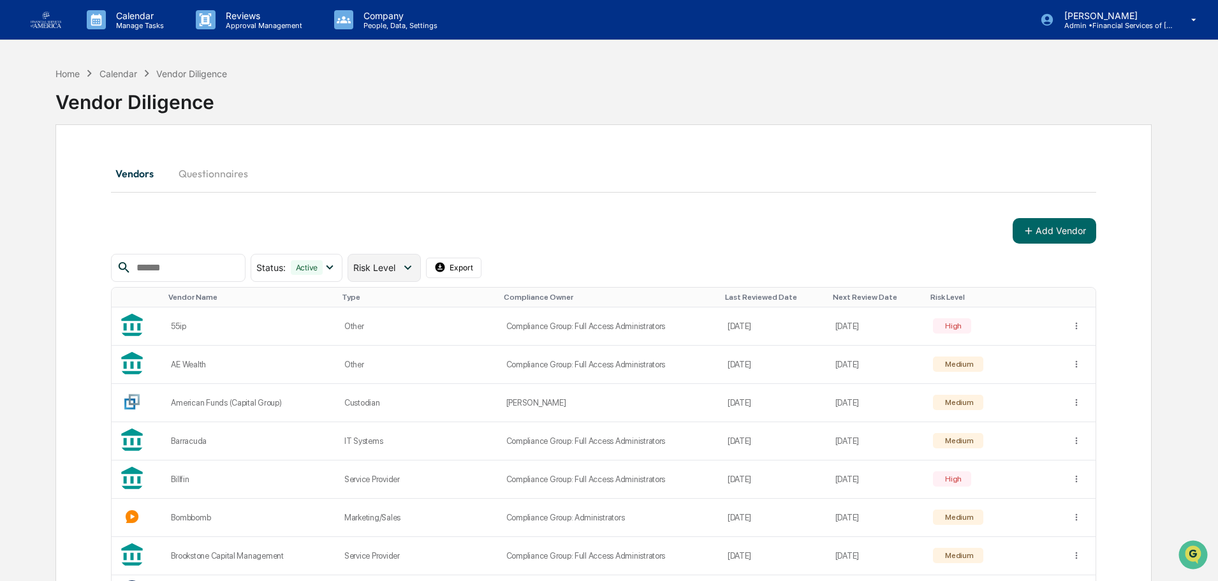
click at [395, 264] on span "Risk Level" at bounding box center [374, 267] width 42 height 11
click at [435, 394] on div "Review Incomplete" at bounding box center [413, 399] width 76 height 15
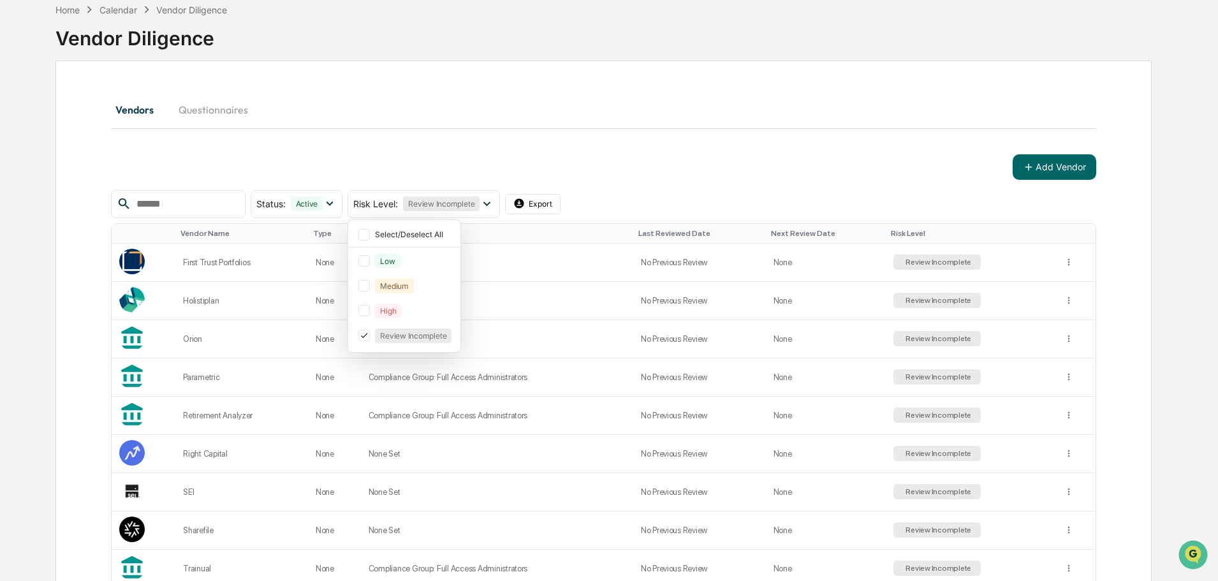
click at [452, 116] on div "Vendors Questionnaires" at bounding box center [603, 109] width 985 height 31
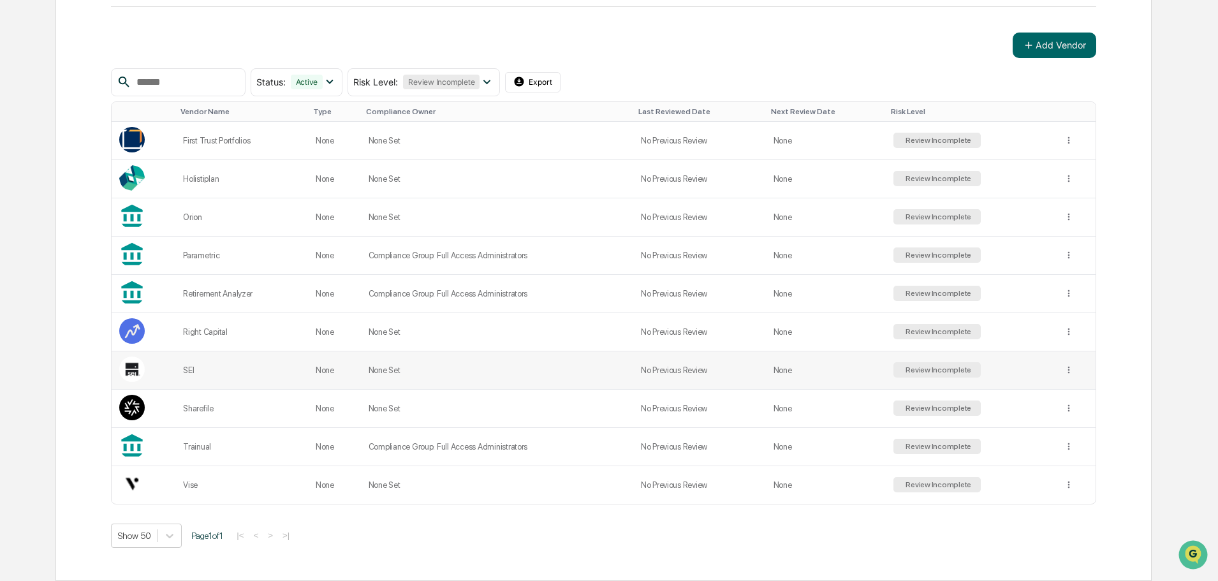
click at [444, 365] on td "None Set" at bounding box center [497, 370] width 272 height 38
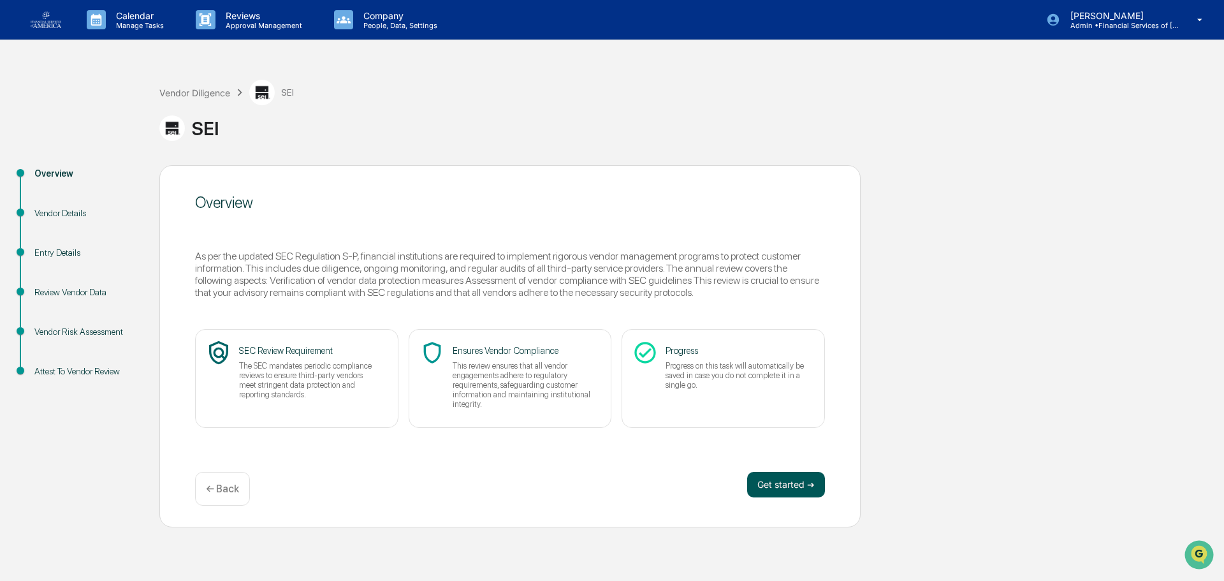
click at [601, 441] on button "Get started ➔" at bounding box center [786, 484] width 78 height 25
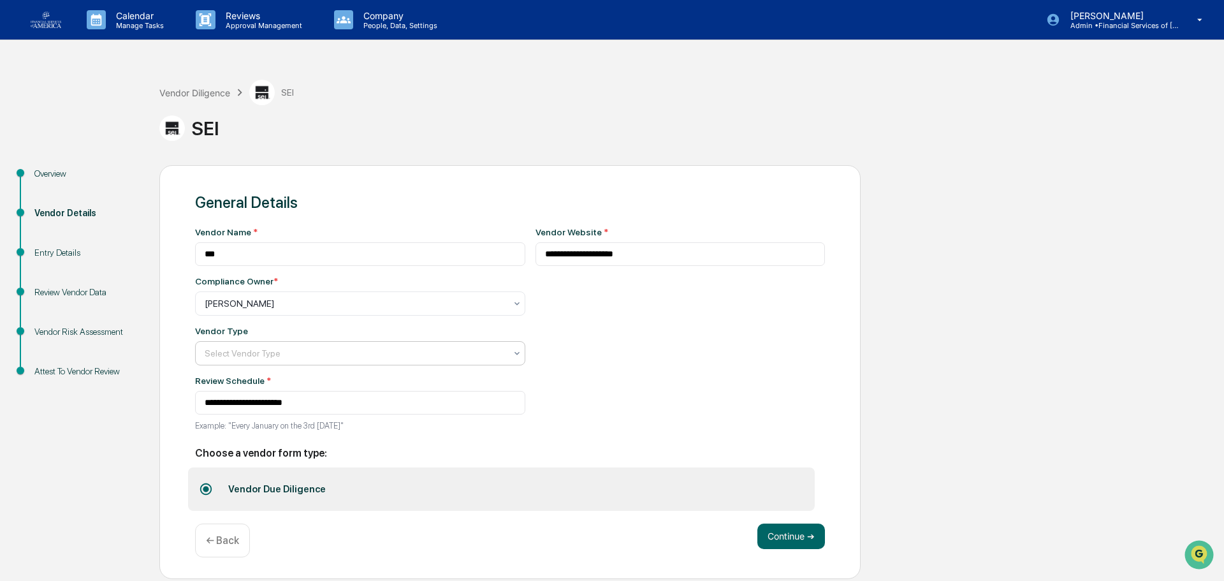
click at [318, 310] on div at bounding box center [355, 303] width 301 height 13
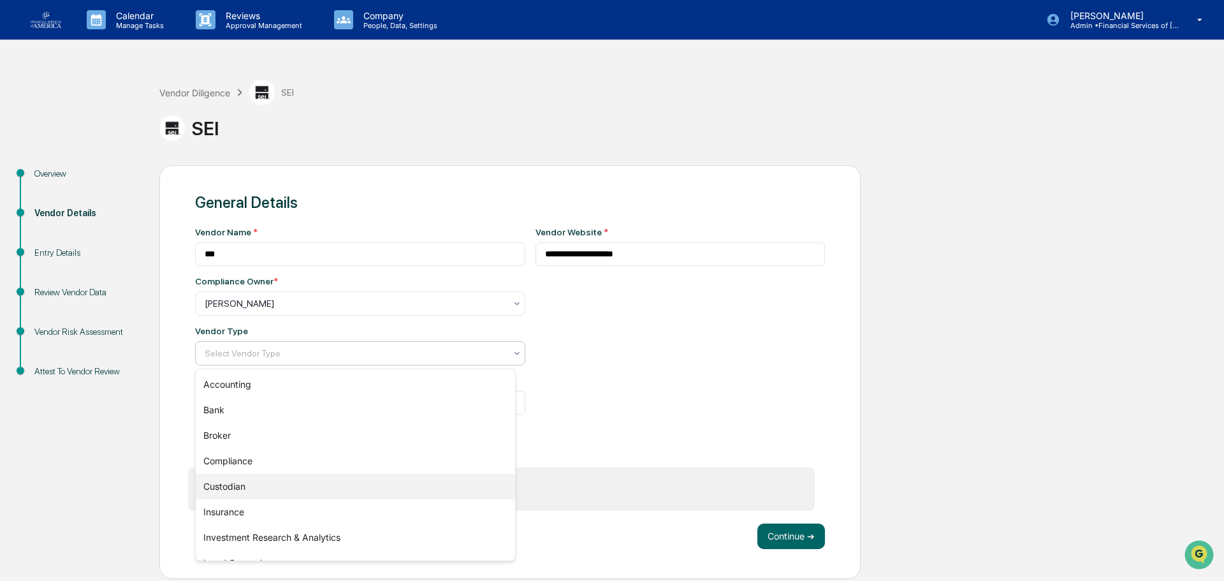
click at [240, 441] on div "Custodian" at bounding box center [355, 486] width 319 height 25
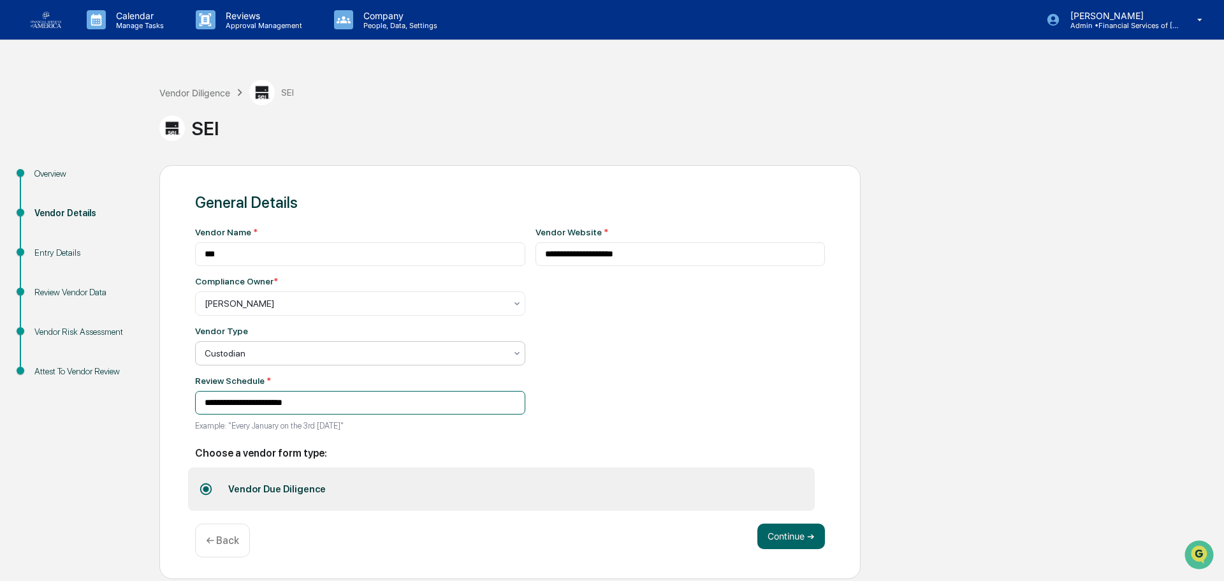
click at [249, 409] on input "**********" at bounding box center [360, 403] width 330 height 24
type input "**********"
click at [601, 441] on button "Continue ➔" at bounding box center [791, 535] width 68 height 25
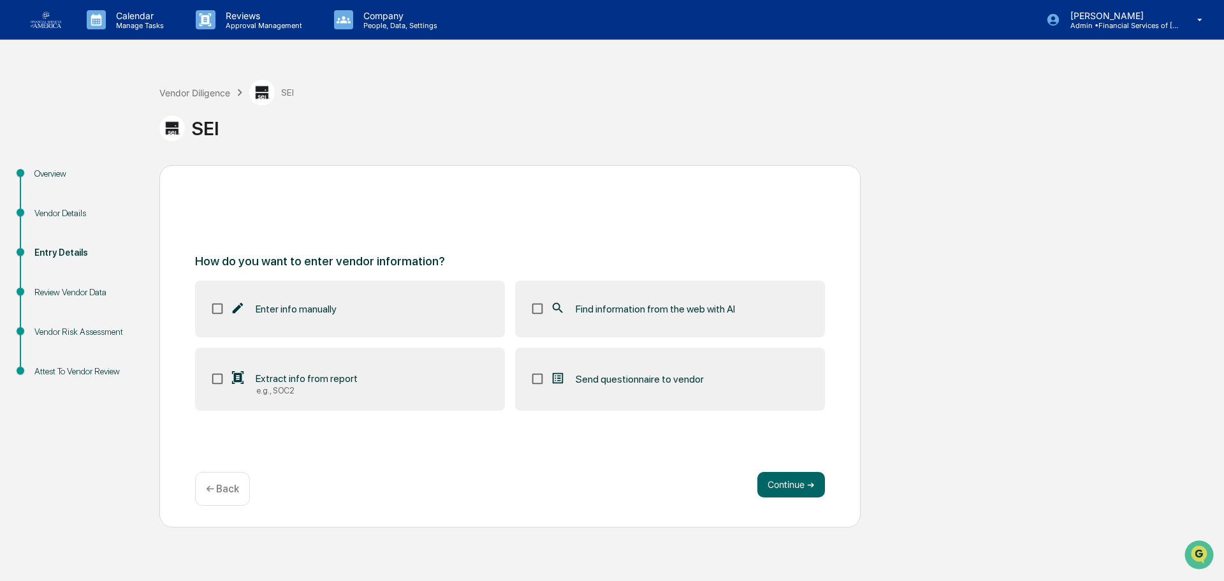
click at [601, 305] on span "Find information from the web with AI" at bounding box center [655, 309] width 159 height 12
click at [601, 441] on button "Continue ➔" at bounding box center [791, 484] width 68 height 25
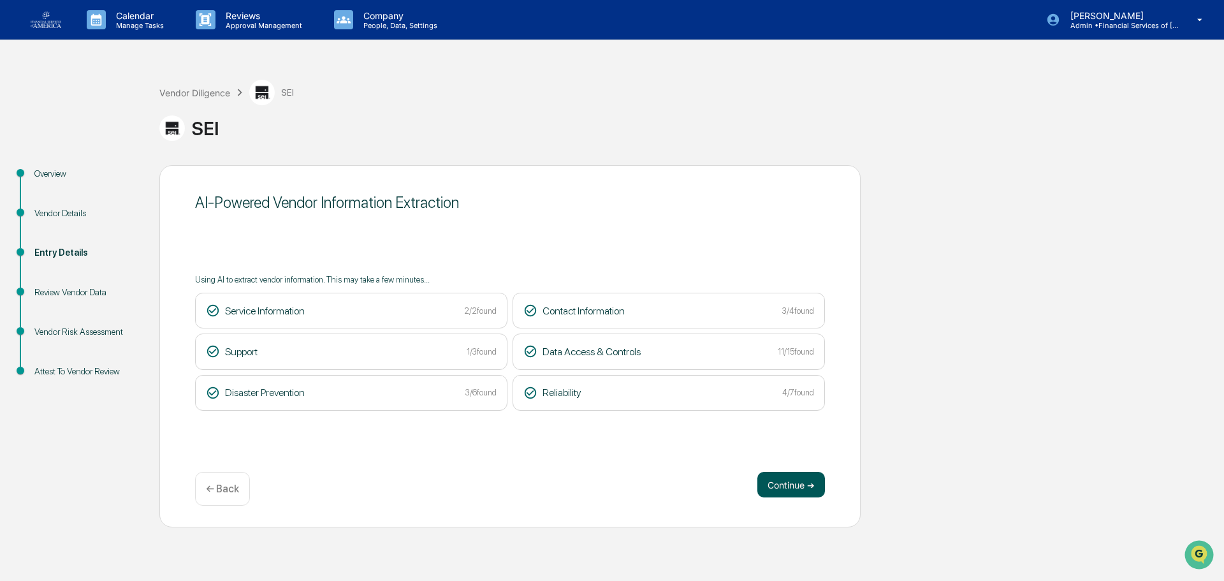
click at [601, 441] on button "Continue ➔" at bounding box center [791, 484] width 68 height 25
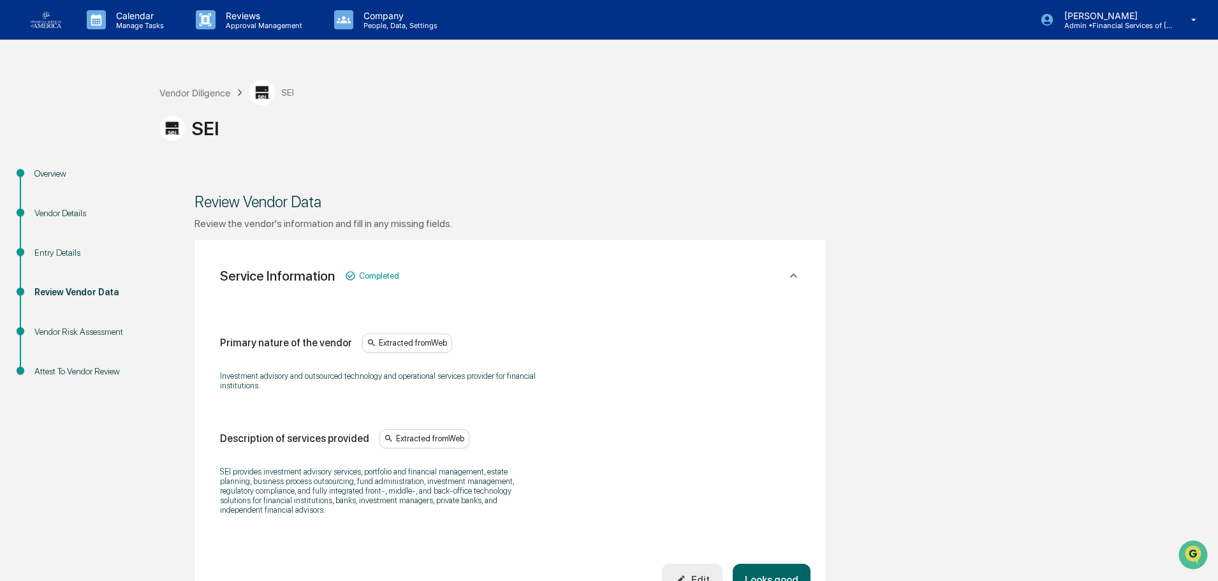
scroll to position [127, 0]
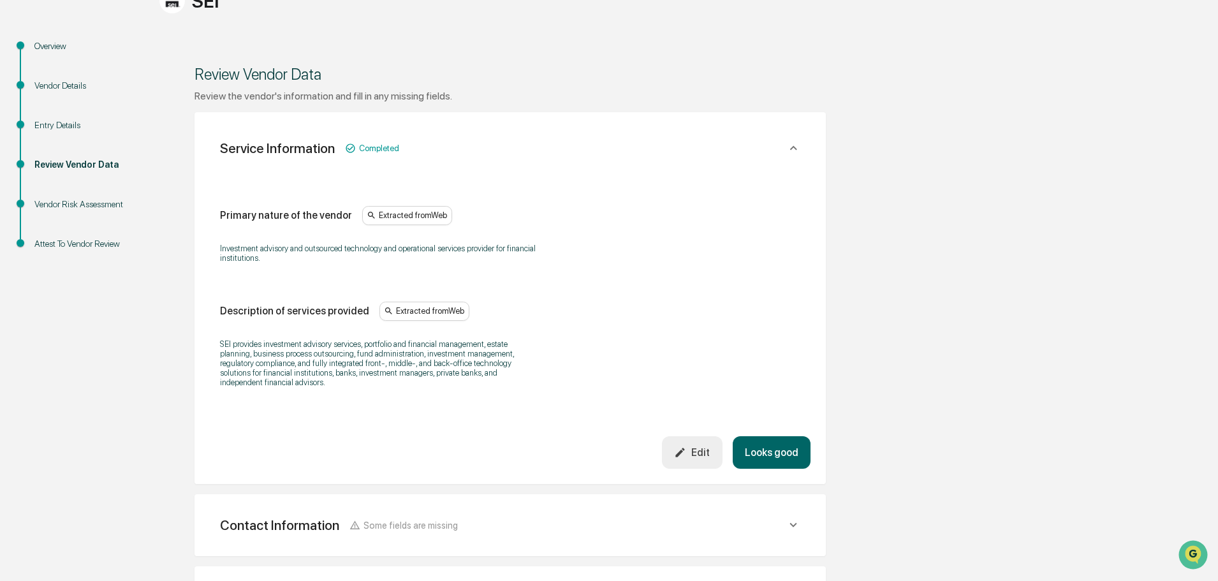
click at [601, 441] on button "Looks good" at bounding box center [771, 452] width 78 height 33
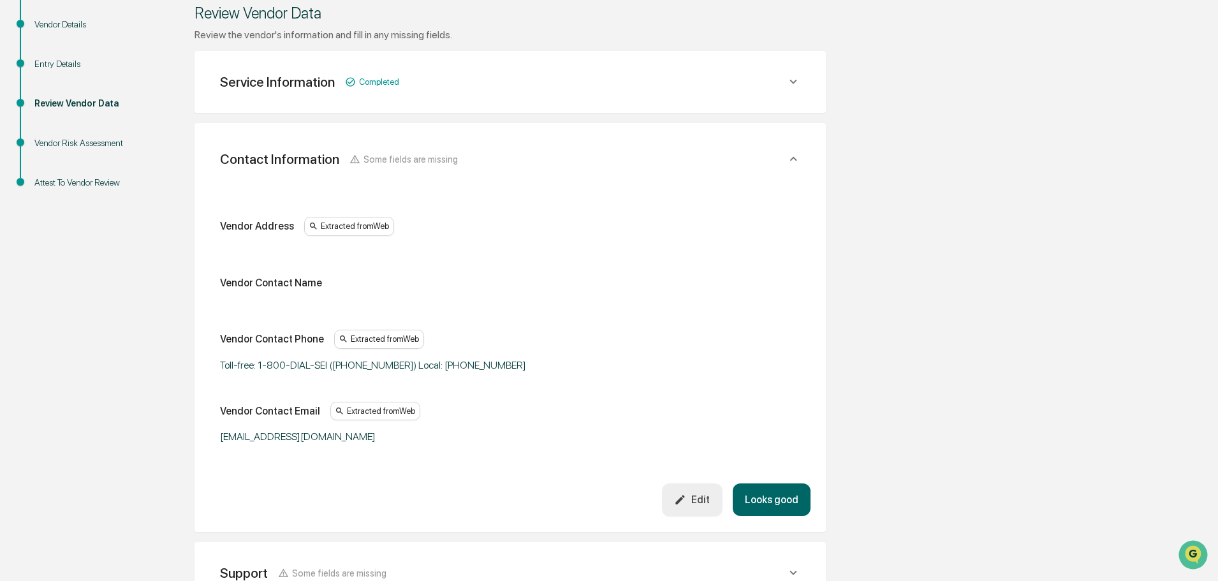
scroll to position [240, 0]
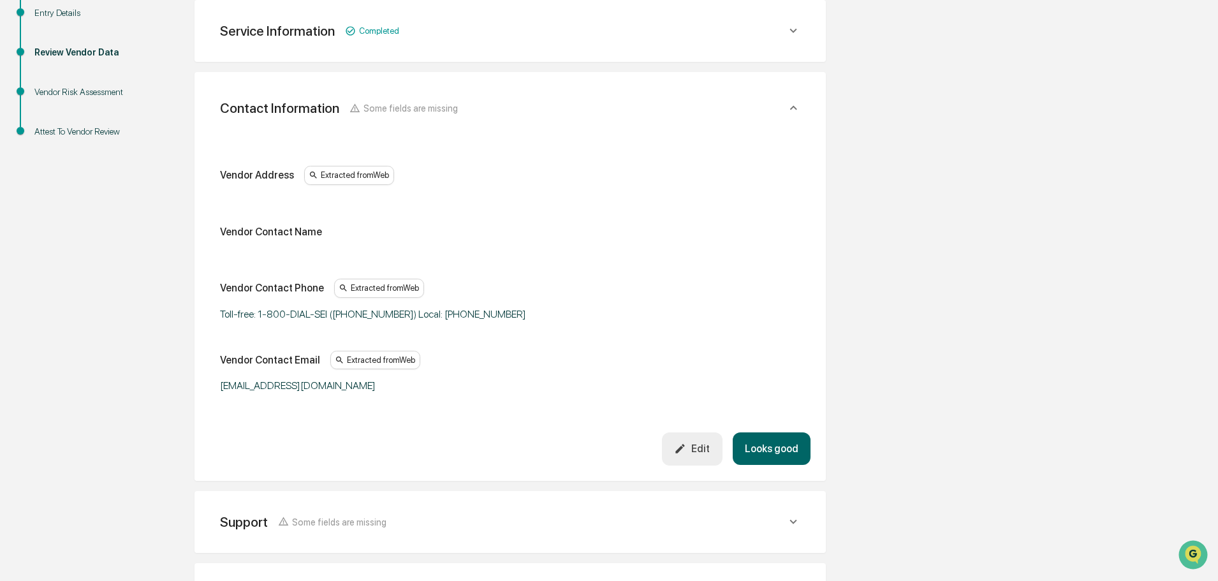
click at [601, 441] on button "Looks good" at bounding box center [771, 448] width 78 height 33
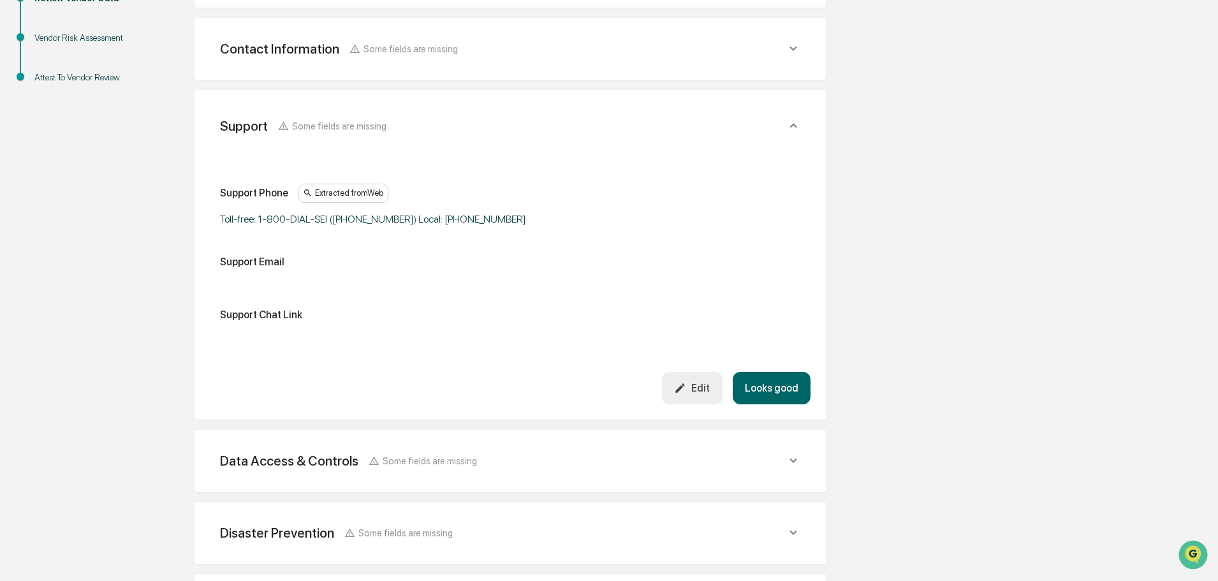
scroll to position [312, 0]
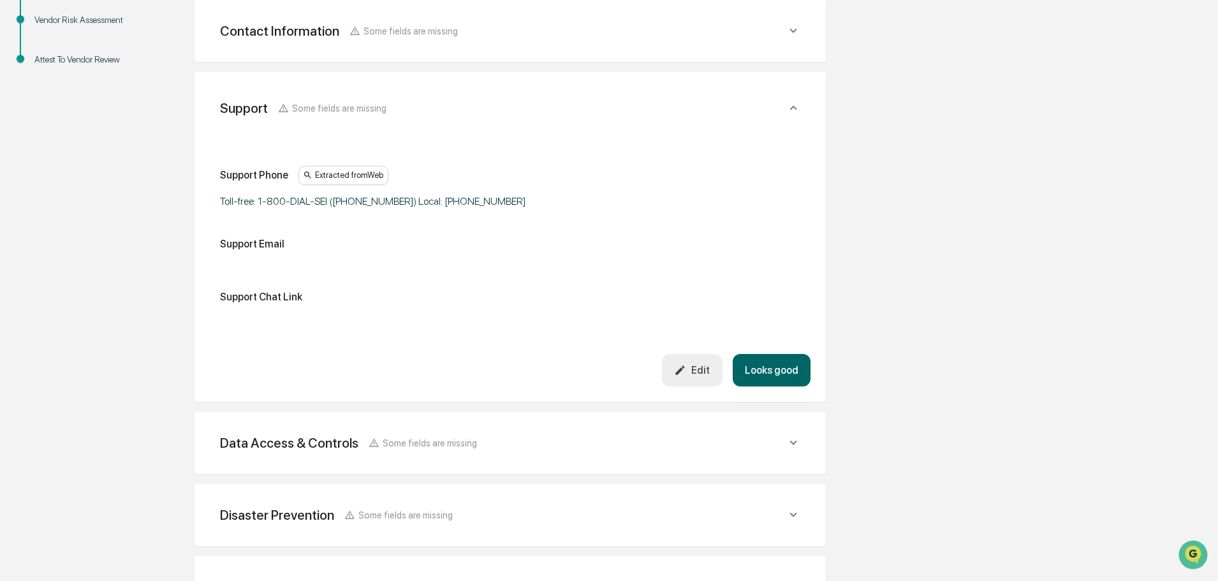
click at [601, 372] on button "Looks good" at bounding box center [771, 370] width 78 height 33
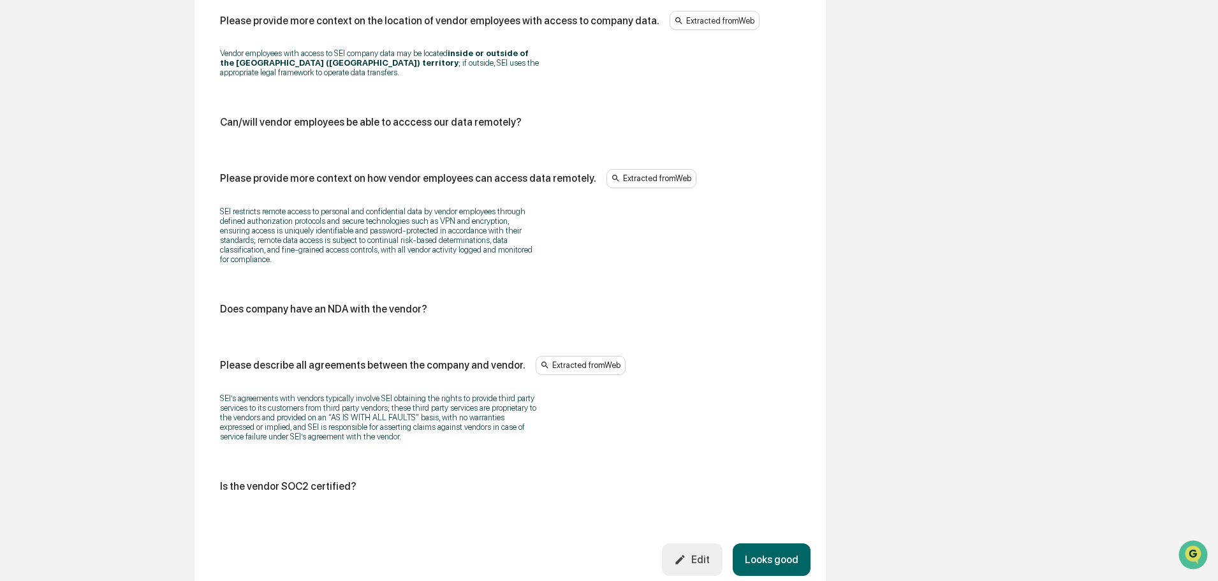
scroll to position [1340, 0]
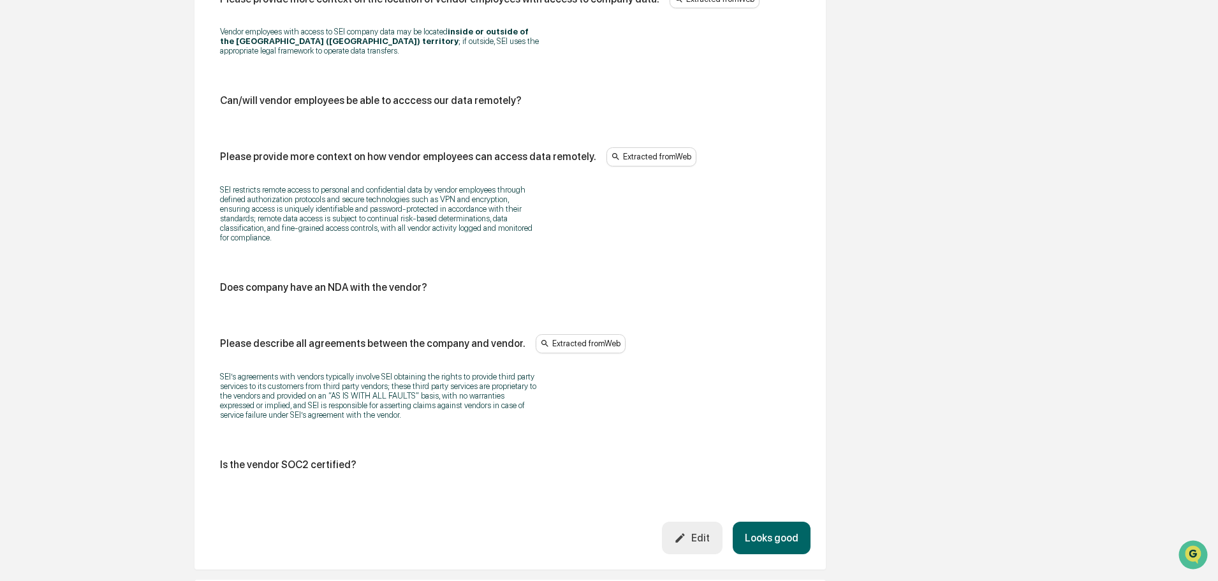
drag, startPoint x: 691, startPoint y: 538, endPoint x: 685, endPoint y: 528, distance: 11.2
click at [601, 441] on button "Edit" at bounding box center [692, 537] width 61 height 33
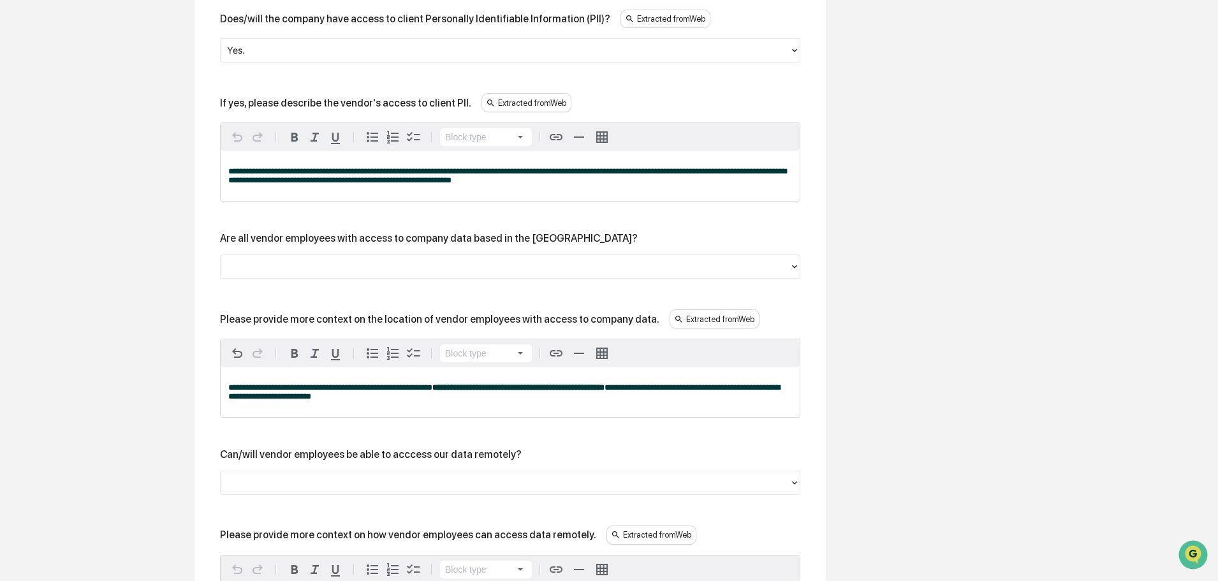
scroll to position [1085, 0]
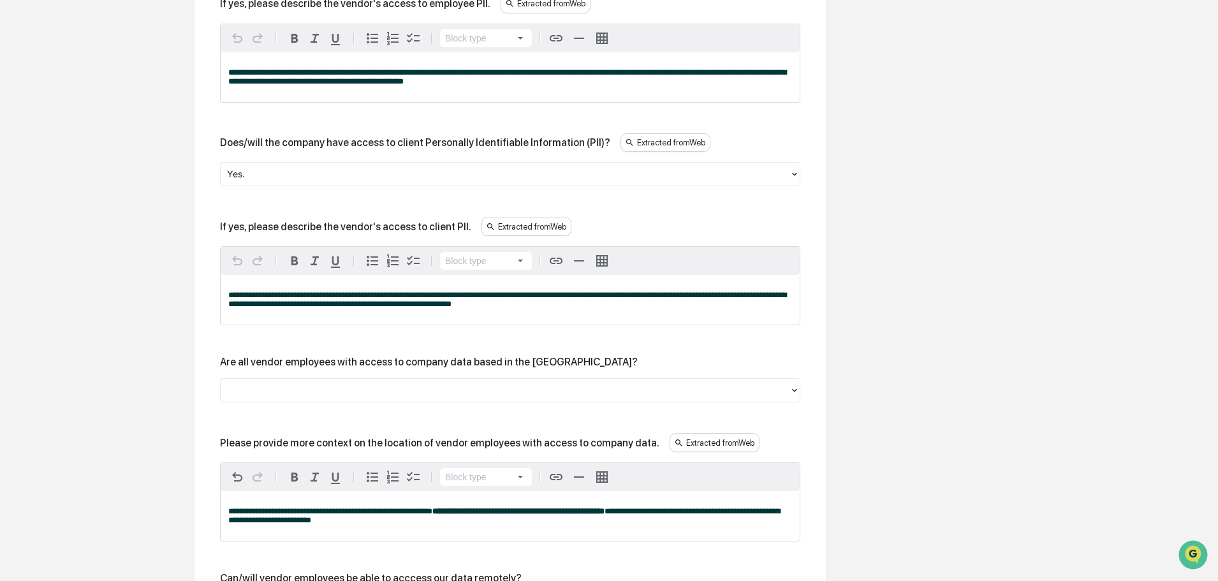
click at [411, 422] on div "**********" at bounding box center [510, 267] width 580 height 1604
click at [404, 402] on div at bounding box center [510, 390] width 580 height 24
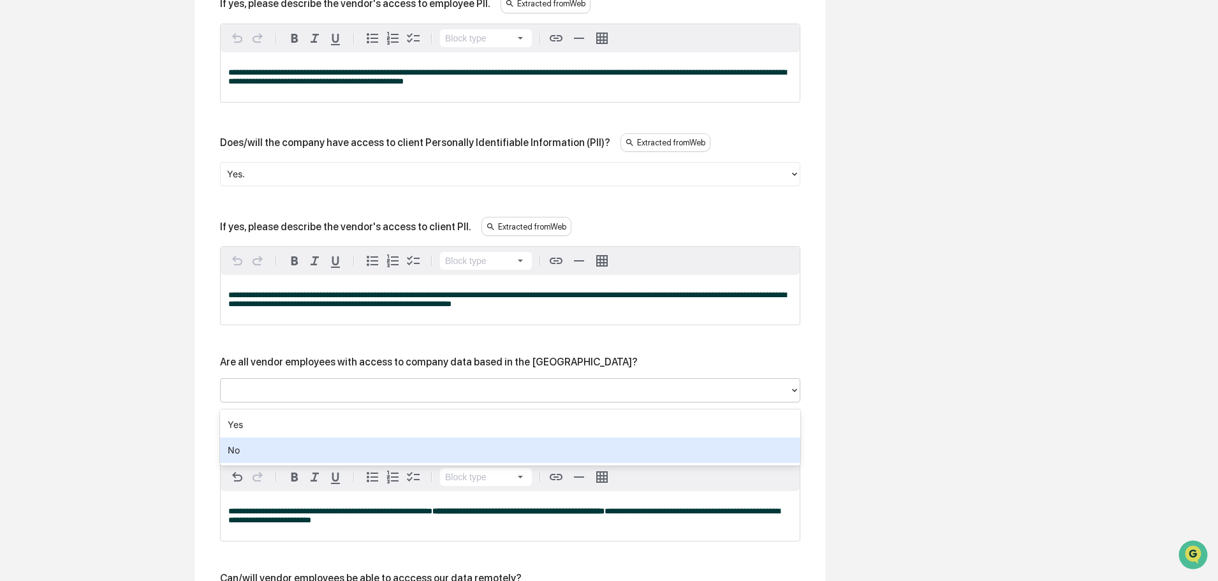
click at [301, 441] on div "No" at bounding box center [510, 449] width 580 height 25
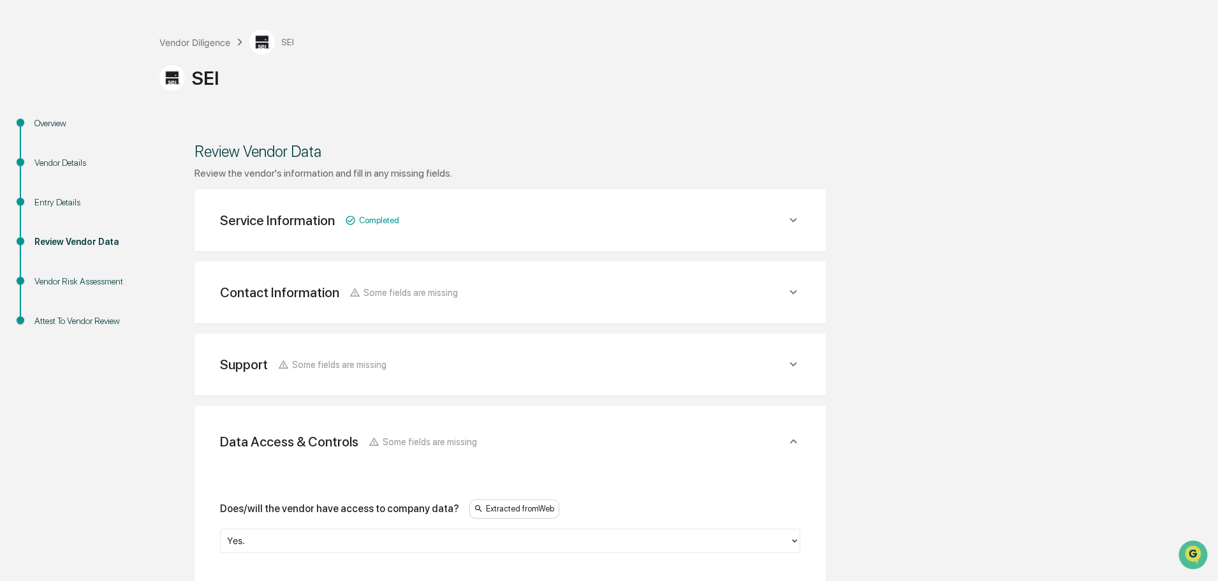
scroll to position [0, 0]
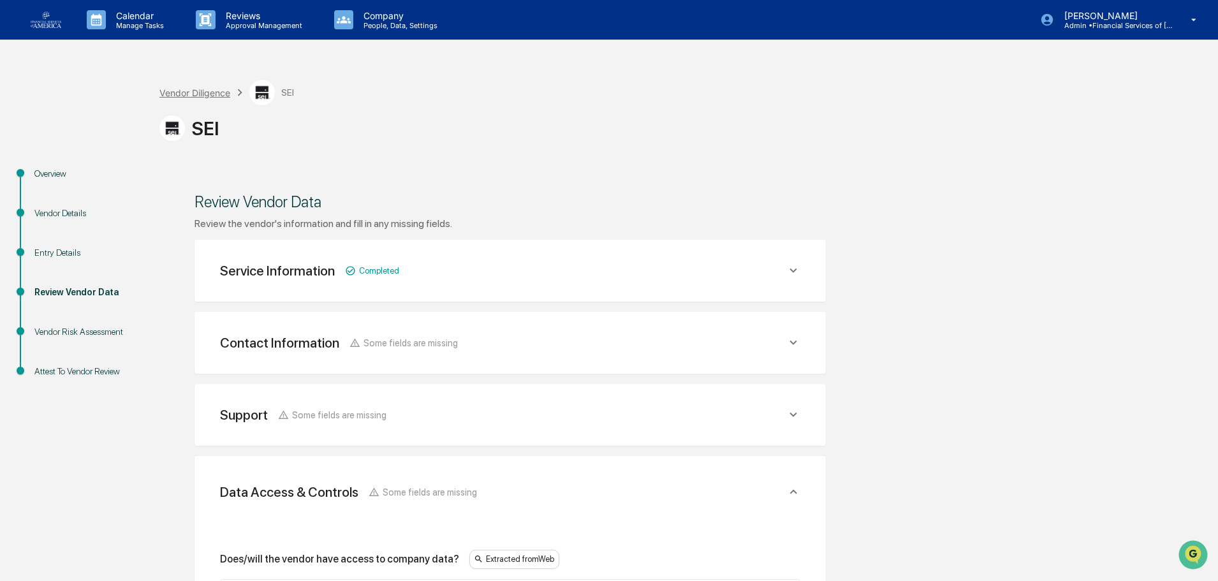
click at [211, 97] on div "Vendor Diligence" at bounding box center [194, 92] width 71 height 11
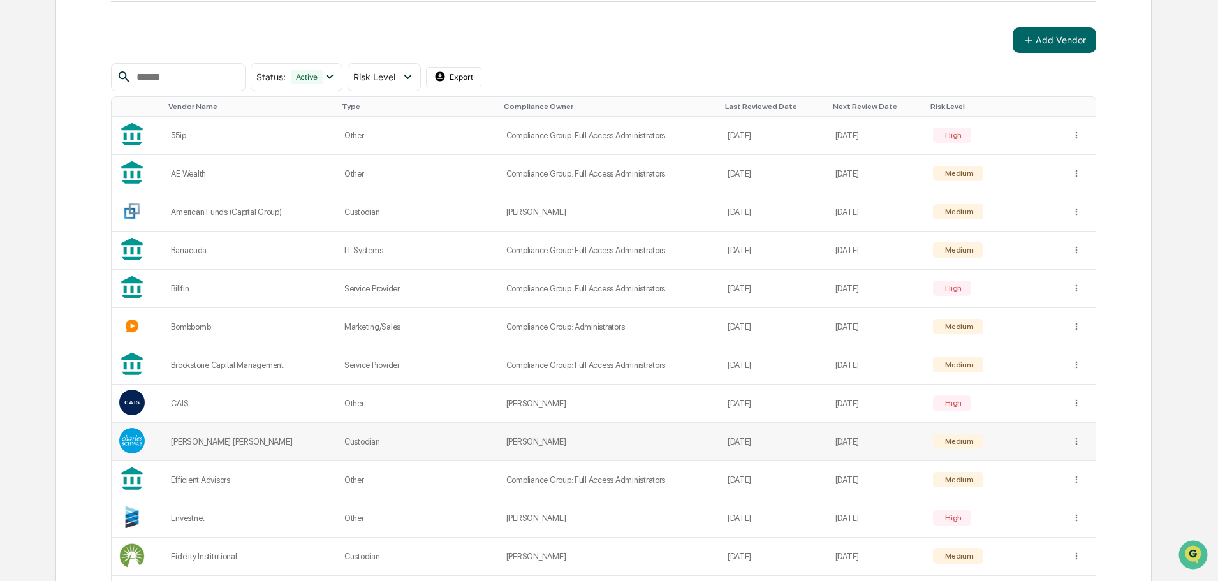
scroll to position [191, 0]
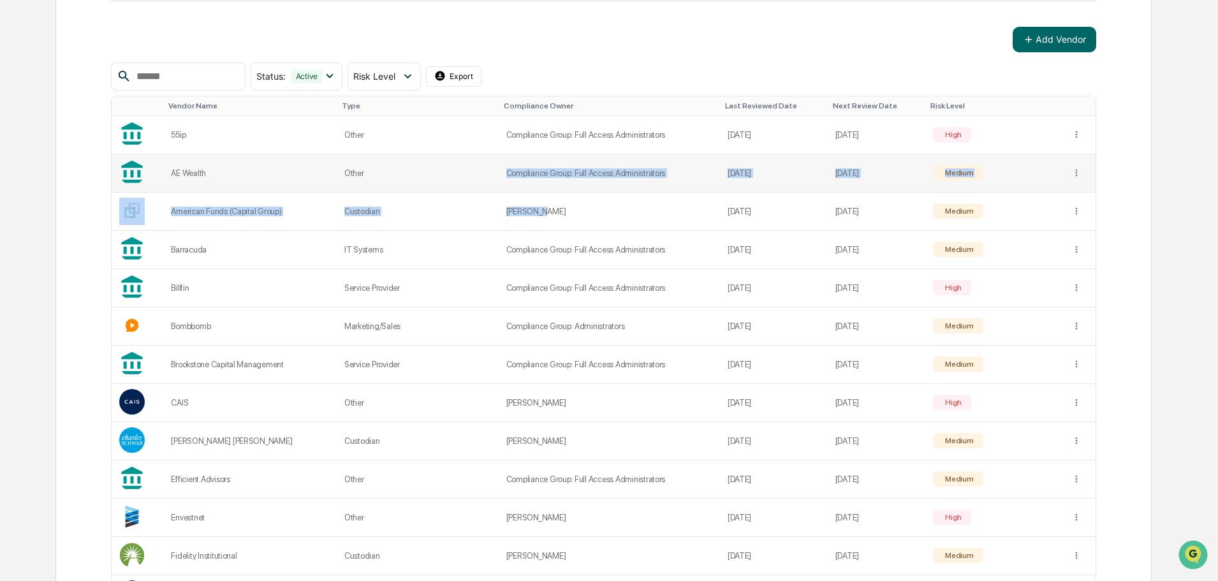
drag, startPoint x: 553, startPoint y: 217, endPoint x: 533, endPoint y: 159, distance: 61.3
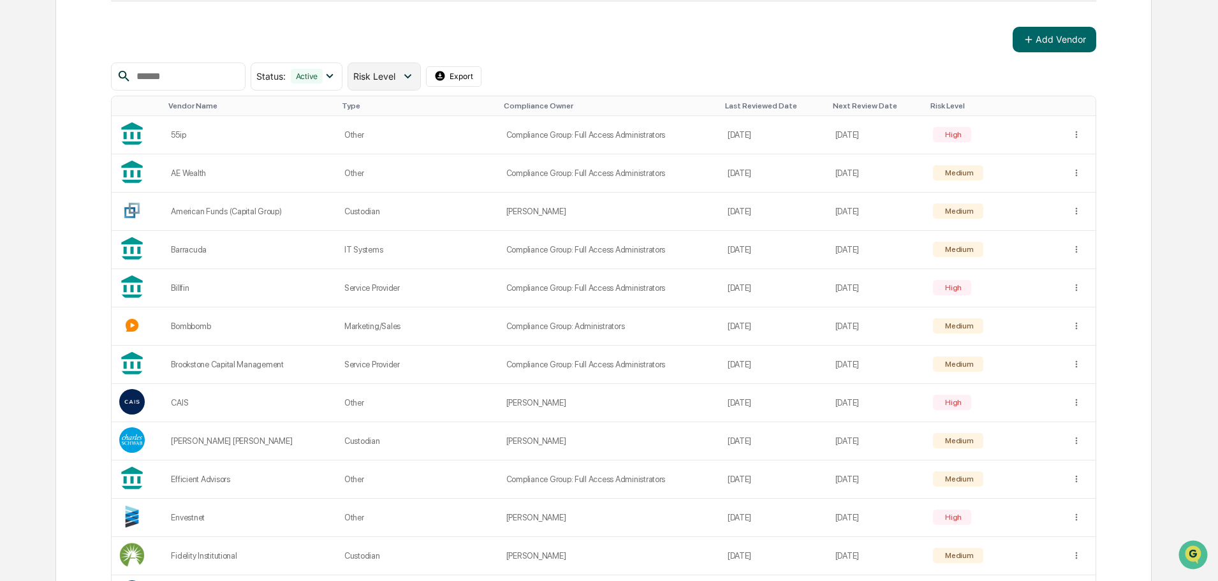
click at [420, 87] on div "Risk Level" at bounding box center [383, 76] width 73 height 28
click at [421, 211] on div "Review Incomplete" at bounding box center [413, 208] width 76 height 15
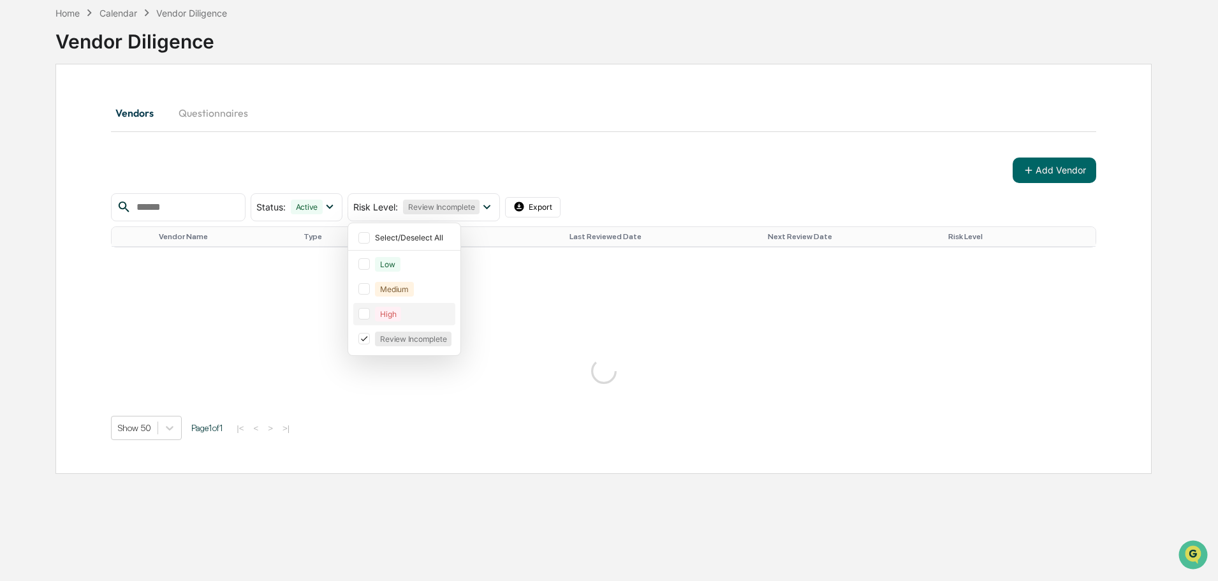
scroll to position [186, 0]
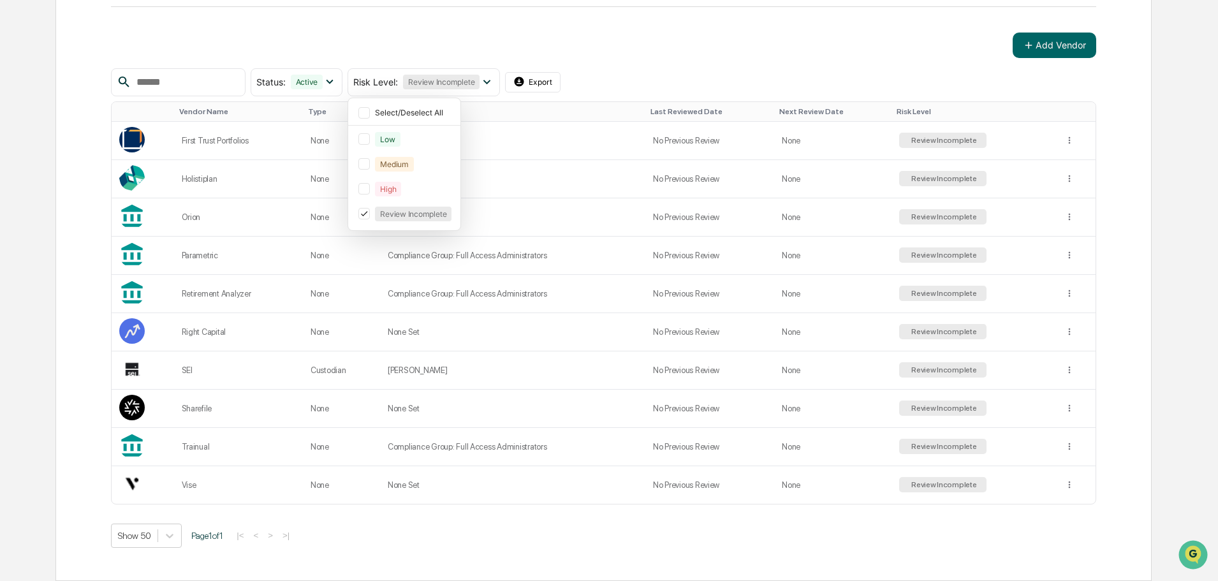
click at [601, 45] on div "Add Vendor" at bounding box center [603, 45] width 985 height 25
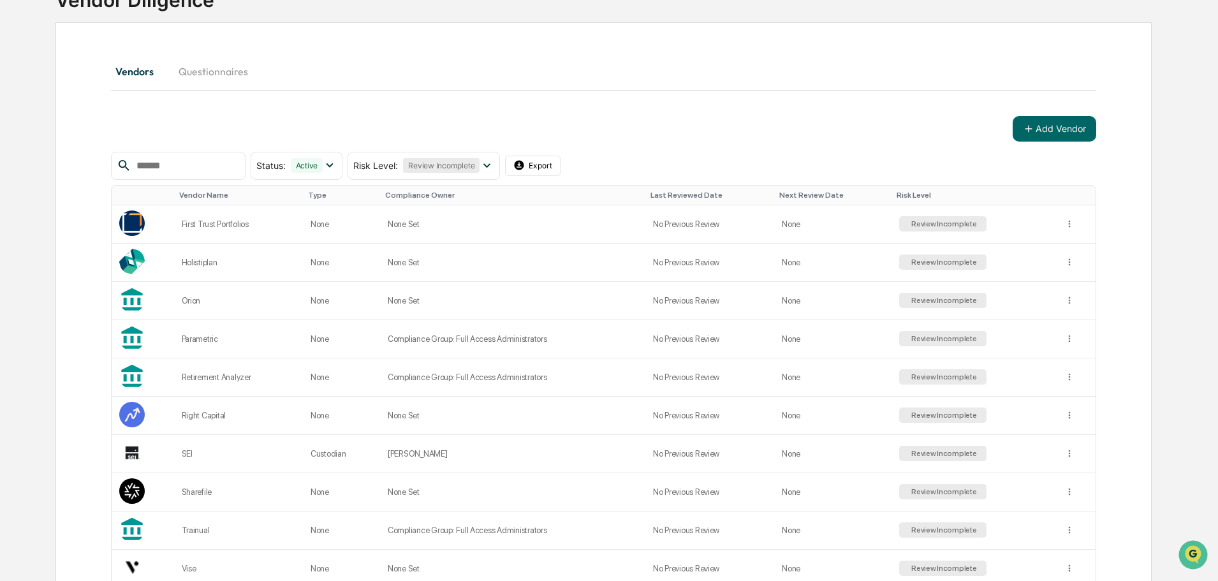
scroll to position [124, 0]
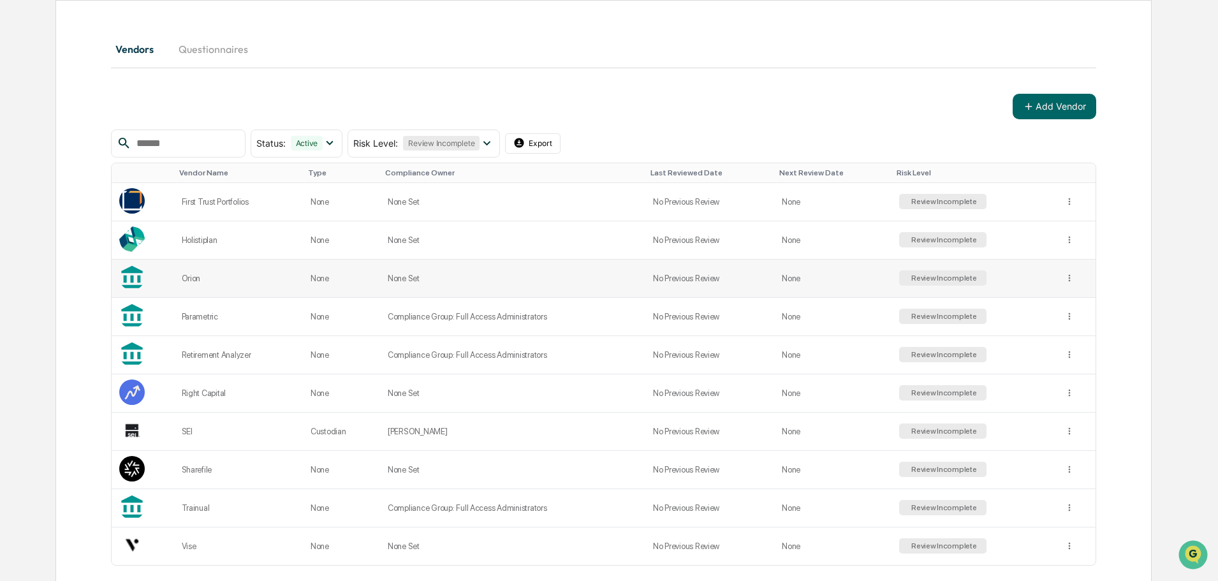
click at [213, 269] on td "Orion" at bounding box center [238, 278] width 129 height 38
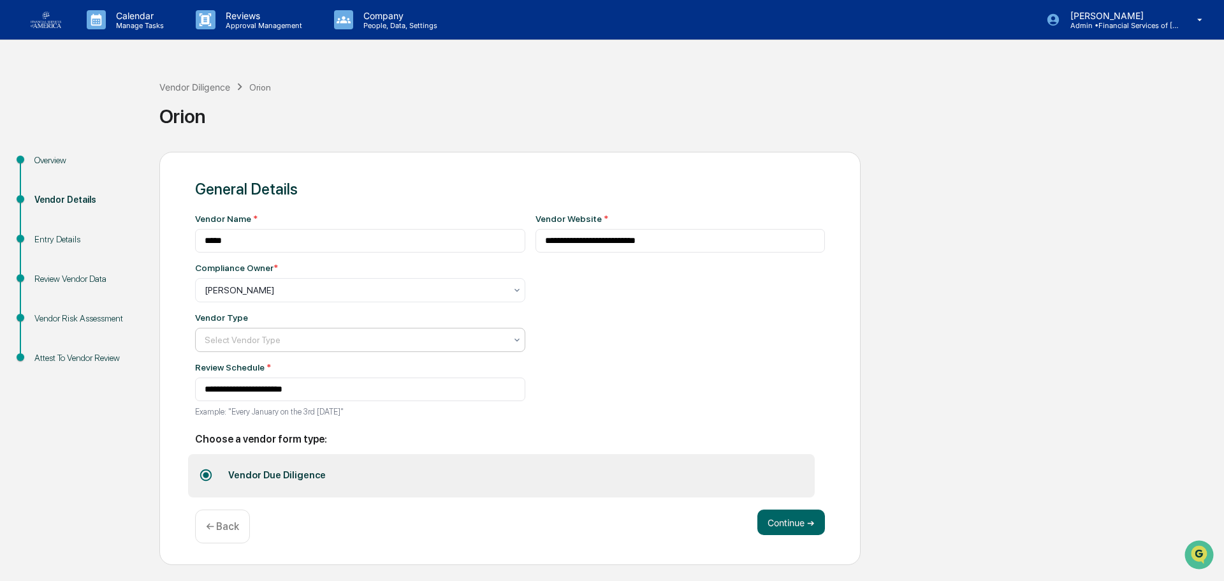
click at [291, 296] on div at bounding box center [355, 290] width 301 height 13
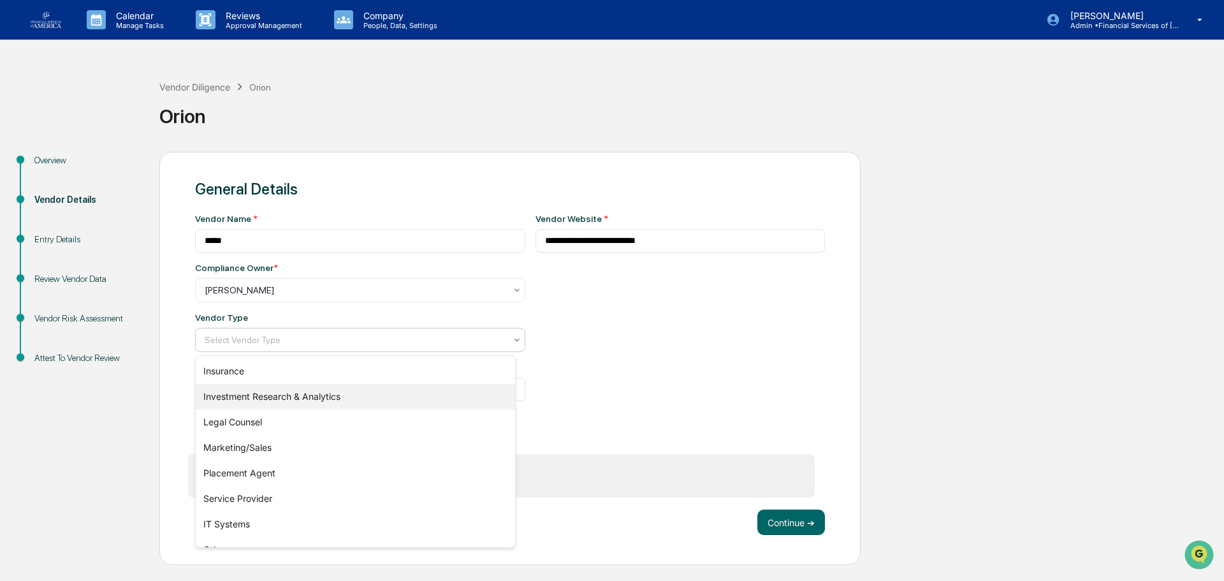
scroll to position [145, 0]
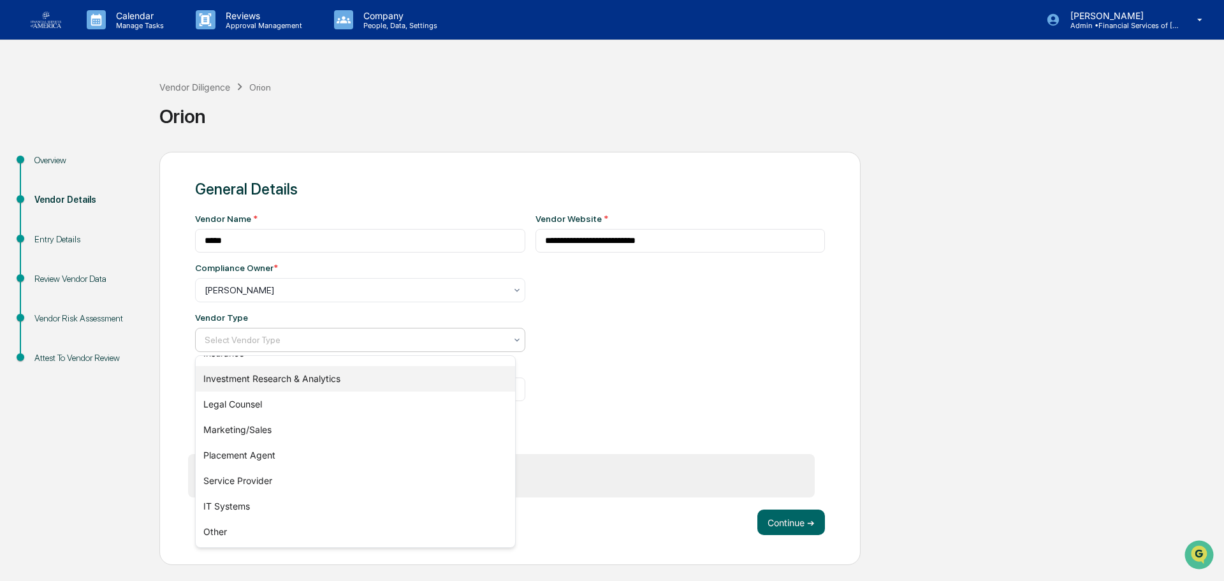
click at [300, 383] on div "Investment Research & Analytics" at bounding box center [355, 378] width 319 height 25
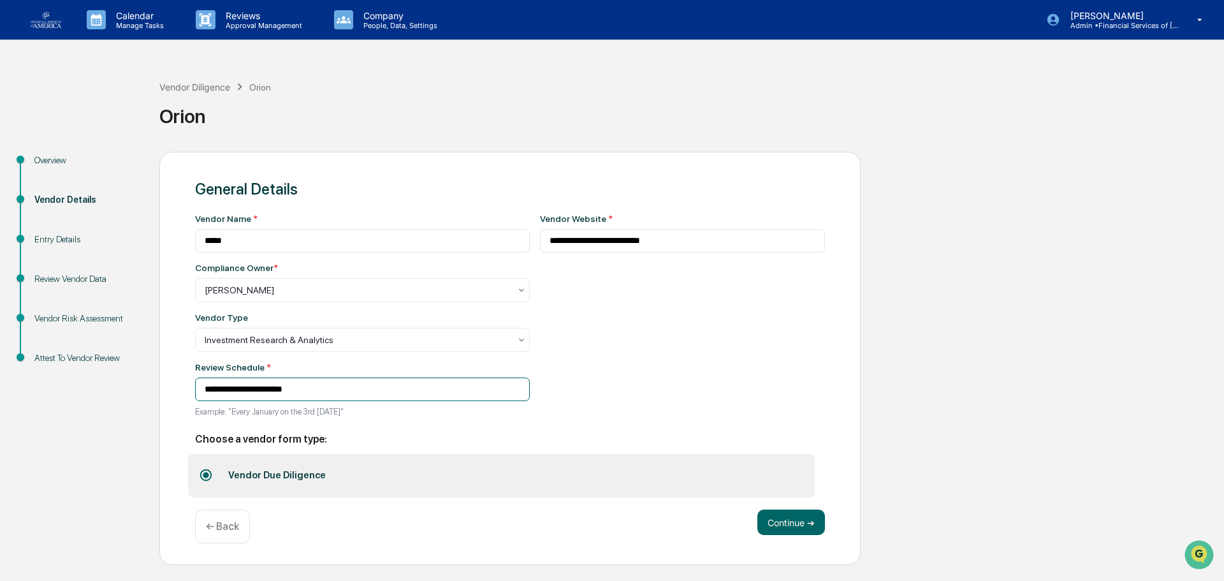
click at [241, 392] on input "**********" at bounding box center [362, 389] width 335 height 24
type input "**********"
click at [601, 441] on button "Continue ➔" at bounding box center [791, 521] width 68 height 25
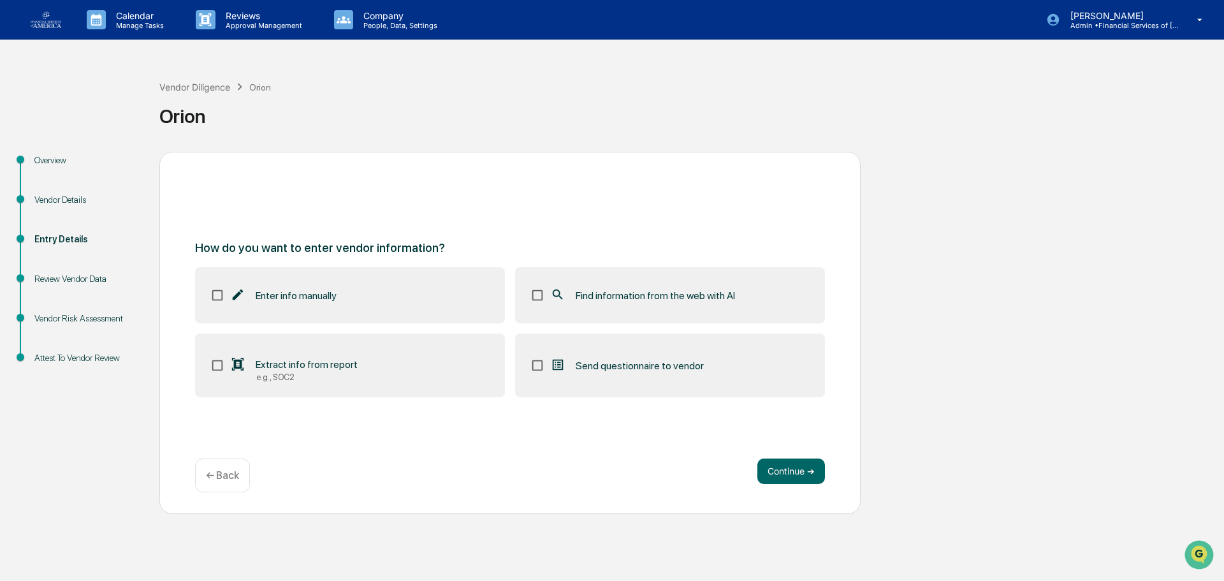
click at [601, 307] on label "Find information from the web with AI" at bounding box center [670, 295] width 310 height 56
click at [601, 441] on button "Continue ➔" at bounding box center [791, 470] width 68 height 25
